Goal: Task Accomplishment & Management: Complete application form

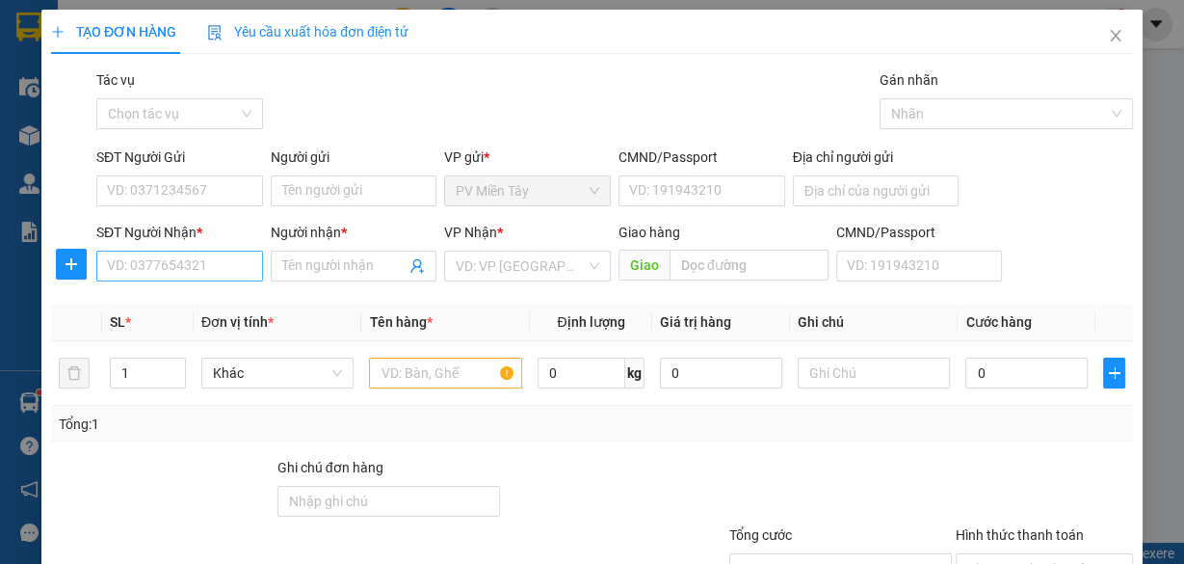
click at [184, 256] on input "SĐT Người Nhận *" at bounding box center [179, 266] width 167 height 31
type input "0925852695"
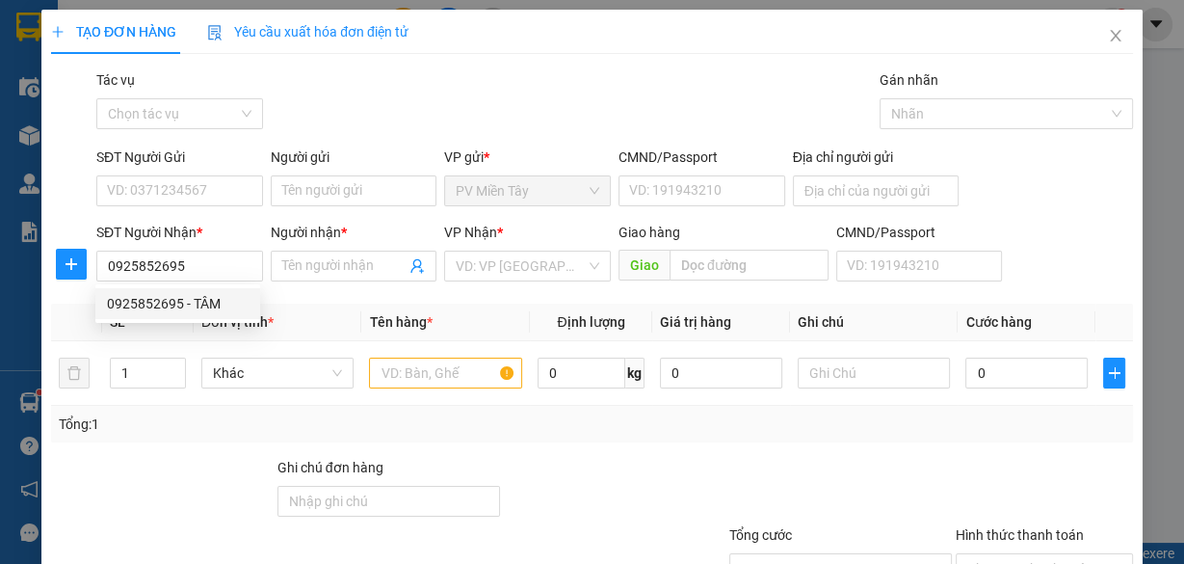
click at [198, 296] on div "0925852695 - TÂM" at bounding box center [178, 303] width 142 height 21
type input "TÂM"
type input "l son"
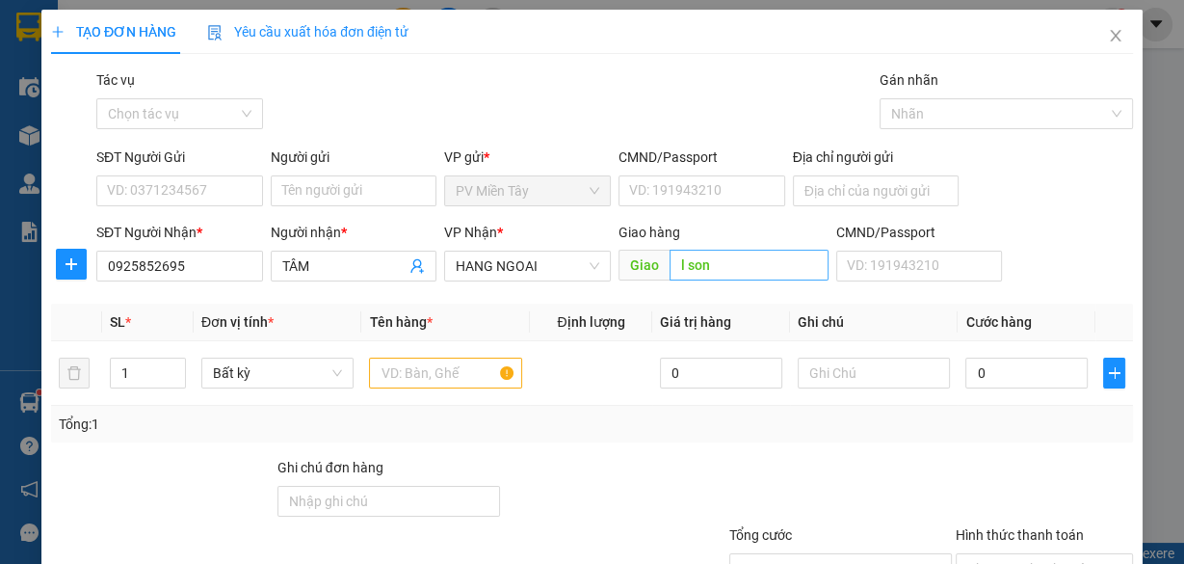
type input "0925852695"
click at [675, 266] on input "l son" at bounding box center [749, 265] width 159 height 31
click at [642, 270] on span "Giao" at bounding box center [644, 265] width 51 height 31
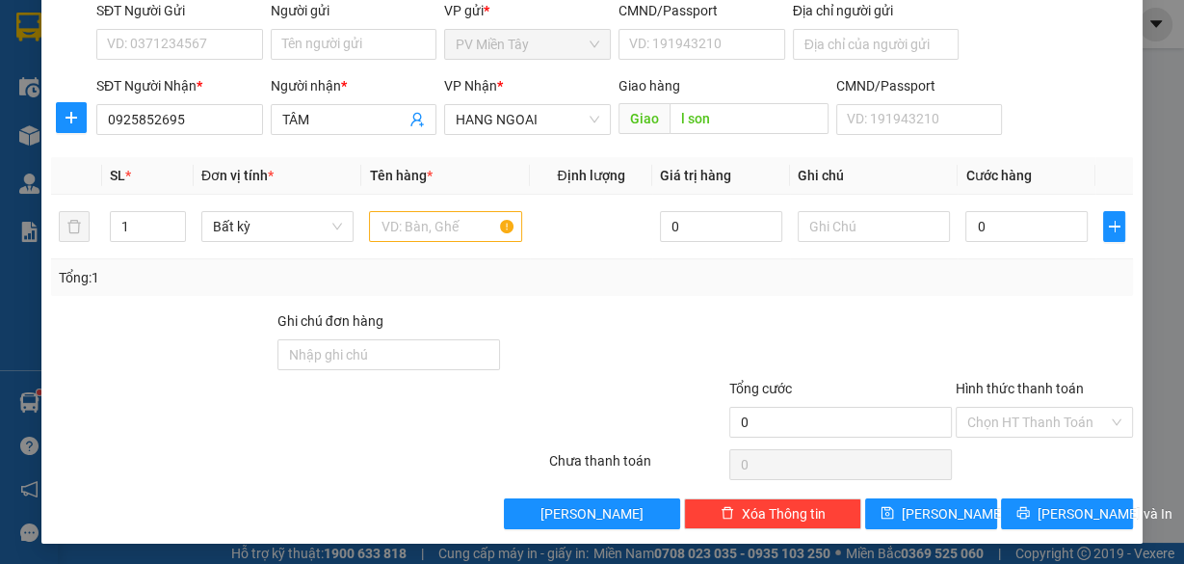
click at [721, 132] on div "Giao l son" at bounding box center [724, 119] width 210 height 31
click at [719, 125] on input "l son" at bounding box center [749, 118] width 159 height 31
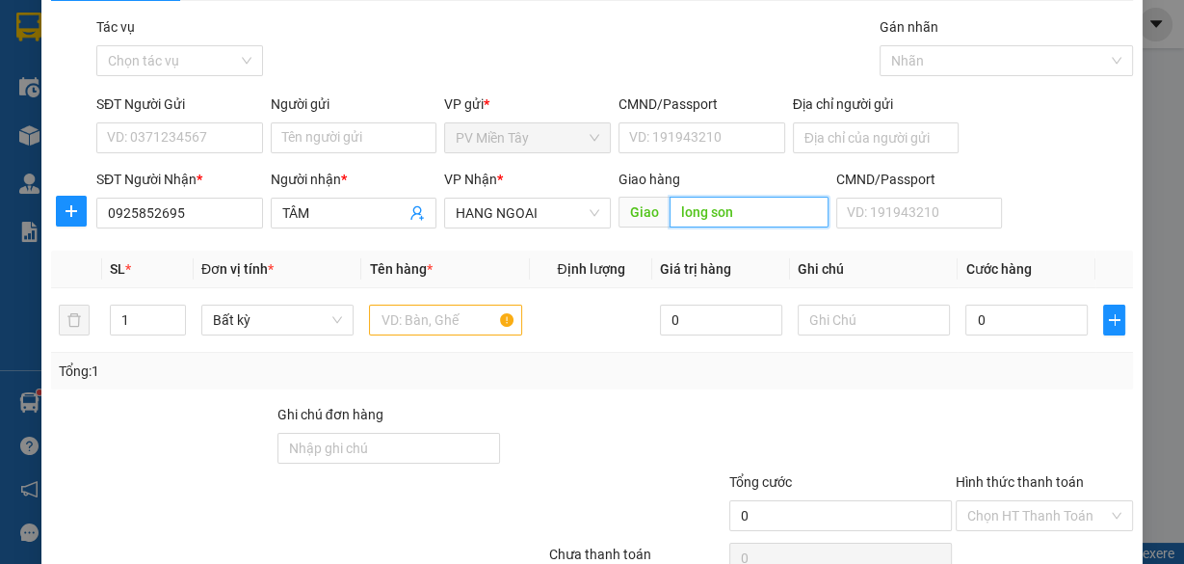
scroll to position [0, 0]
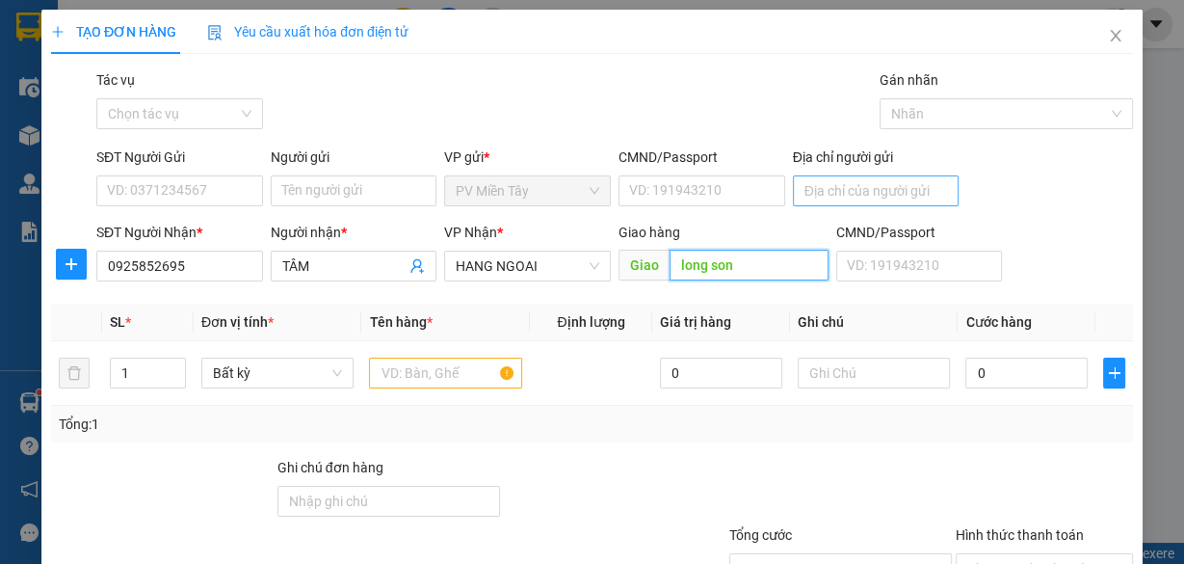
type input "long son"
click at [858, 193] on input "Địa chỉ người gửi" at bounding box center [876, 190] width 167 height 31
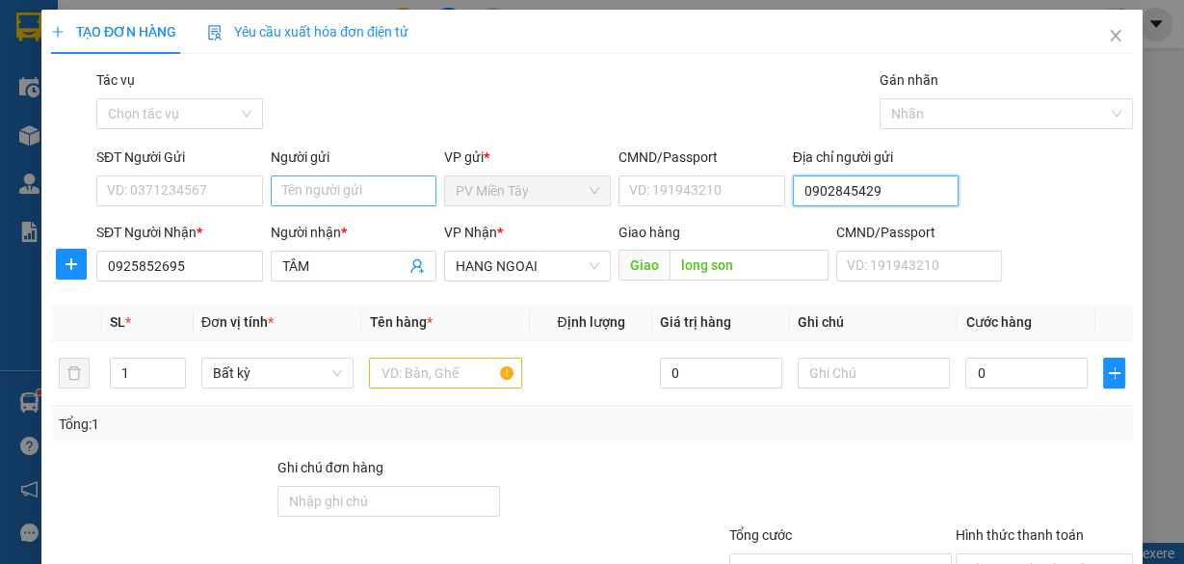
type input "0902845429"
click at [324, 181] on input "Người gửi" at bounding box center [354, 190] width 167 height 31
click at [287, 189] on input "ts tuyen" at bounding box center [354, 190] width 167 height 31
type input "tx tuyen"
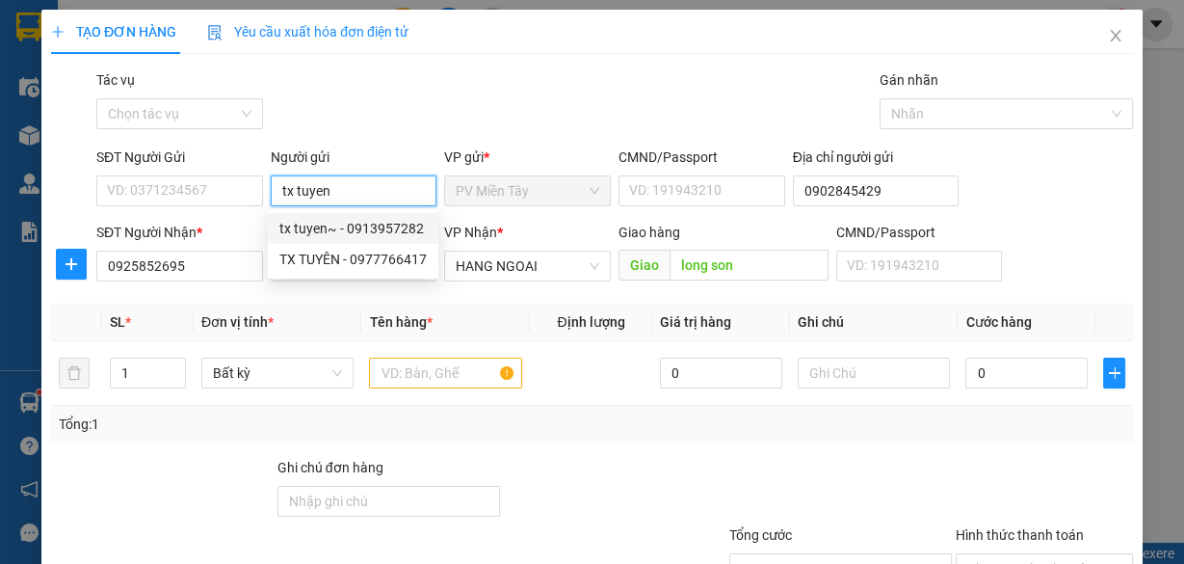
click at [353, 229] on div "tx tuyen~ - 0913957282" at bounding box center [352, 228] width 147 height 21
type input "0913957282"
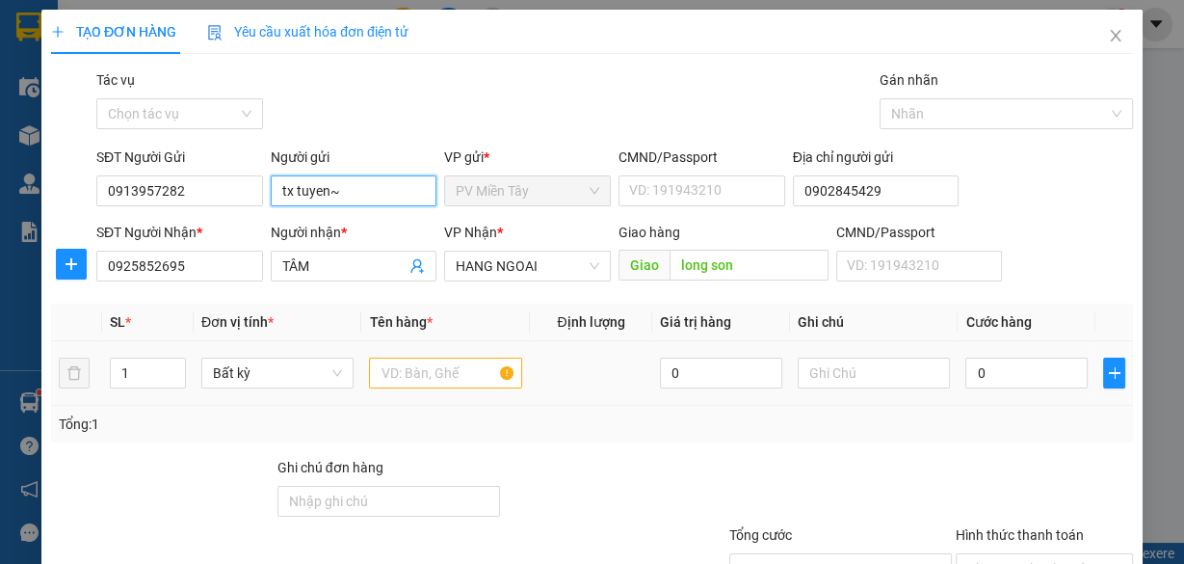
type input "tx tuyen~"
click at [417, 377] on input "text" at bounding box center [445, 373] width 153 height 31
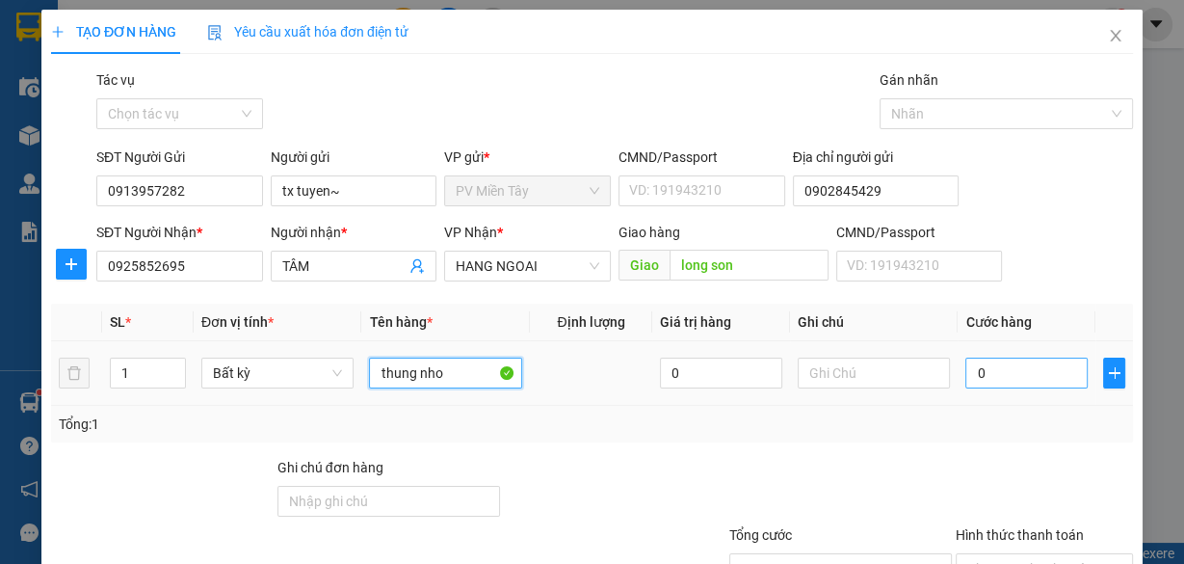
type input "thung nho"
click at [1000, 380] on input "0" at bounding box center [1027, 373] width 122 height 31
type input "4"
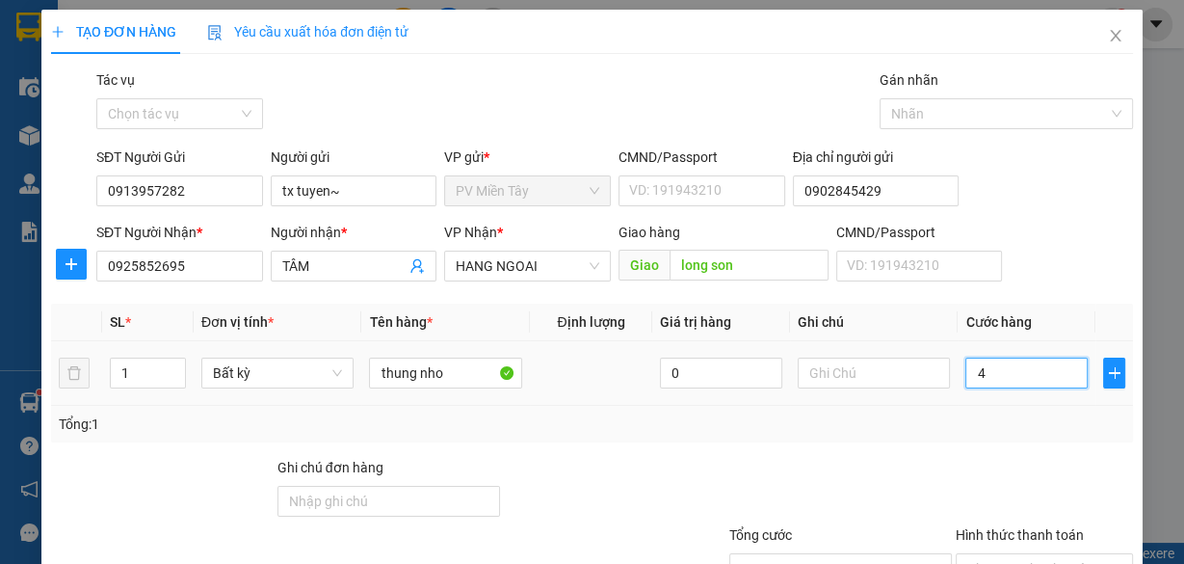
type input "40"
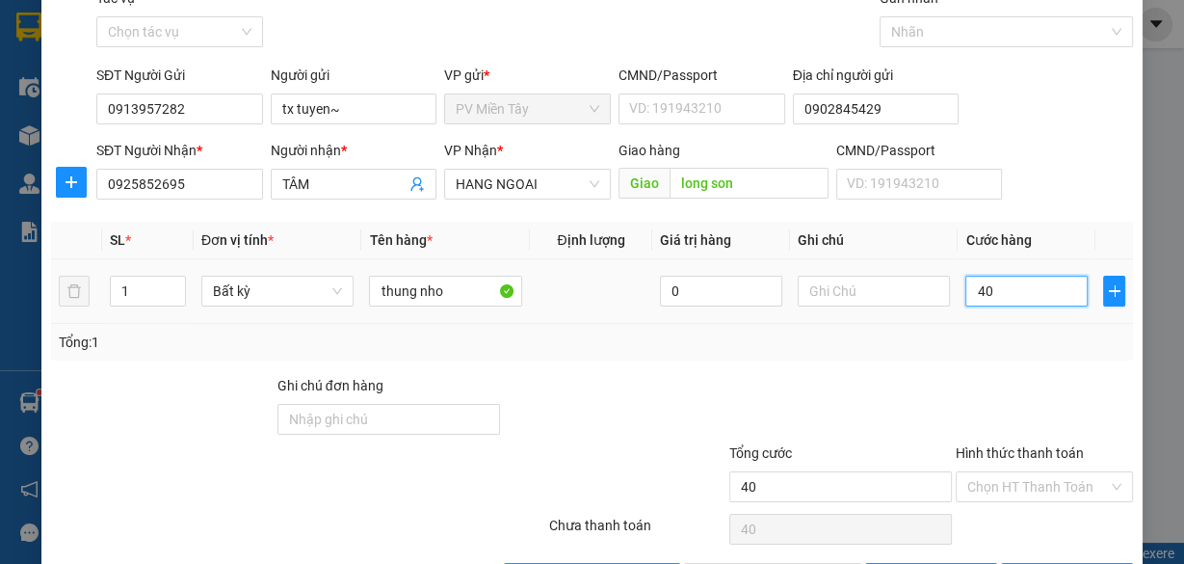
scroll to position [146, 0]
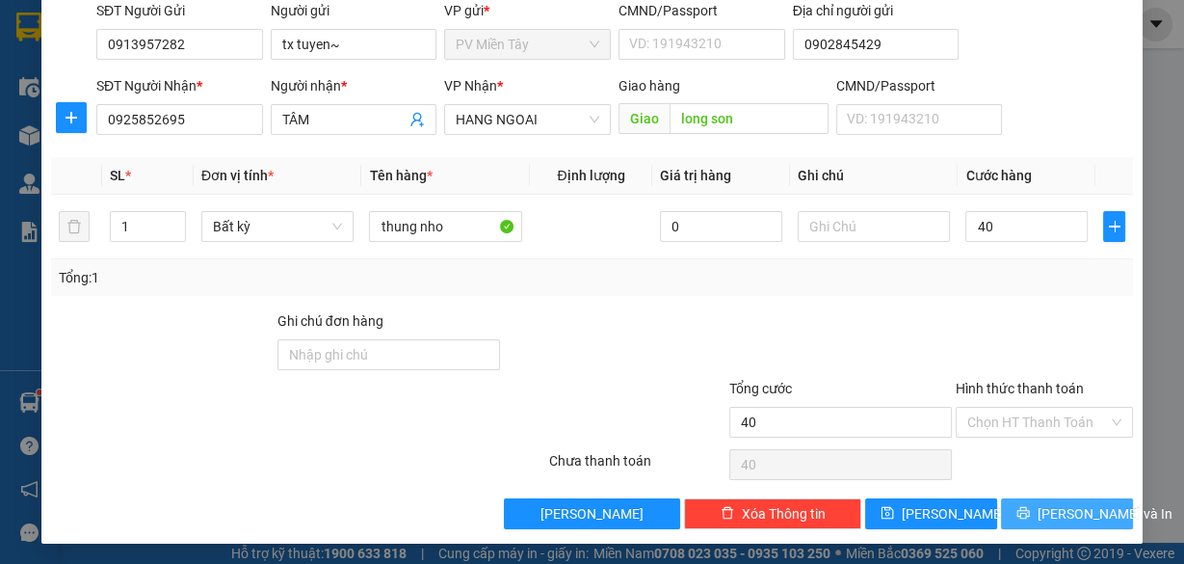
type input "40.000"
click at [1038, 515] on button "[PERSON_NAME] và In" at bounding box center [1067, 513] width 132 height 31
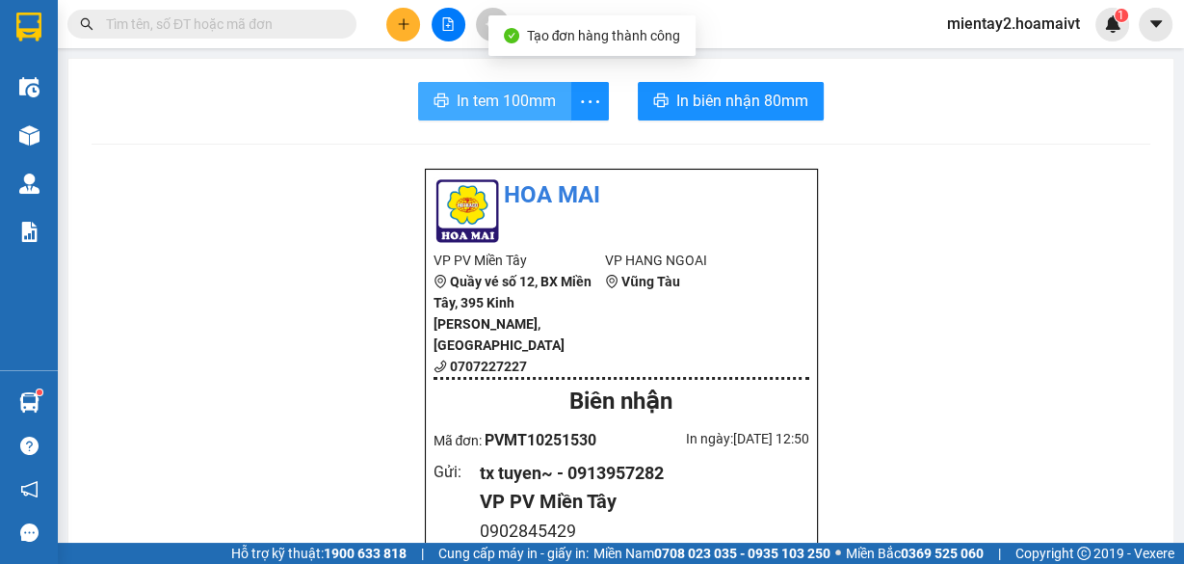
click at [477, 92] on span "In tem 100mm" at bounding box center [506, 101] width 99 height 24
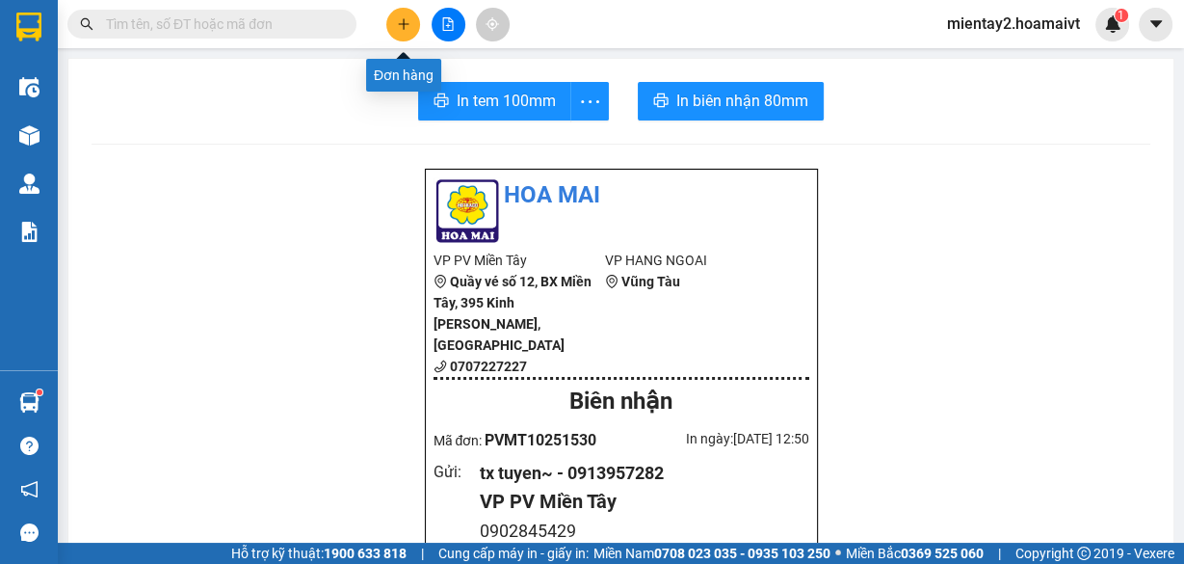
click at [399, 27] on icon "plus" at bounding box center [403, 23] width 13 height 13
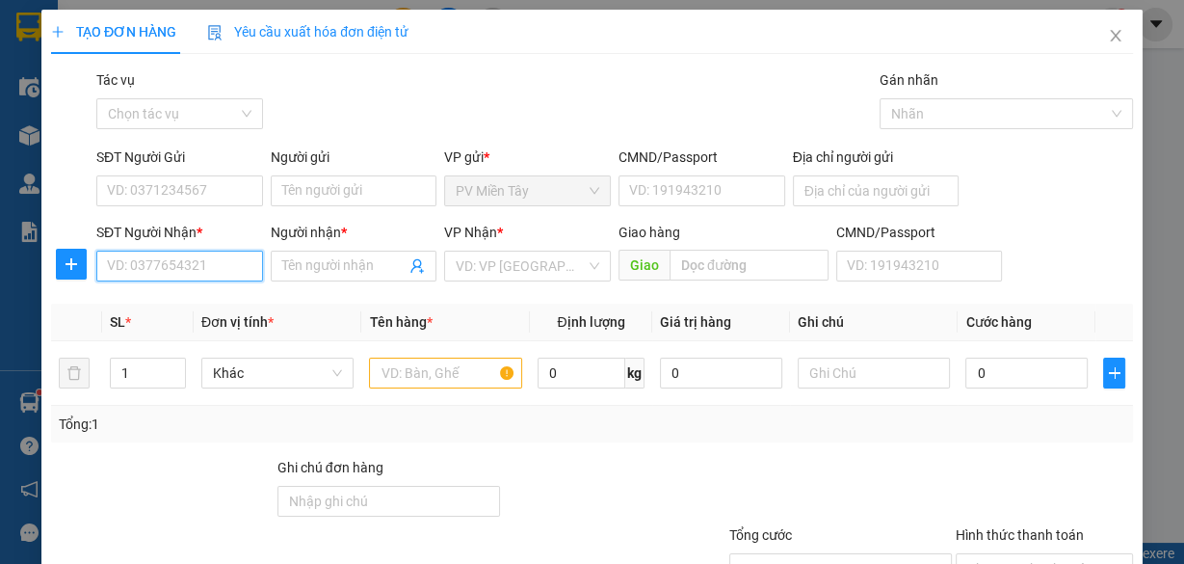
click at [208, 274] on input "SĐT Người Nhận *" at bounding box center [179, 266] width 167 height 31
type input "6773"
click at [177, 303] on div "0932176773 - HÙNG" at bounding box center [178, 303] width 142 height 21
type input "0773998393 phuoc"
type input "0932176773"
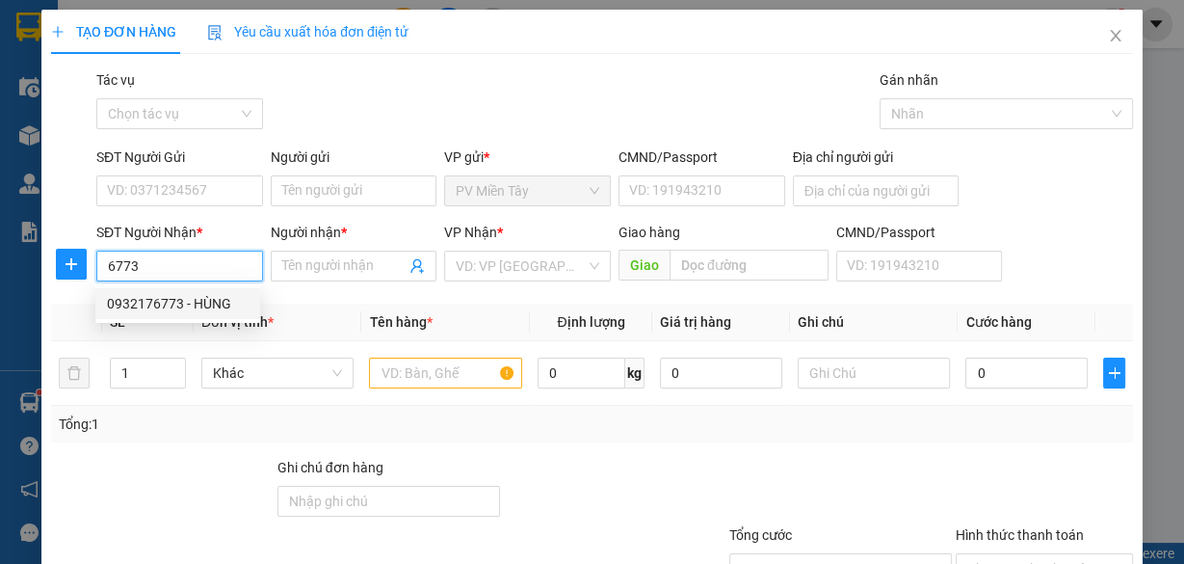
type input "HÙNG"
type input "67"
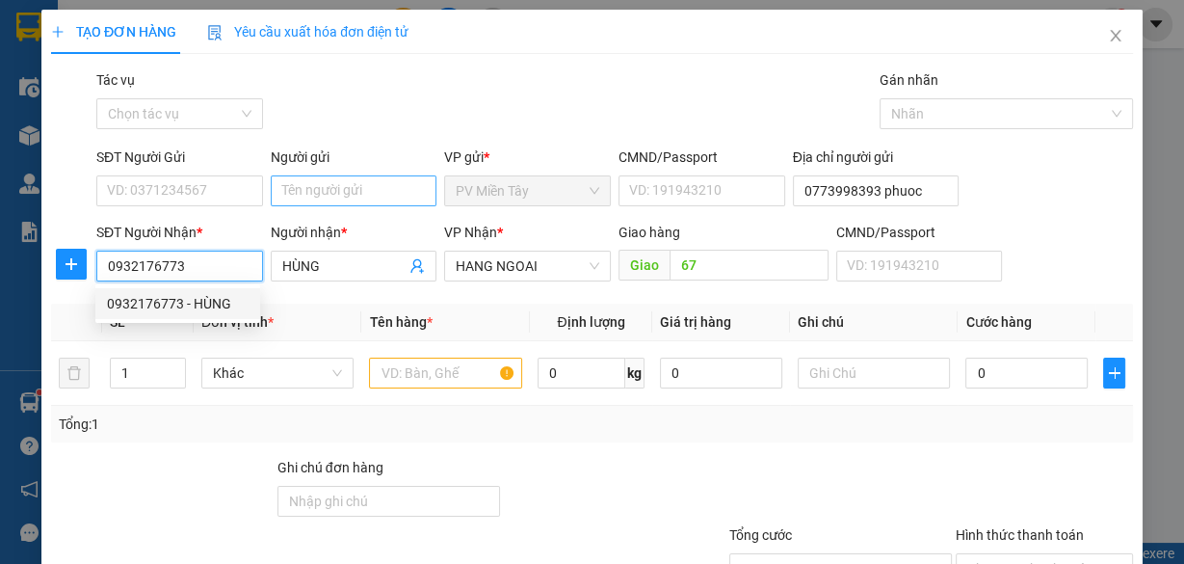
type input "0932176773"
click at [328, 190] on input "Người gửi" at bounding box center [354, 190] width 167 height 31
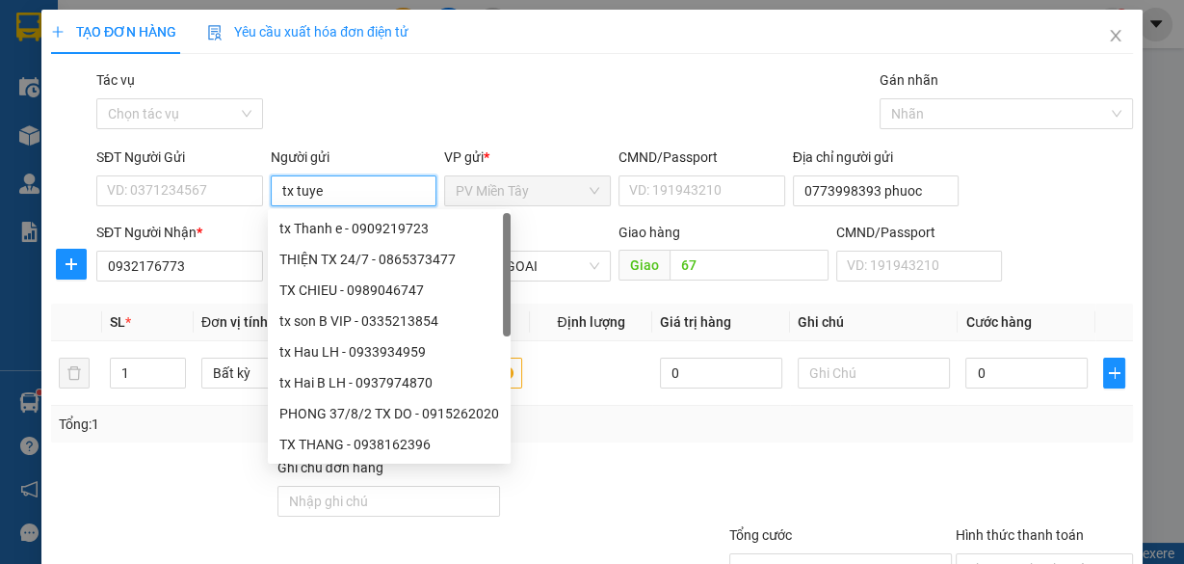
type input "tx tuyen"
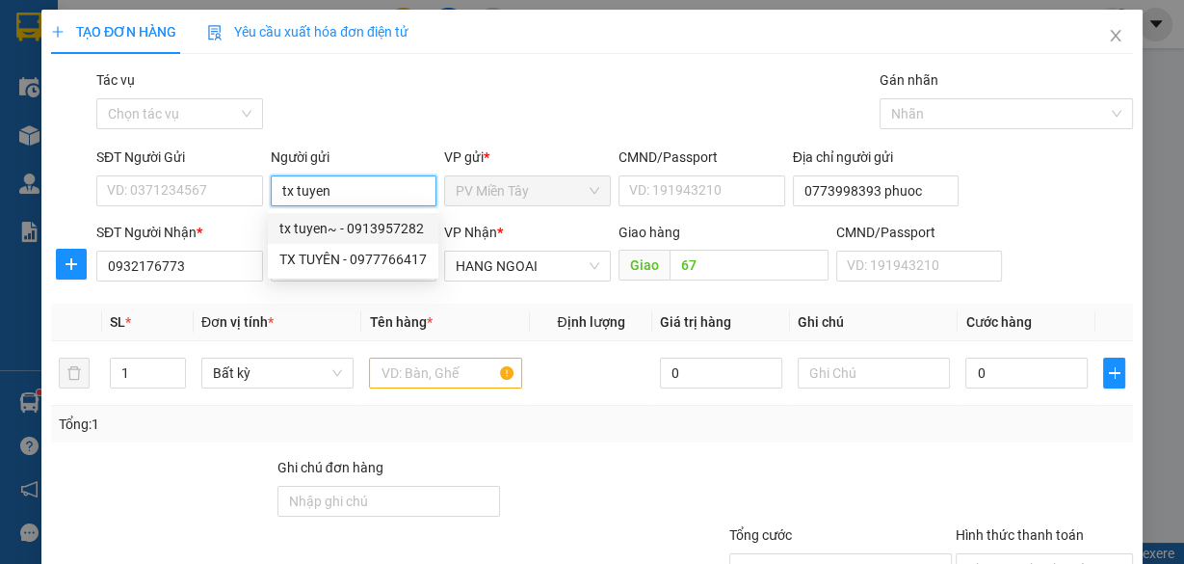
click at [329, 220] on div "tx tuyen~ - 0913957282" at bounding box center [352, 228] width 147 height 21
type input "0913957282"
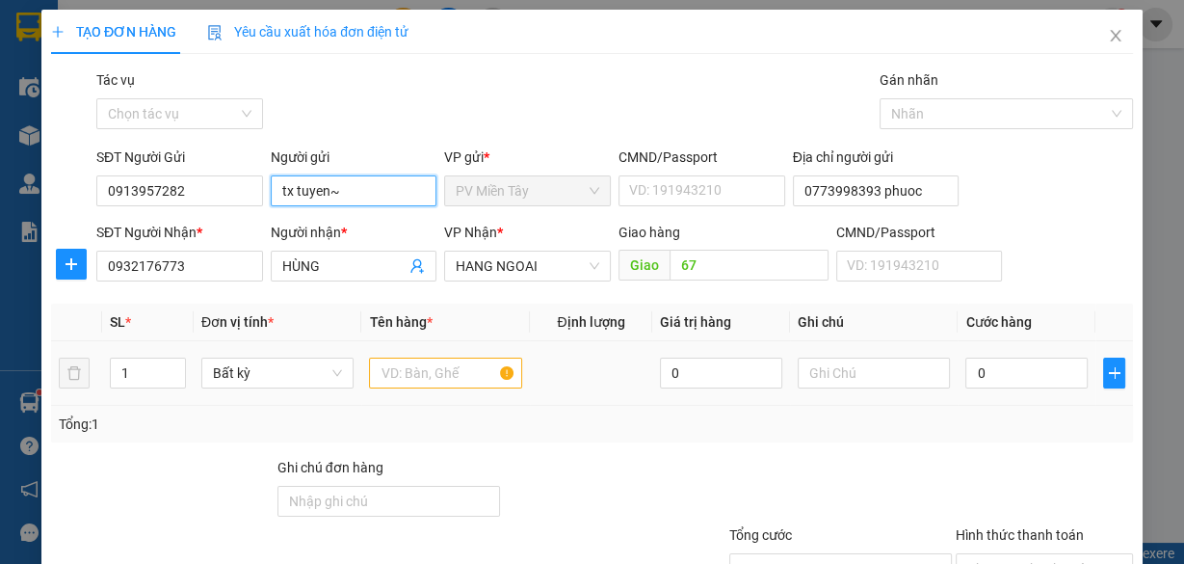
type input "tx tuyen~"
click at [402, 364] on input "text" at bounding box center [445, 373] width 153 height 31
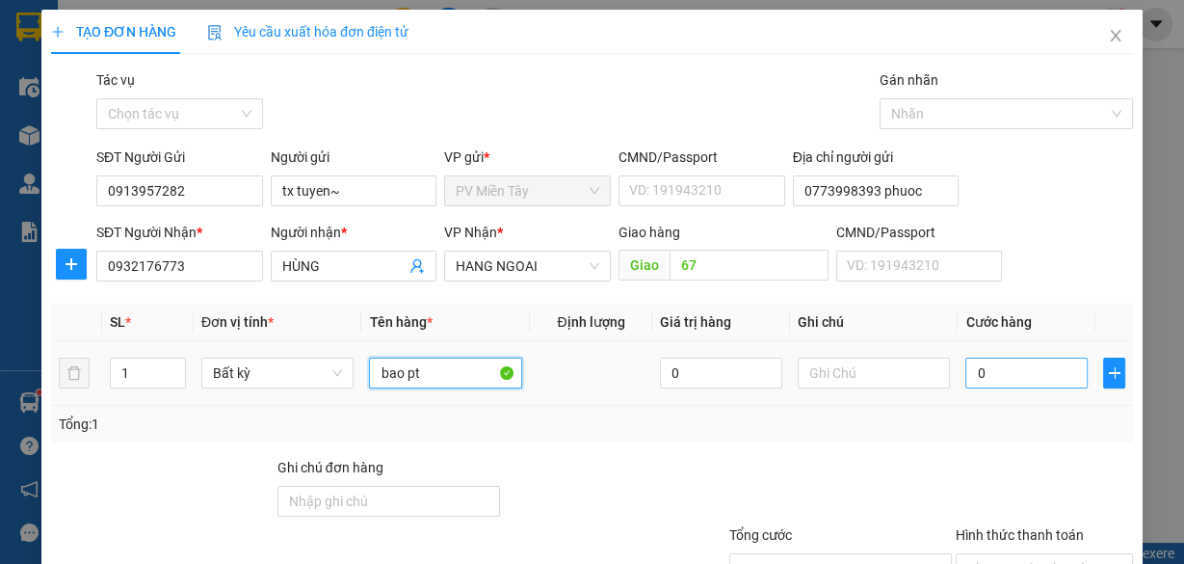
type input "bao pt"
click at [1027, 375] on input "0" at bounding box center [1027, 373] width 122 height 31
type input "4"
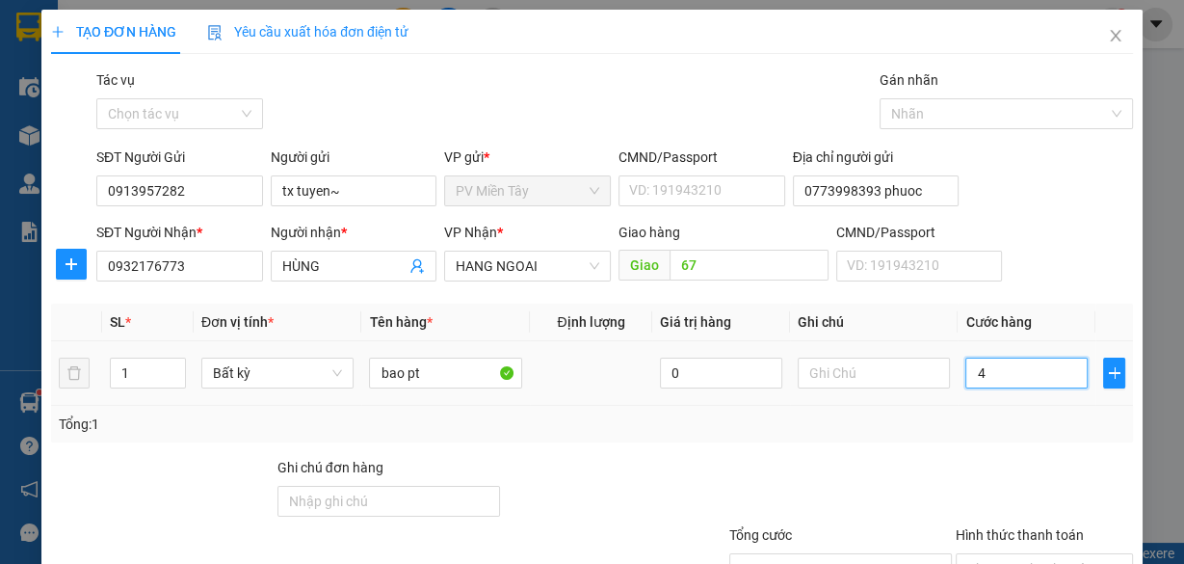
type input "40"
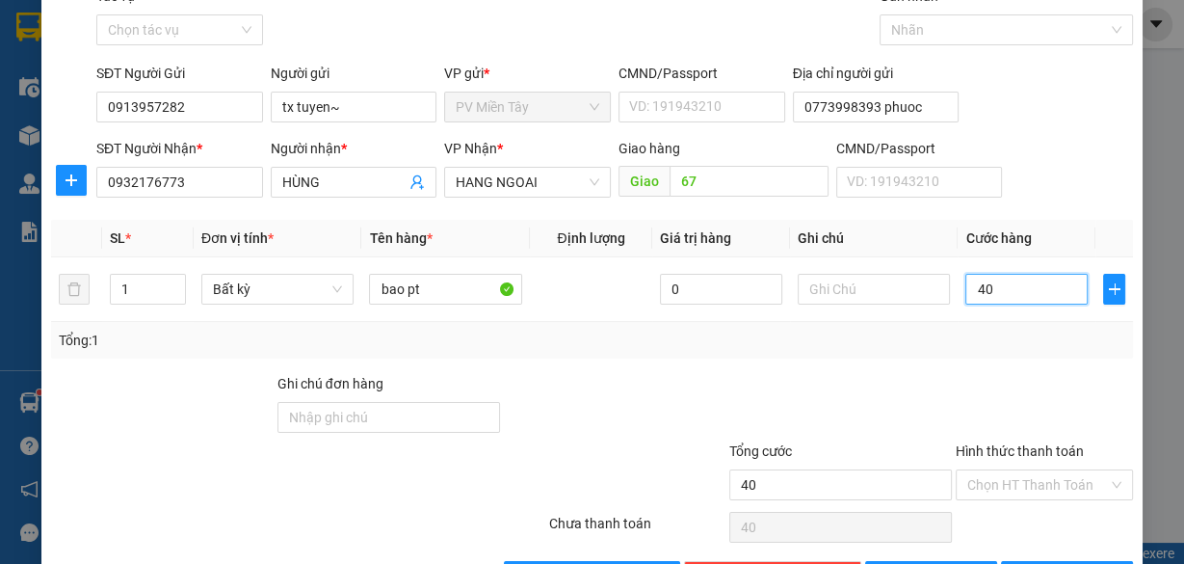
scroll to position [146, 0]
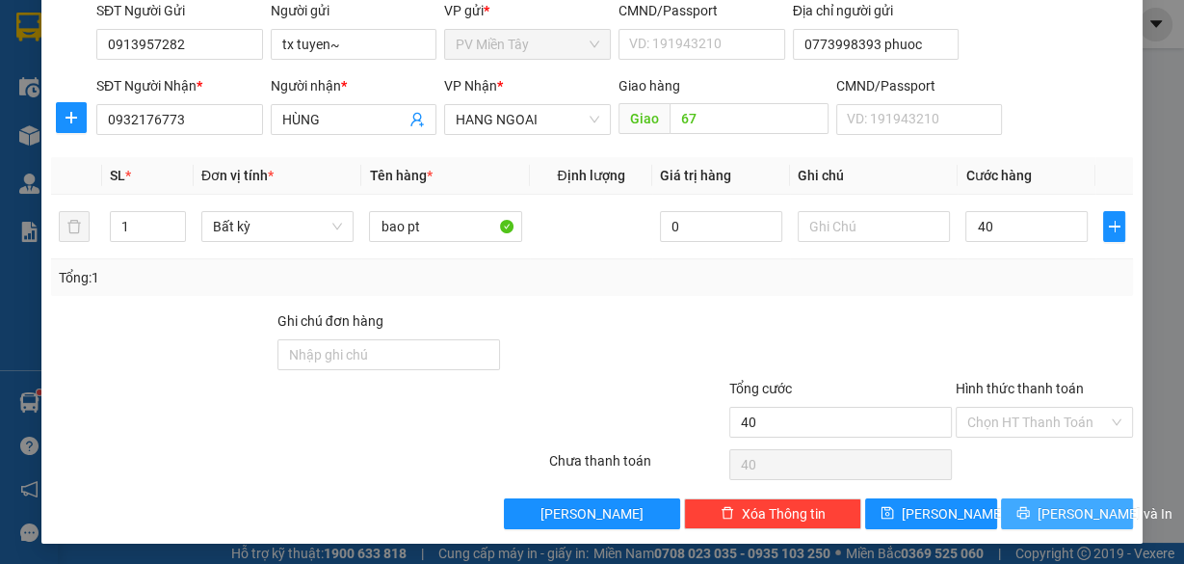
type input "40.000"
click at [1057, 508] on span "[PERSON_NAME] và In" at bounding box center [1105, 513] width 135 height 21
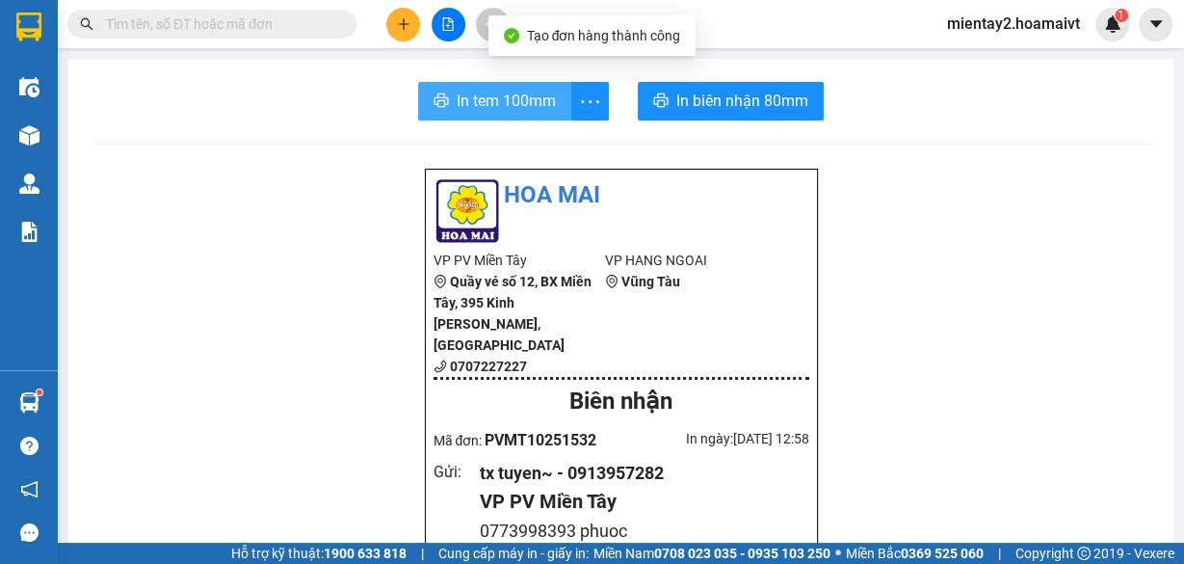
click at [551, 86] on button "In tem 100mm" at bounding box center [494, 101] width 153 height 39
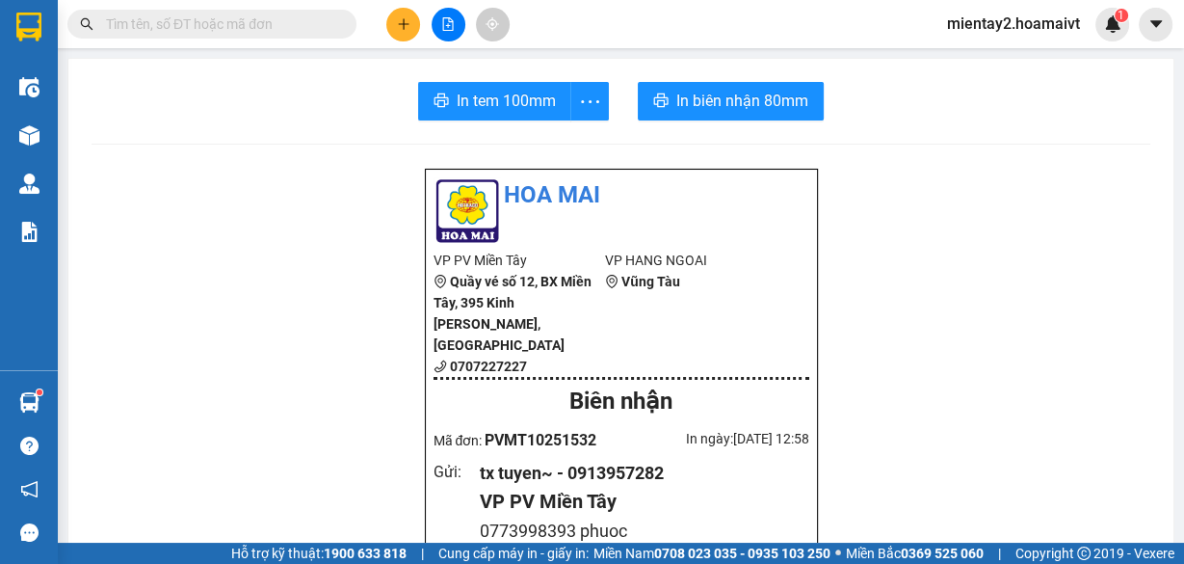
click at [407, 22] on icon "plus" at bounding box center [403, 23] width 13 height 13
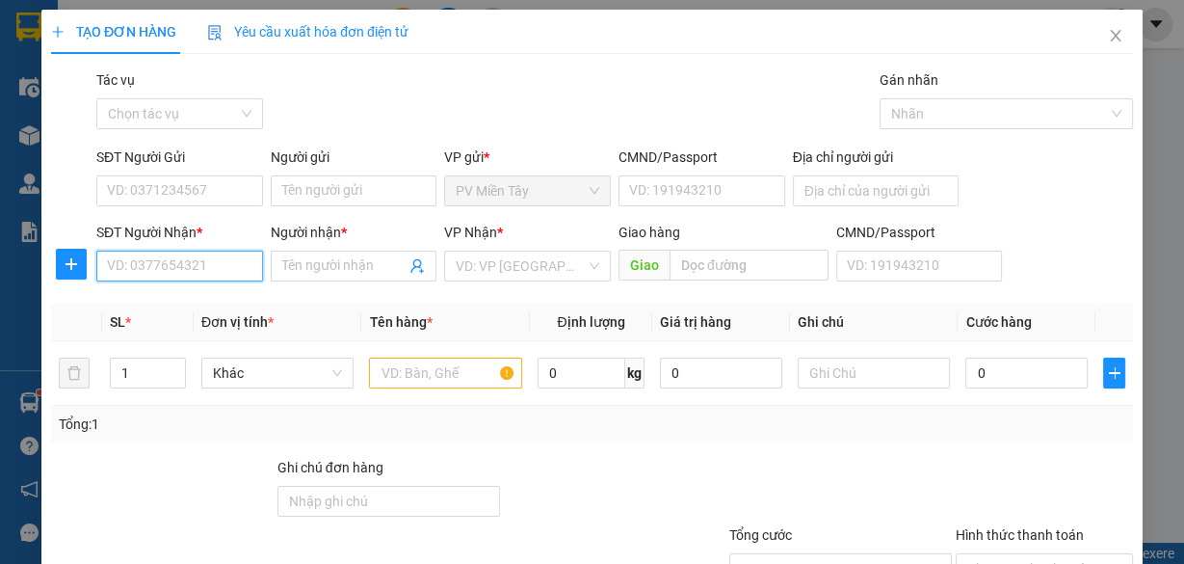
click at [214, 272] on input "SĐT Người Nhận *" at bounding box center [179, 266] width 167 height 31
click at [162, 263] on input "0898853535" at bounding box center [179, 266] width 167 height 31
click at [229, 266] on input "0898853835" at bounding box center [179, 266] width 167 height 31
type input "0898853835"
click at [320, 259] on input "Người nhận *" at bounding box center [344, 265] width 124 height 21
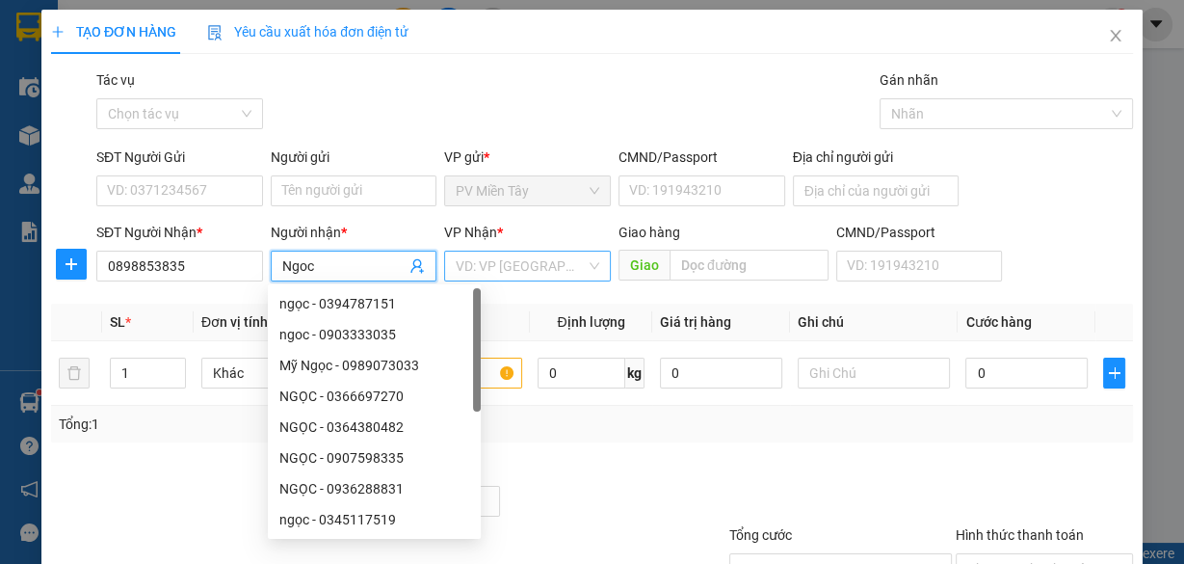
type input "Ngoc"
click at [541, 258] on input "search" at bounding box center [521, 266] width 130 height 29
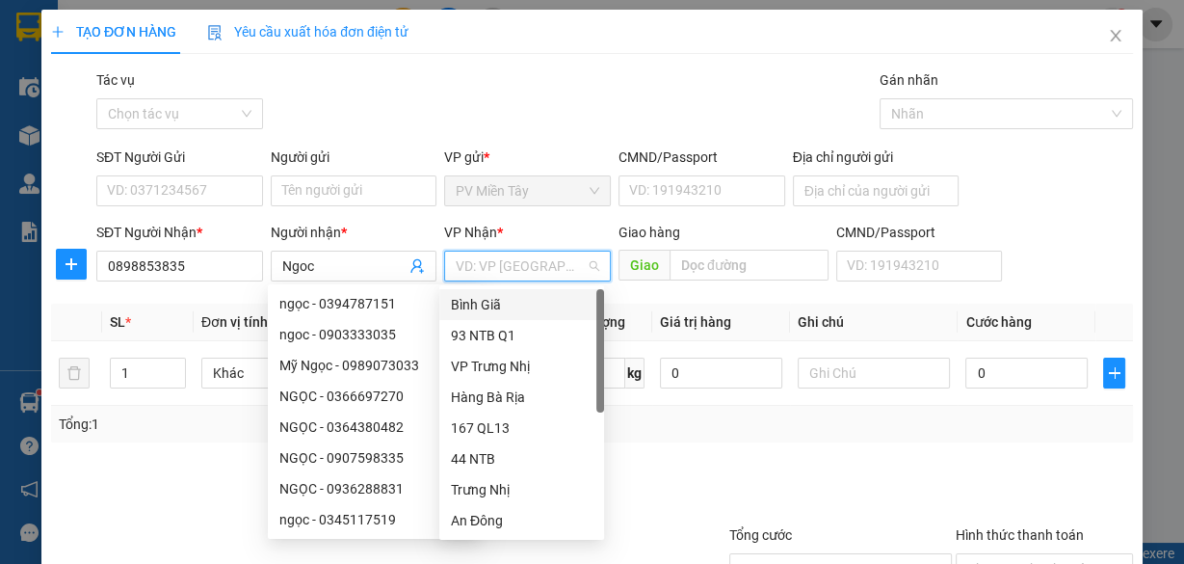
scroll to position [154, 0]
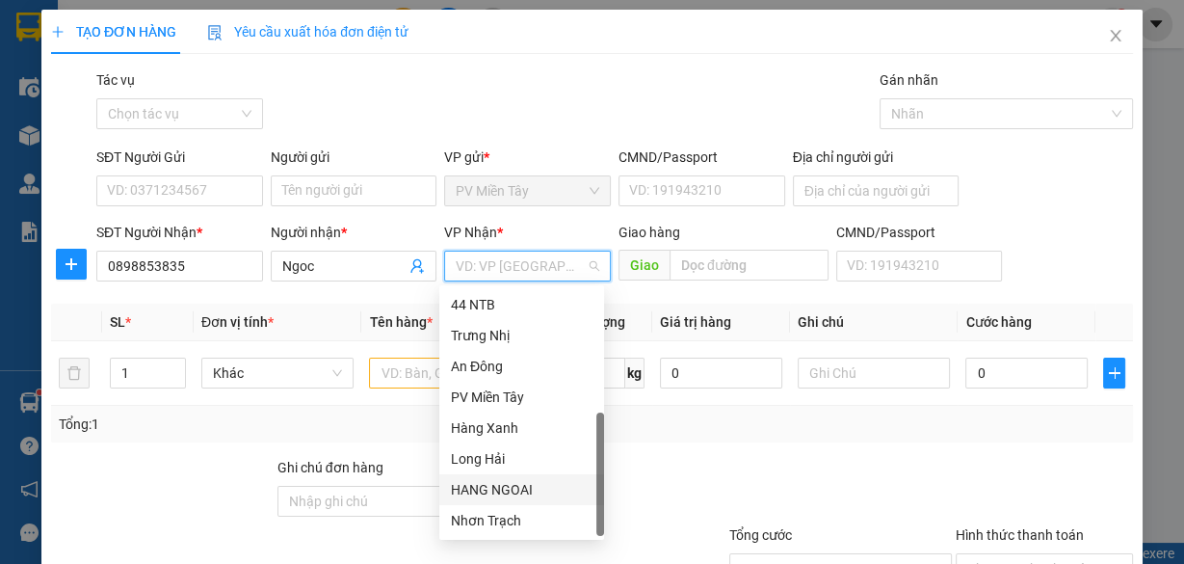
click at [538, 484] on div "HANG NGOAI" at bounding box center [522, 489] width 142 height 21
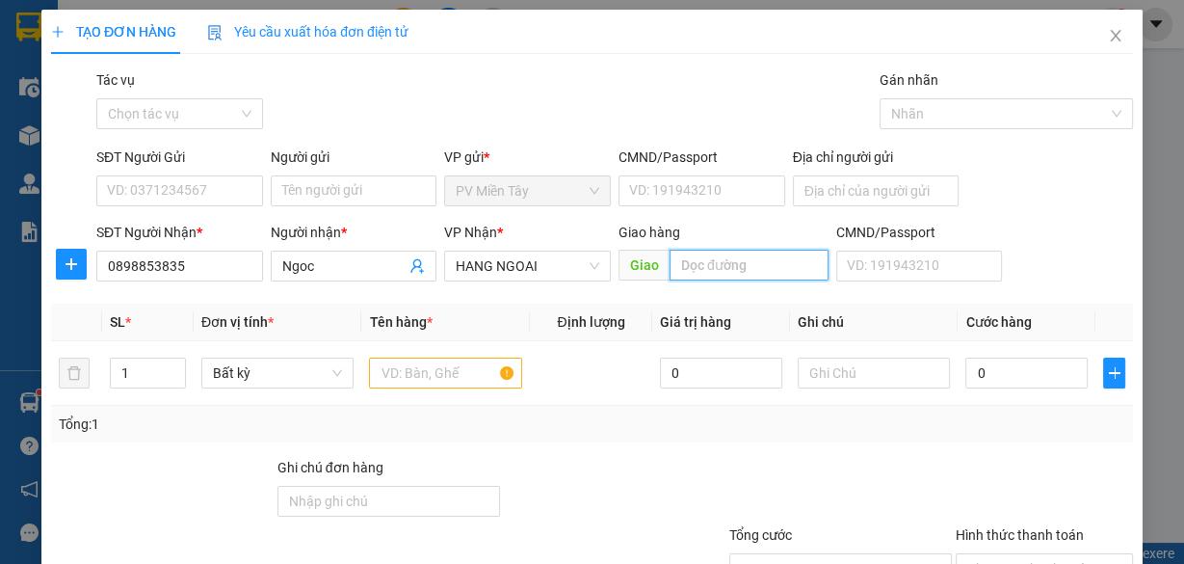
click at [702, 259] on input "text" at bounding box center [749, 265] width 159 height 31
type input "caphe anh thu"
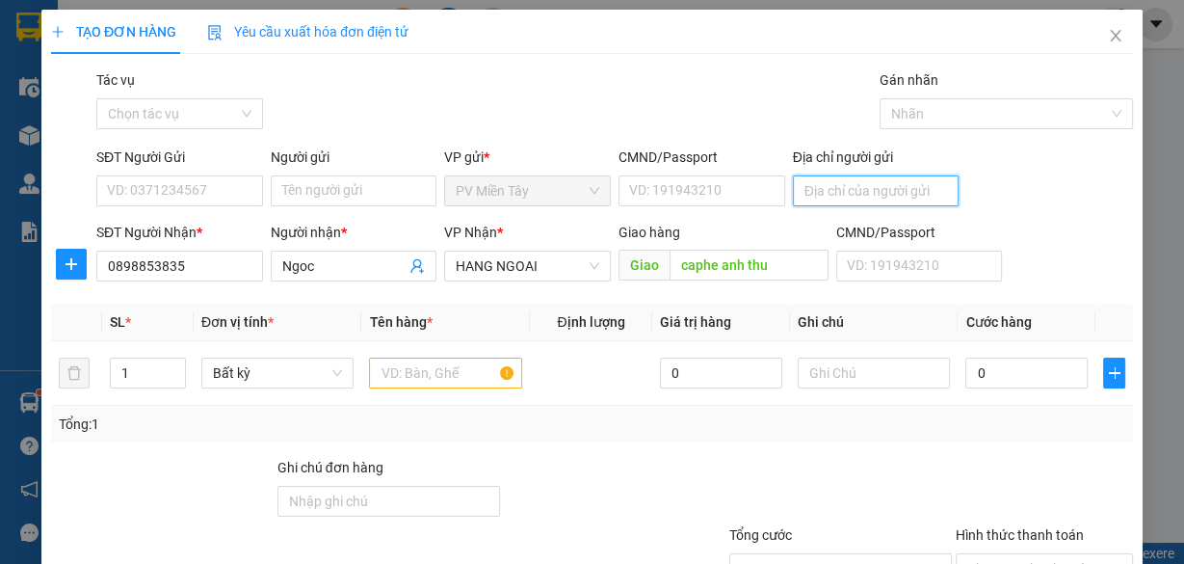
click at [836, 191] on input "Địa chỉ người gửi" at bounding box center [876, 190] width 167 height 31
type input "0399502153 thanh"
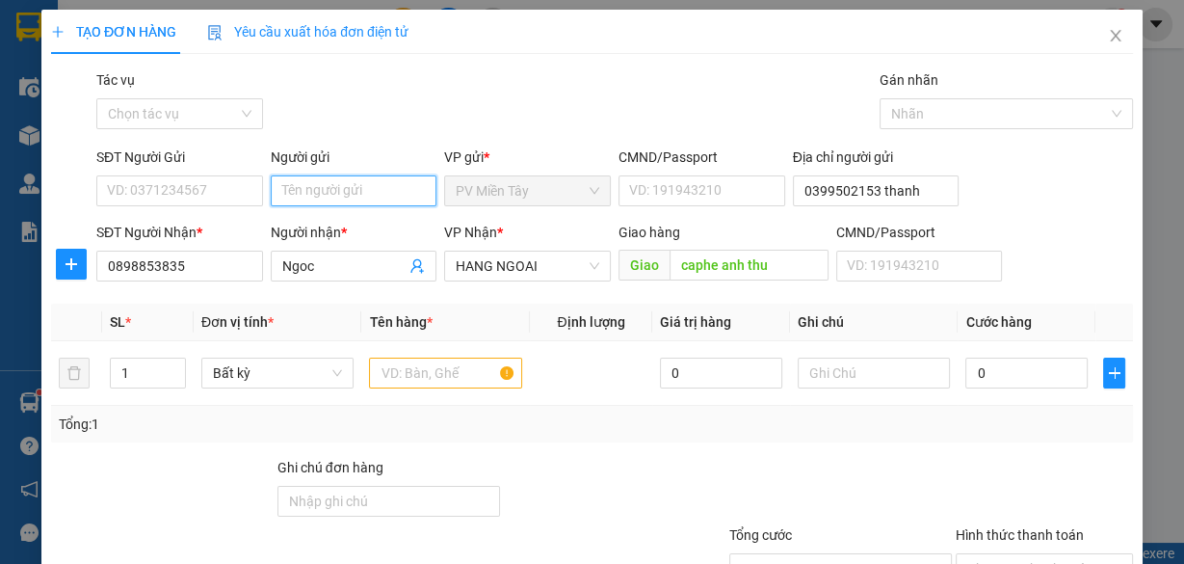
click at [373, 196] on input "Người gửi" at bounding box center [354, 190] width 167 height 31
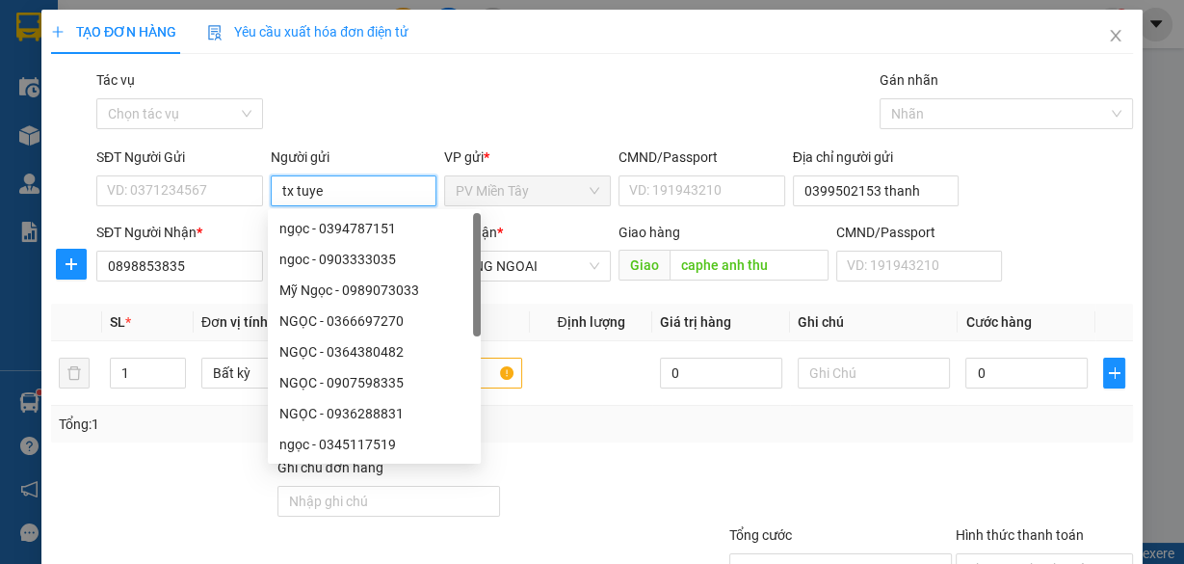
type input "tx tuyen"
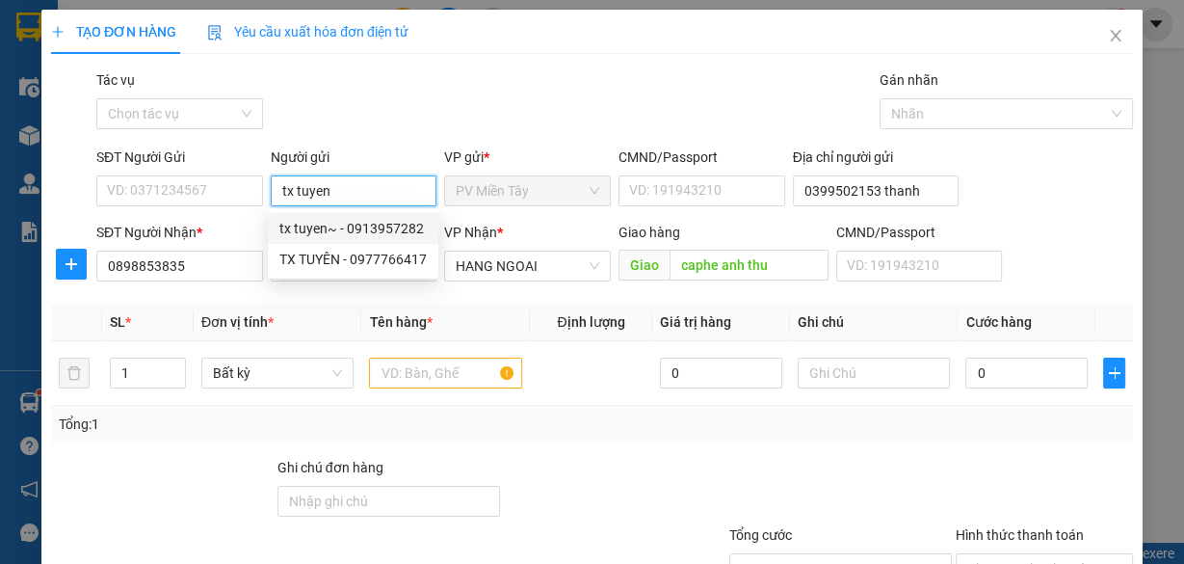
click at [351, 233] on div "tx tuyen~ - 0913957282" at bounding box center [352, 228] width 147 height 21
type input "0913957282"
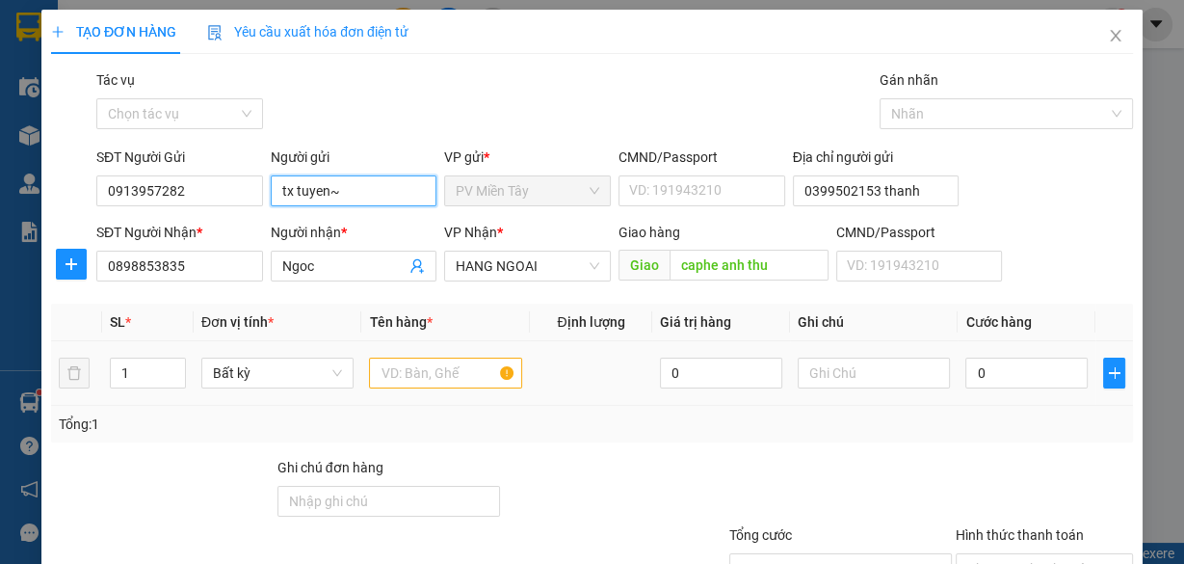
type input "tx tuyen~"
click at [409, 361] on input "text" at bounding box center [445, 373] width 153 height 31
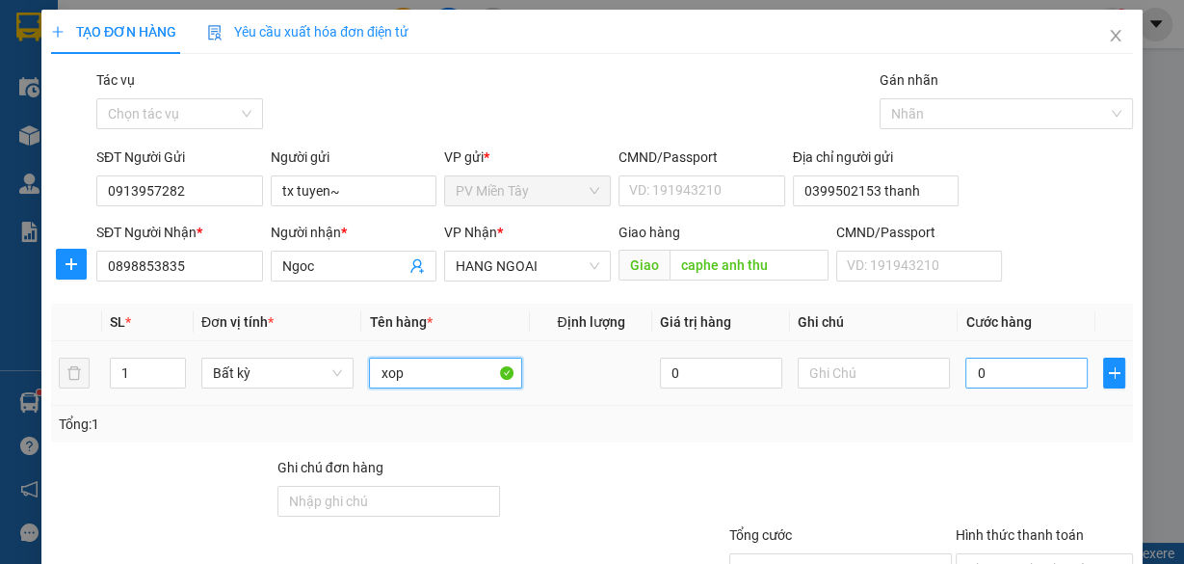
type input "xop"
click at [997, 382] on input "0" at bounding box center [1027, 373] width 122 height 31
type input "4"
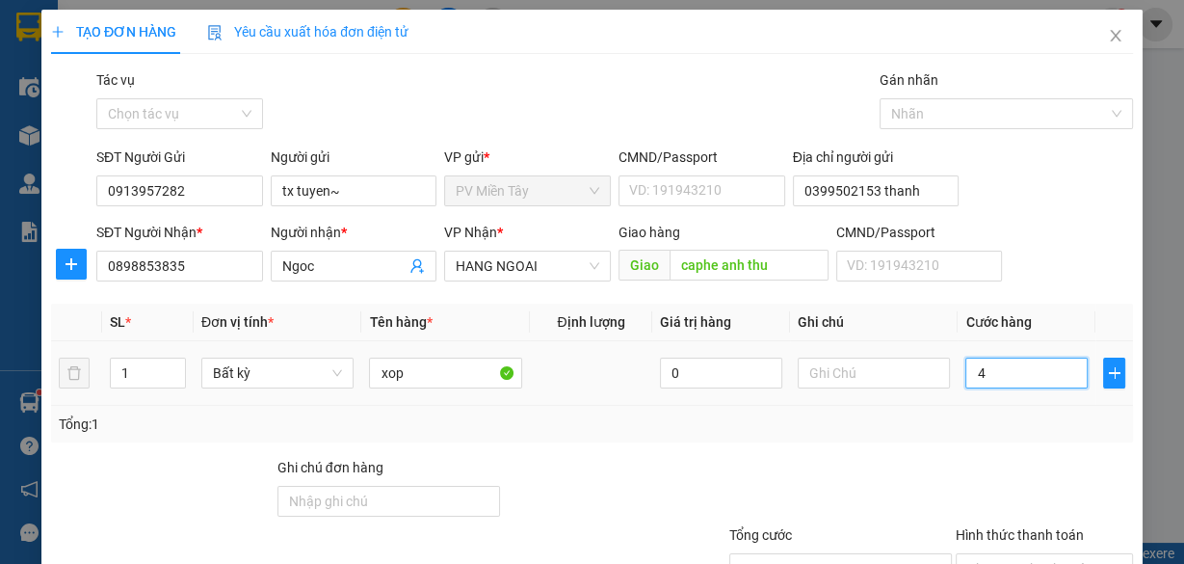
type input "40"
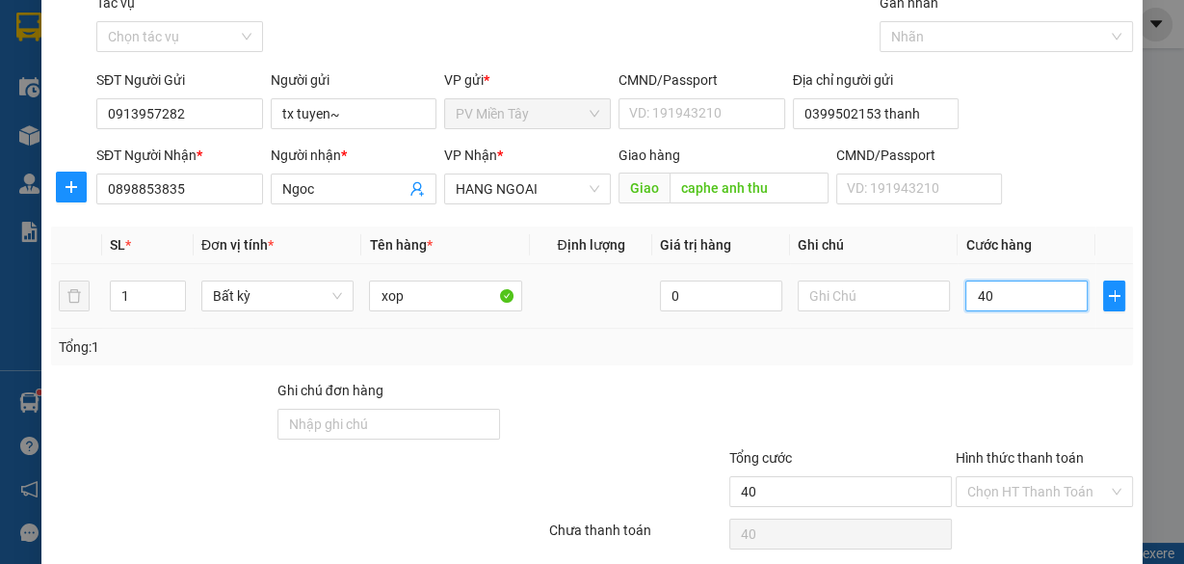
scroll to position [146, 0]
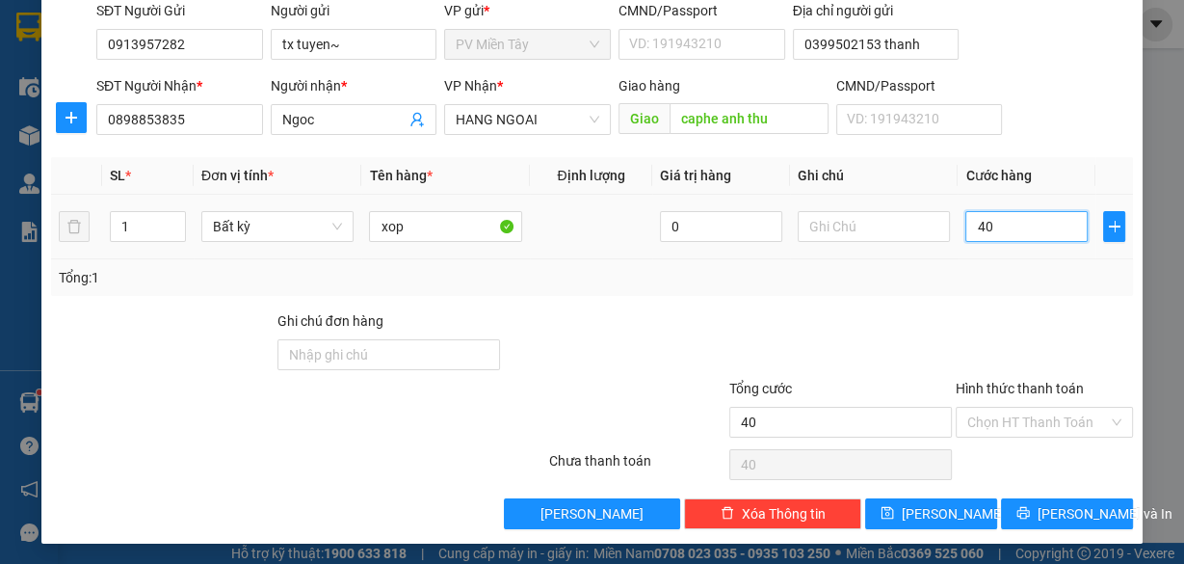
click at [1009, 232] on input "40" at bounding box center [1027, 226] width 122 height 31
type input "5"
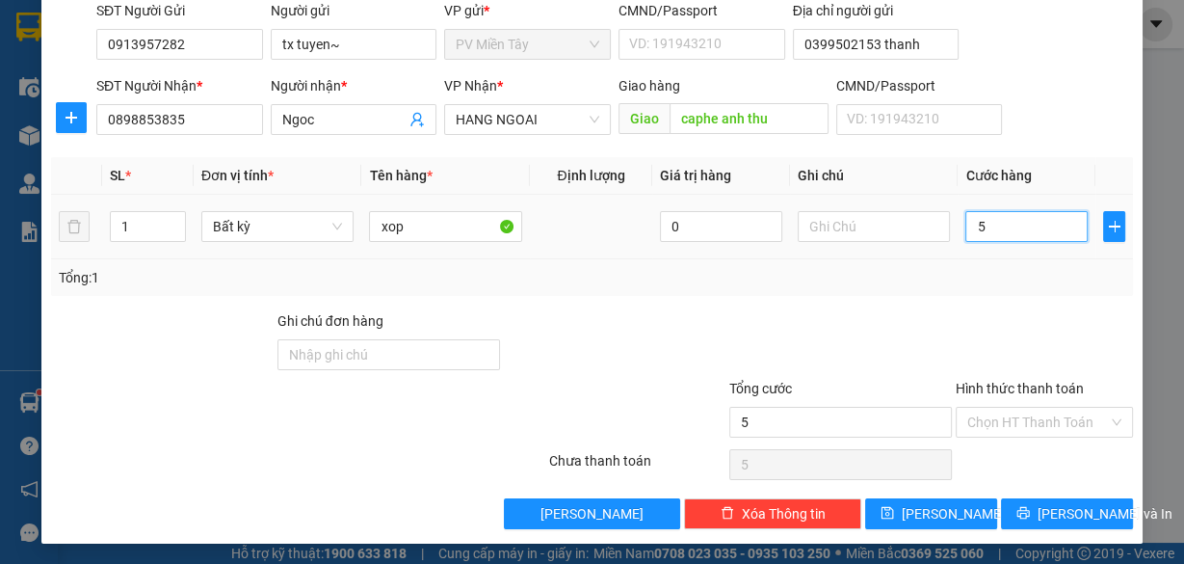
type input "50"
click at [987, 227] on input "50" at bounding box center [1027, 226] width 122 height 31
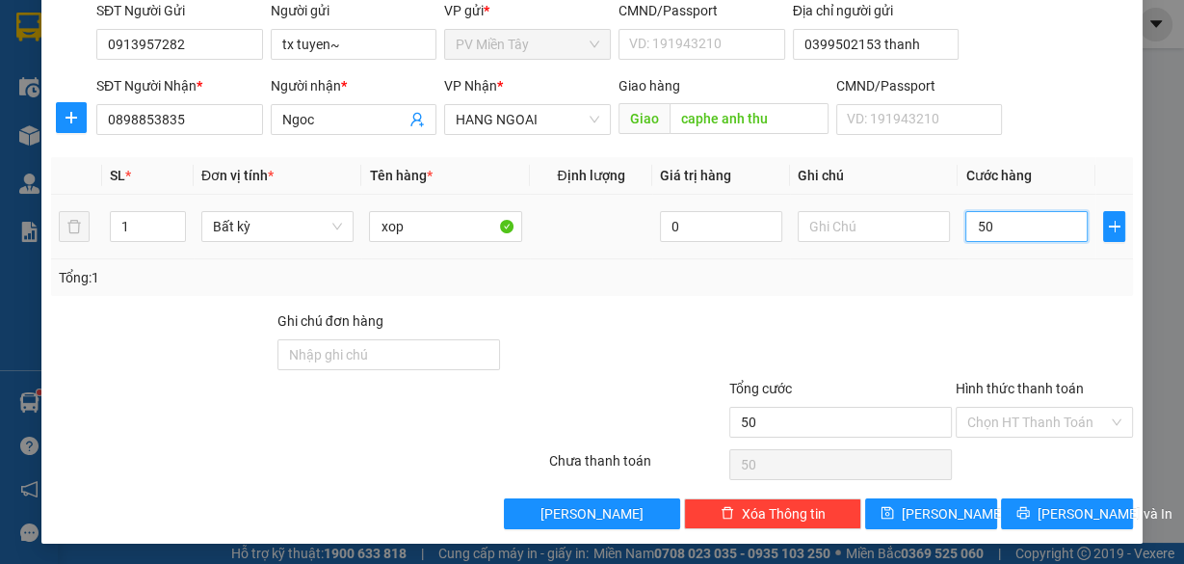
type input "4"
type input "40"
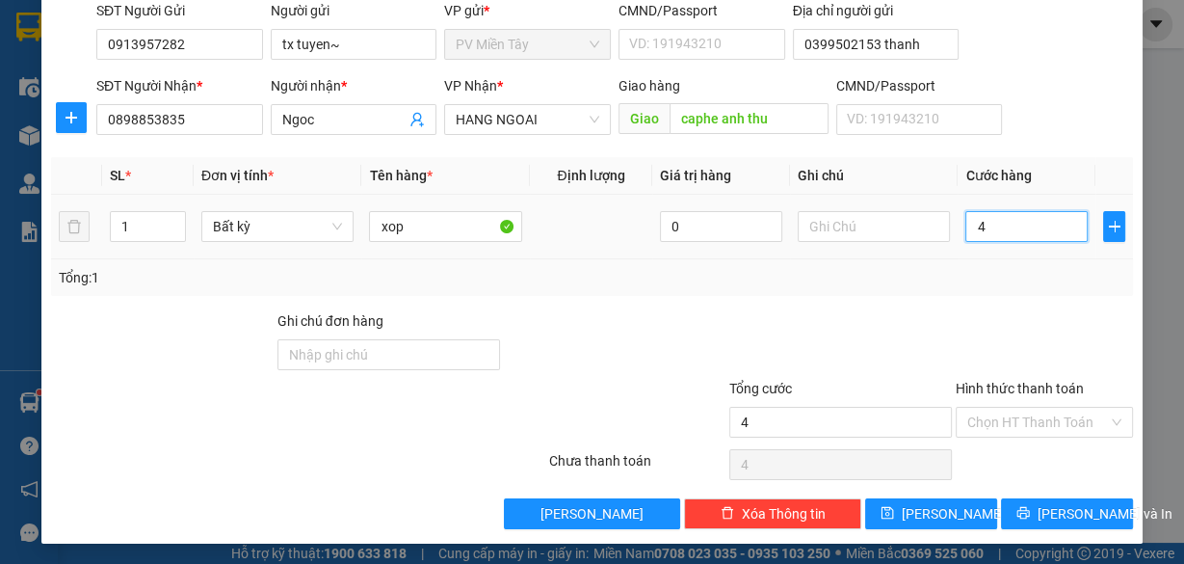
type input "40"
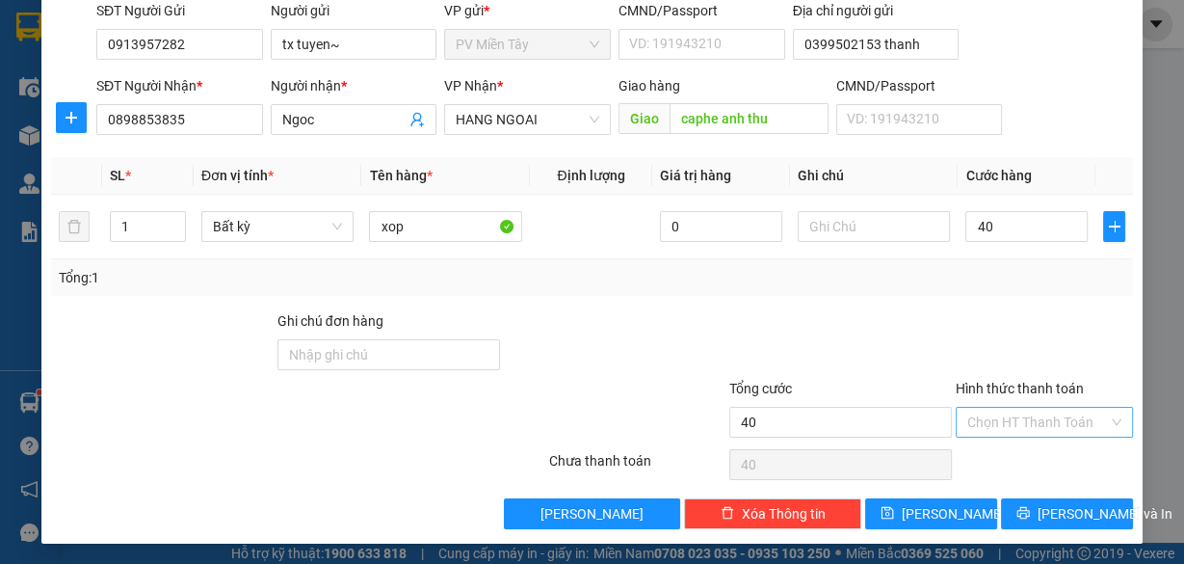
type input "40.000"
click at [1040, 412] on input "Hình thức thanh toán" at bounding box center [1038, 422] width 141 height 29
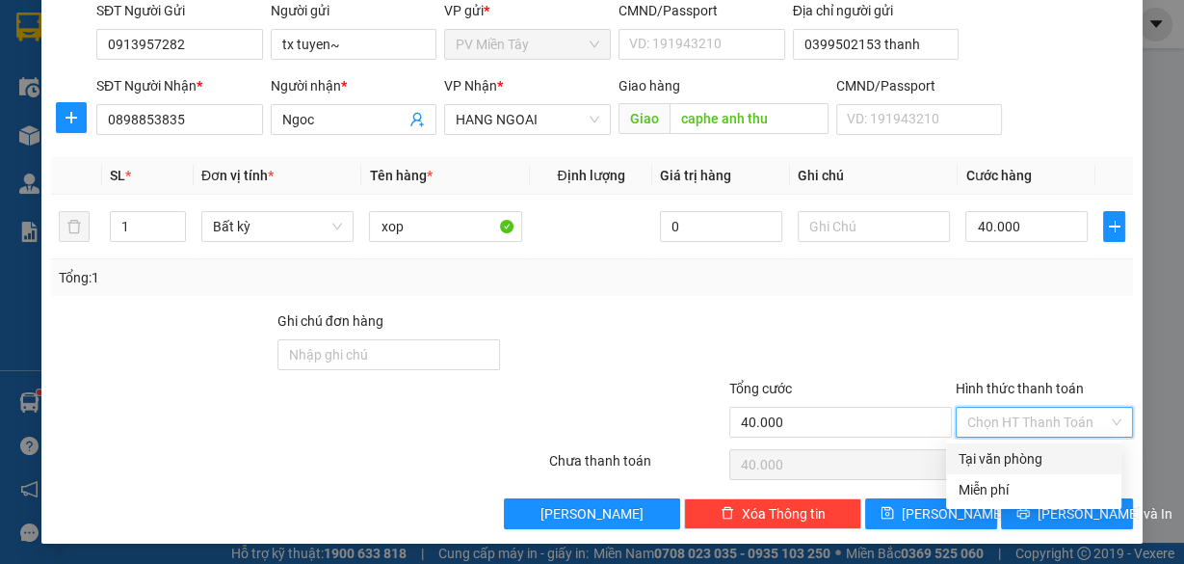
click at [1014, 448] on div "Tại văn phòng" at bounding box center [1034, 458] width 152 height 21
type input "0"
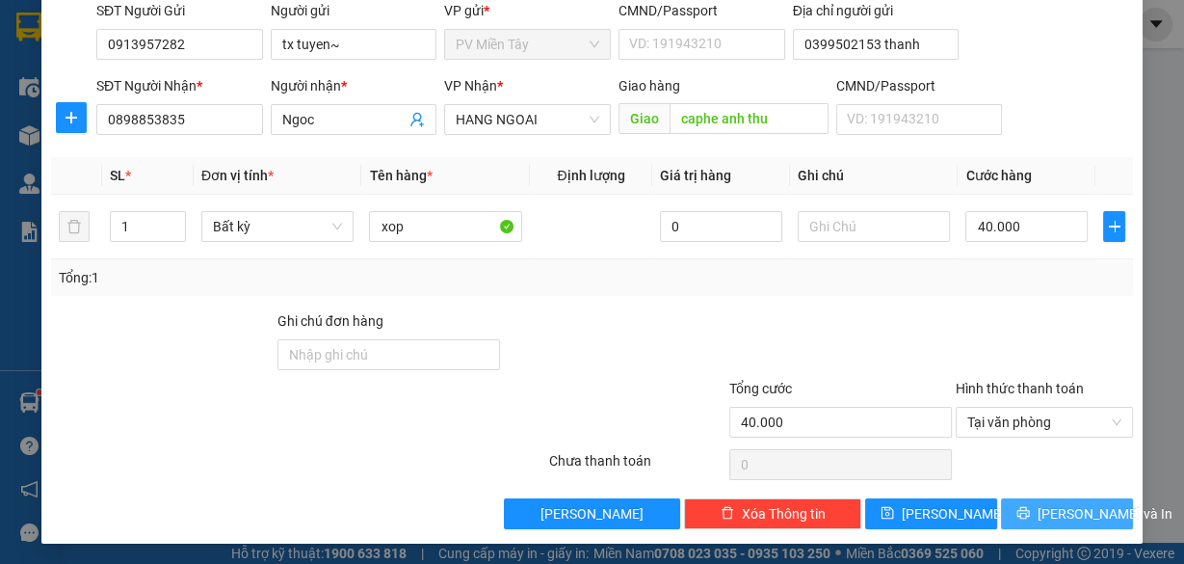
click at [1055, 503] on span "[PERSON_NAME] và In" at bounding box center [1105, 513] width 135 height 21
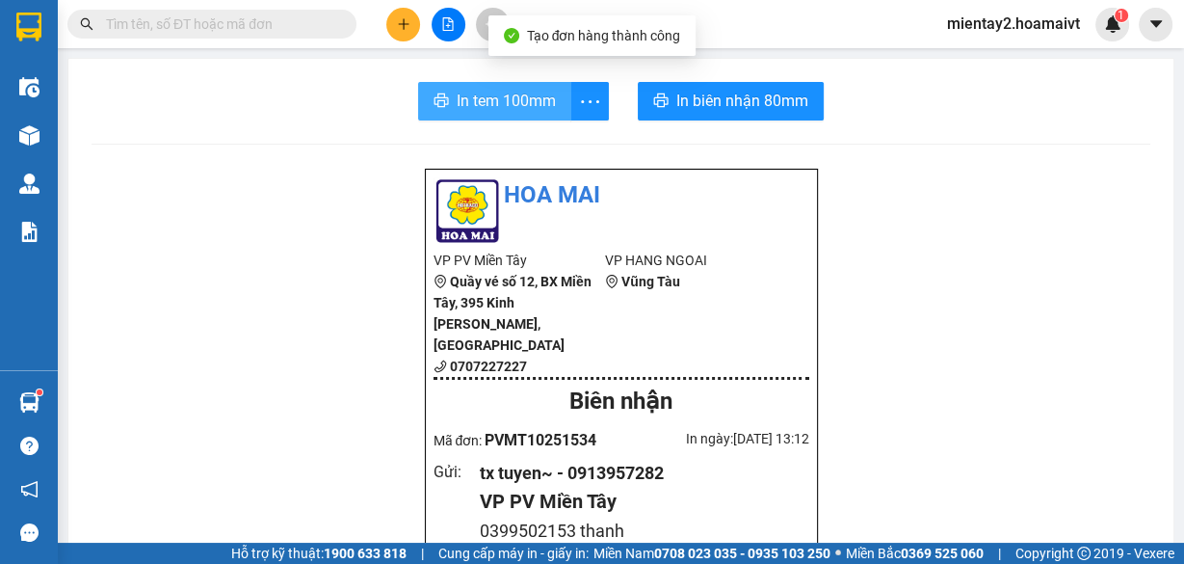
click at [520, 96] on span "In tem 100mm" at bounding box center [506, 101] width 99 height 24
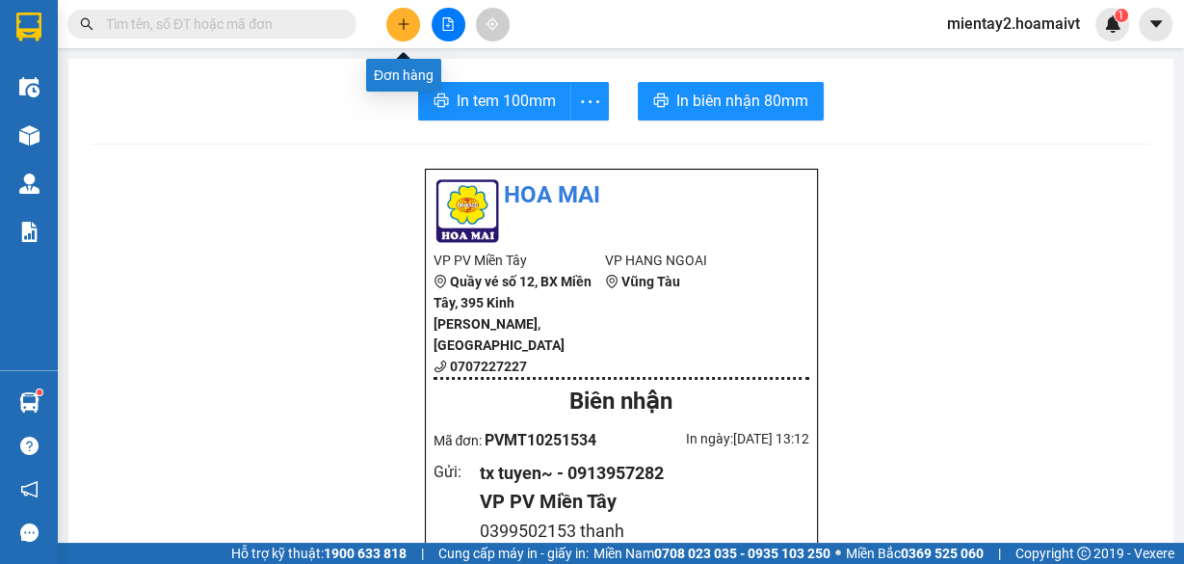
click at [402, 23] on icon "plus" at bounding box center [403, 23] width 11 height 1
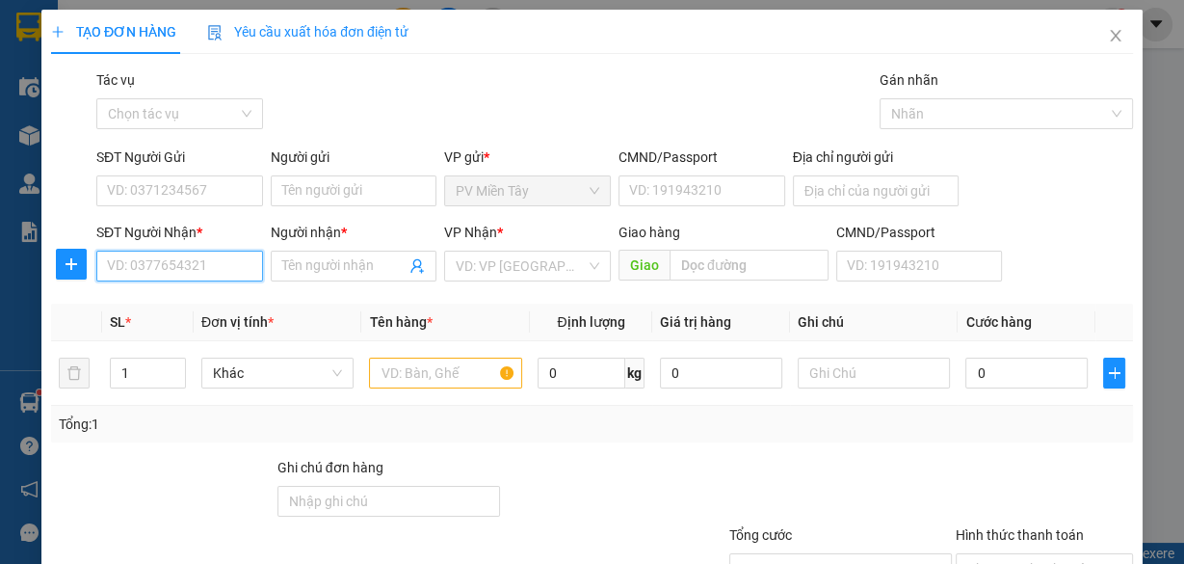
click at [159, 262] on input "SĐT Người Nhận *" at bounding box center [179, 266] width 167 height 31
type input "0899281801"
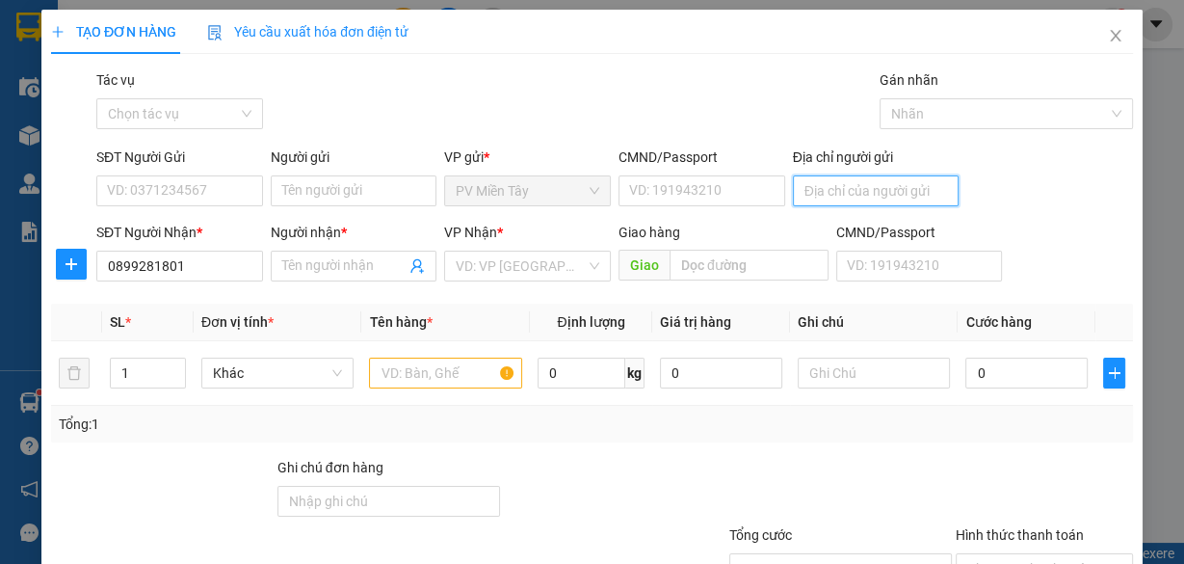
click at [831, 184] on input "Địa chỉ người gửi" at bounding box center [876, 190] width 167 height 31
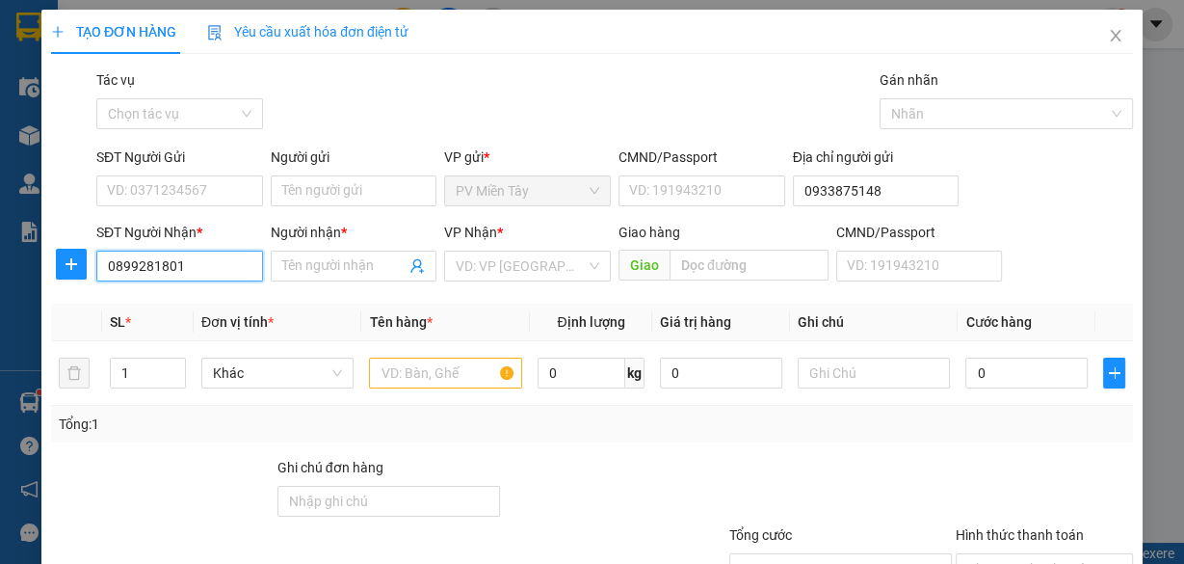
click at [206, 273] on input "0899281801" at bounding box center [179, 266] width 167 height 31
click at [203, 289] on div "0899281801 - trieu" at bounding box center [177, 303] width 165 height 31
type input "0933875148 [GEOGRAPHIC_DATA]"
type input "trieu"
type input "my xuan A2"
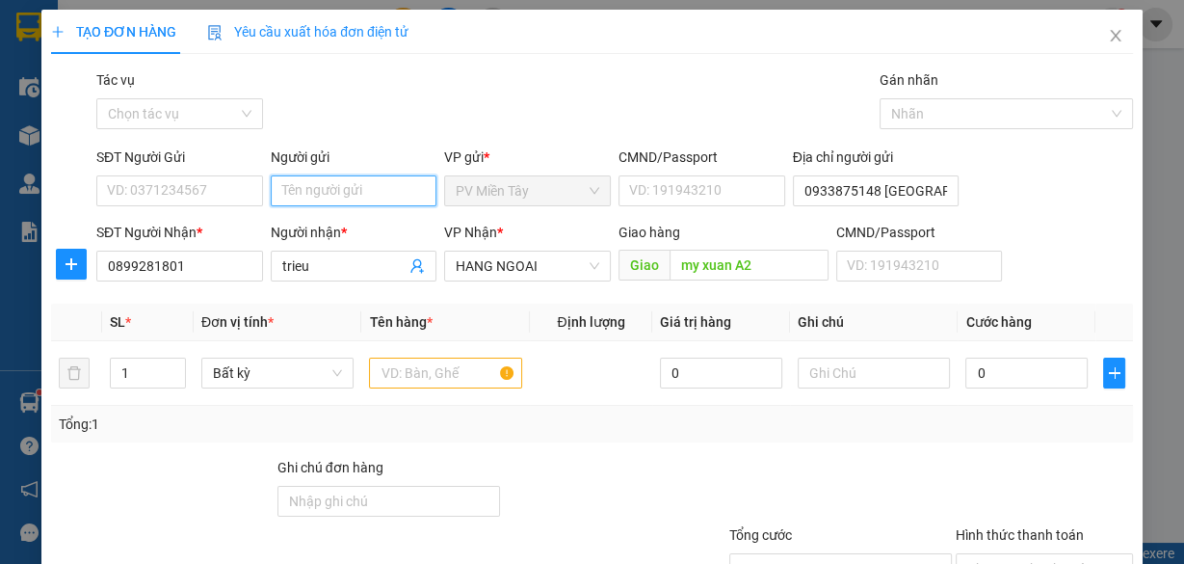
click at [325, 176] on input "Người gửi" at bounding box center [354, 190] width 167 height 31
click at [357, 230] on div "tx tuyen~ - 0913957282" at bounding box center [352, 228] width 147 height 21
type input "0913957282"
type input "tx tuyen~"
click at [421, 365] on input "text" at bounding box center [445, 373] width 153 height 31
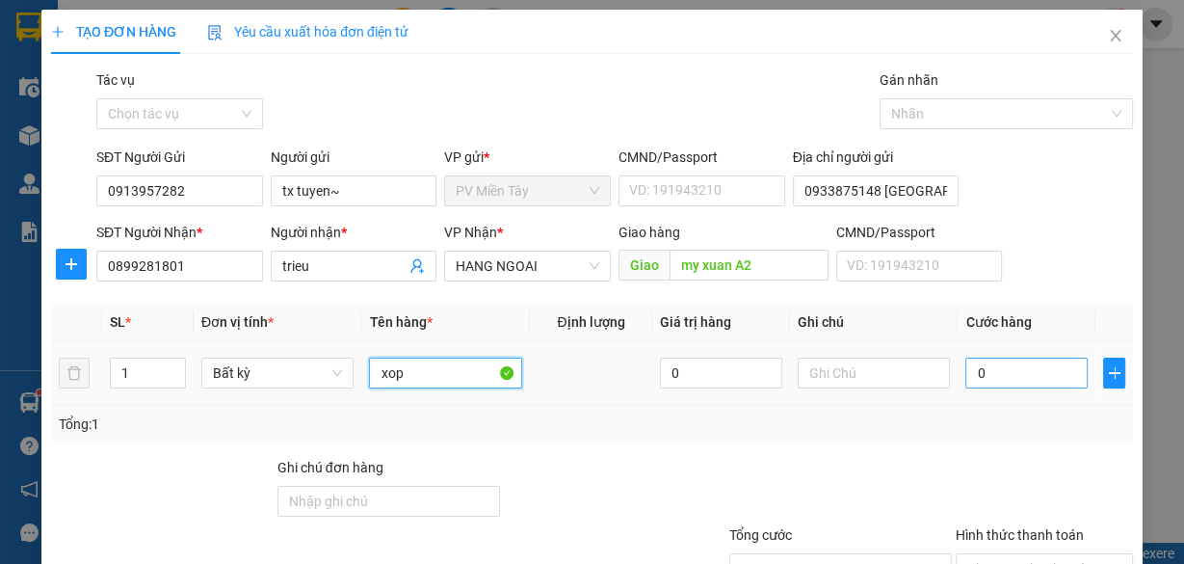
type input "xop"
click at [1002, 374] on input "0" at bounding box center [1027, 373] width 122 height 31
type input "6"
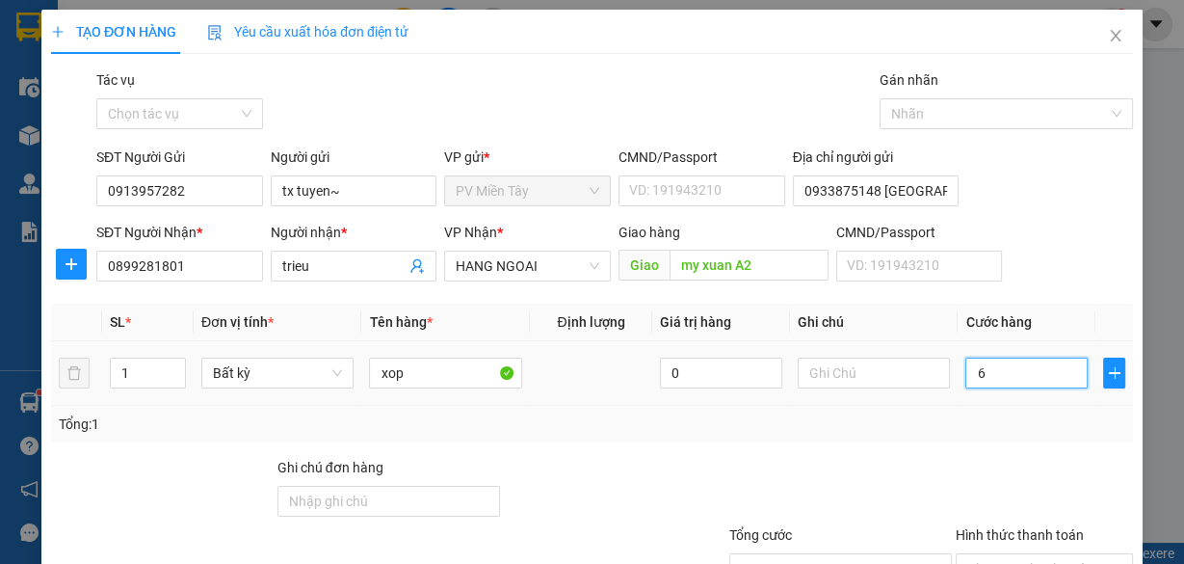
type input "60"
type input "60.000"
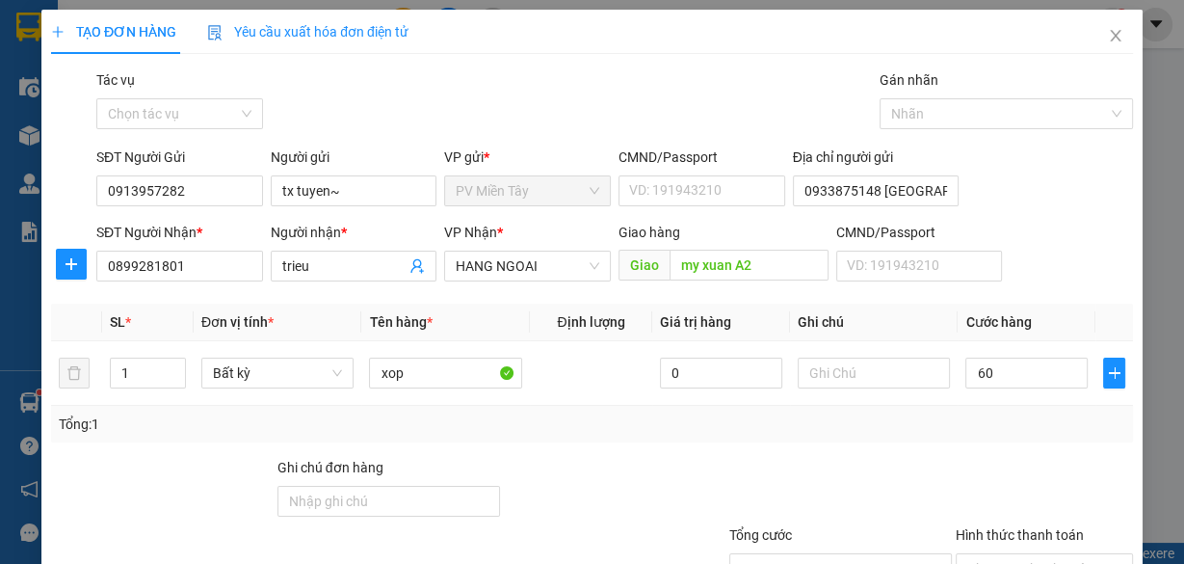
type input "60.000"
click at [1008, 436] on div "Tổng: 1" at bounding box center [592, 424] width 1082 height 37
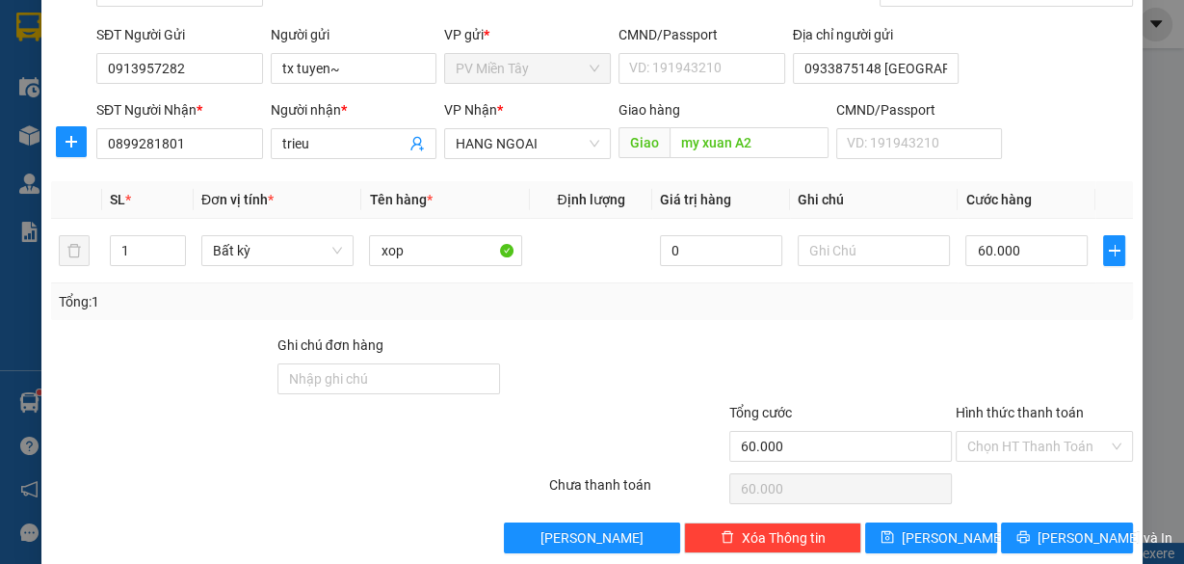
scroll to position [146, 0]
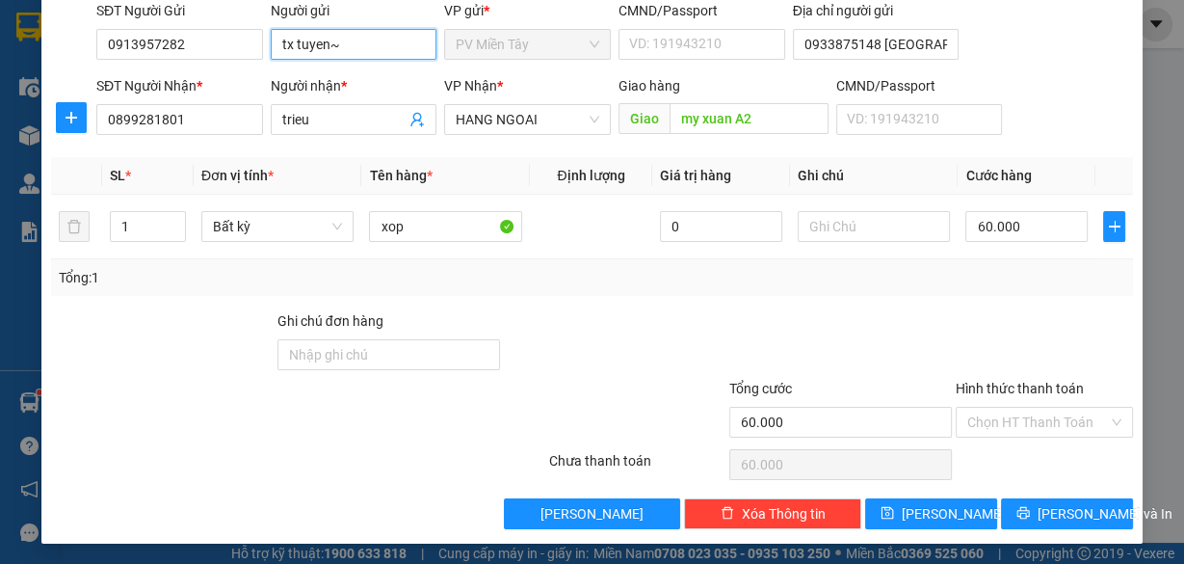
drag, startPoint x: 374, startPoint y: 42, endPoint x: 158, endPoint y: 93, distance: 221.6
click at [158, 93] on form "SĐT Người Gửi 0913957282 Người gửi tx tuyen~ [GEOGRAPHIC_DATA] tuyen~ VP gửi * …" at bounding box center [592, 71] width 1082 height 143
type input "tx chau"
click at [373, 83] on div "tx chau - 0933022667" at bounding box center [350, 80] width 142 height 21
type input "0933022667"
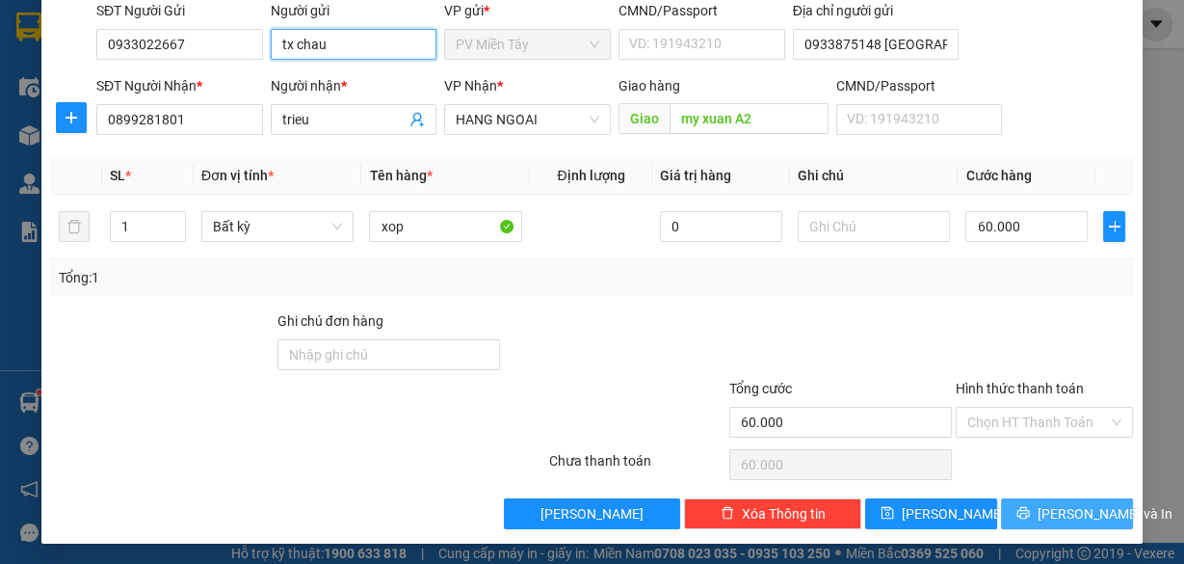
type input "tx chau"
click at [1047, 513] on span "[PERSON_NAME] và In" at bounding box center [1105, 513] width 135 height 21
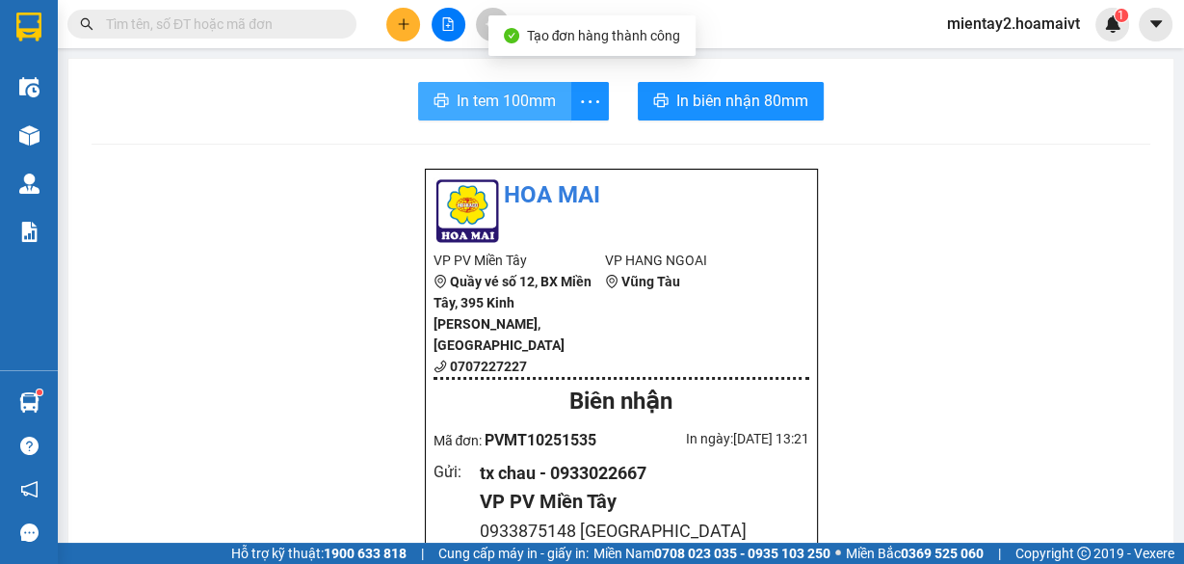
click at [485, 85] on button "In tem 100mm" at bounding box center [494, 101] width 153 height 39
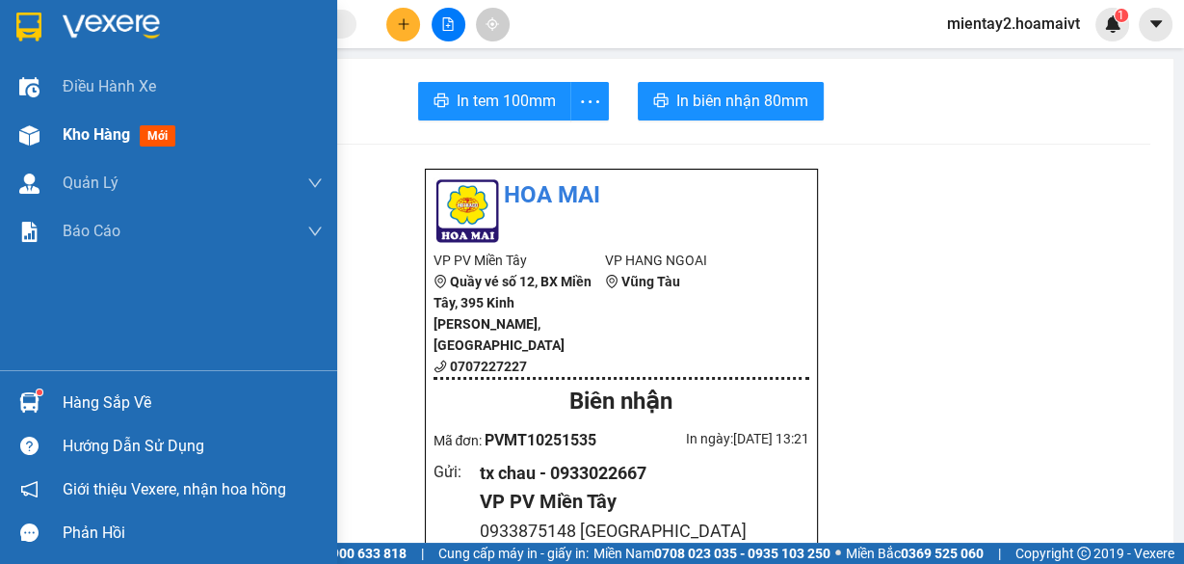
click at [81, 130] on span "Kho hàng" at bounding box center [96, 134] width 67 height 18
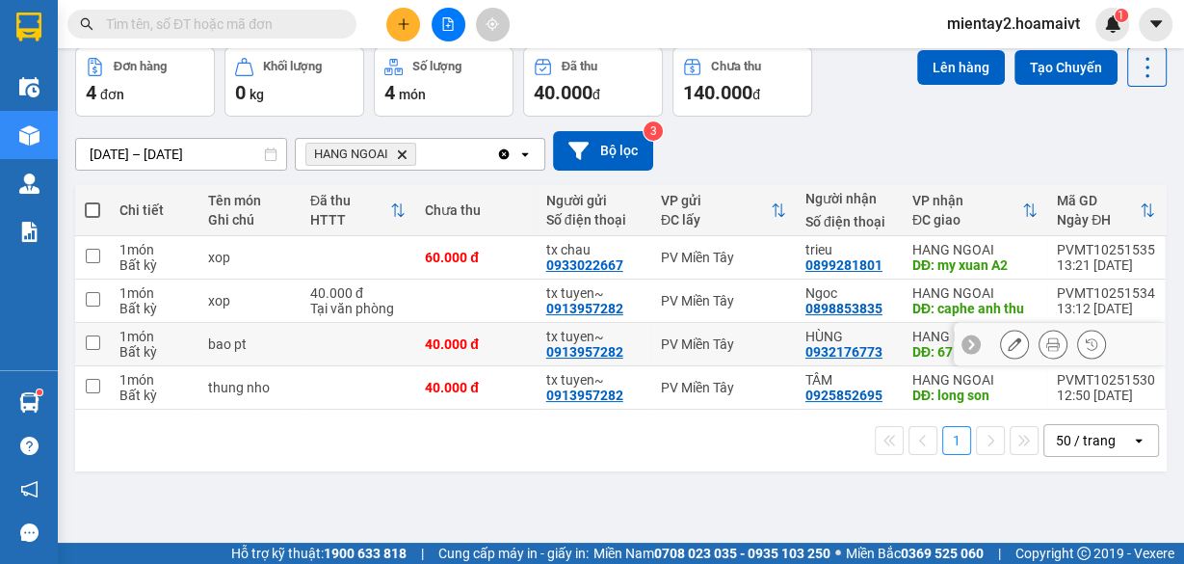
scroll to position [88, 0]
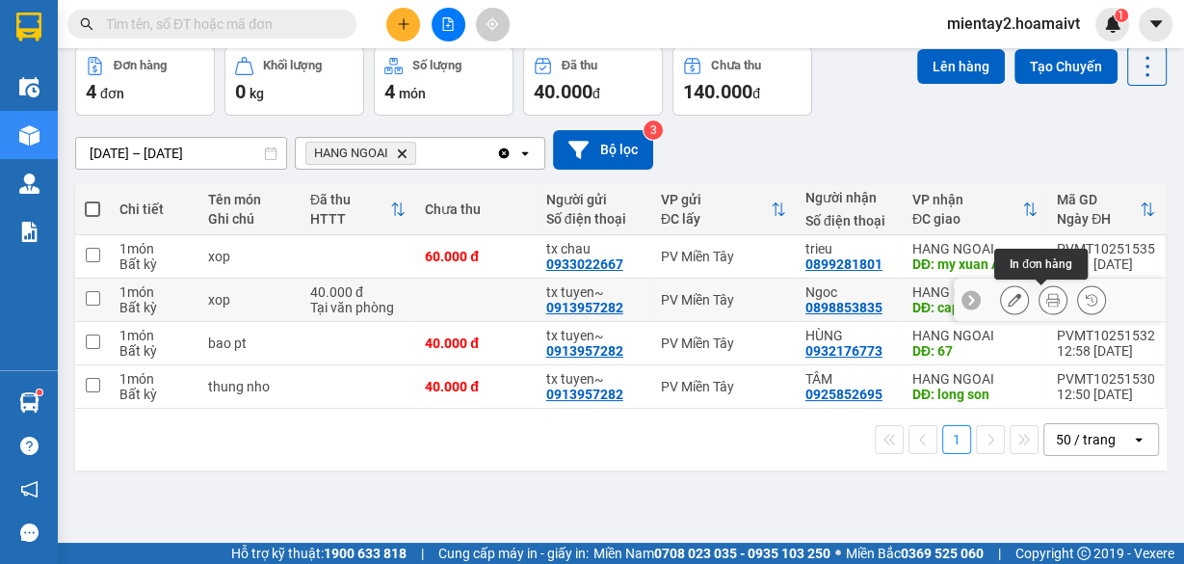
click at [1047, 299] on icon at bounding box center [1053, 299] width 13 height 13
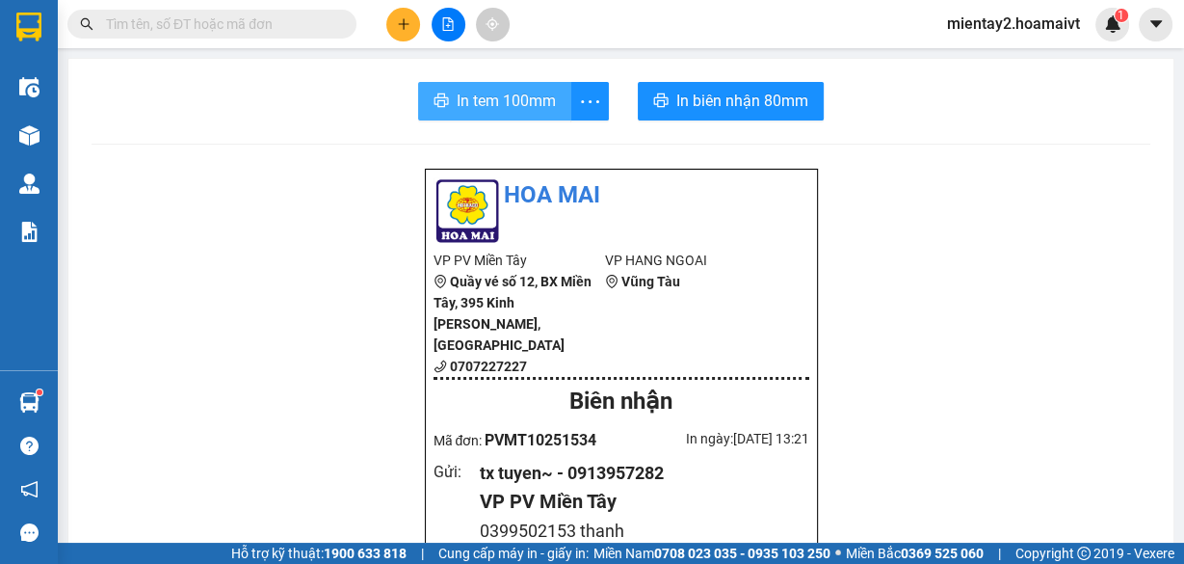
click at [507, 92] on span "In tem 100mm" at bounding box center [506, 101] width 99 height 24
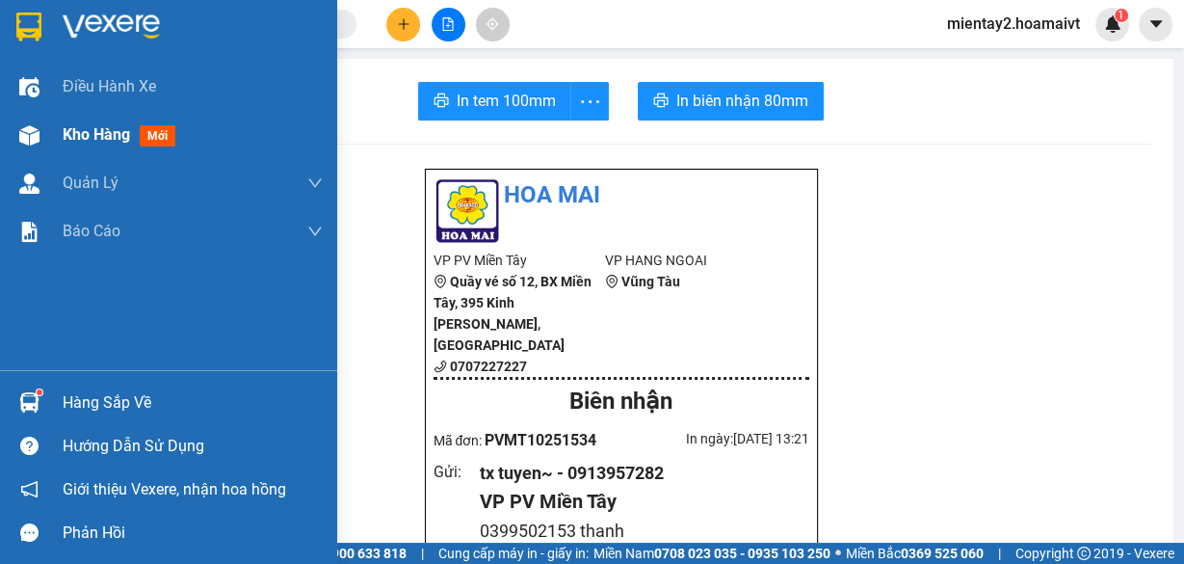
click at [87, 126] on span "Kho hàng" at bounding box center [96, 134] width 67 height 18
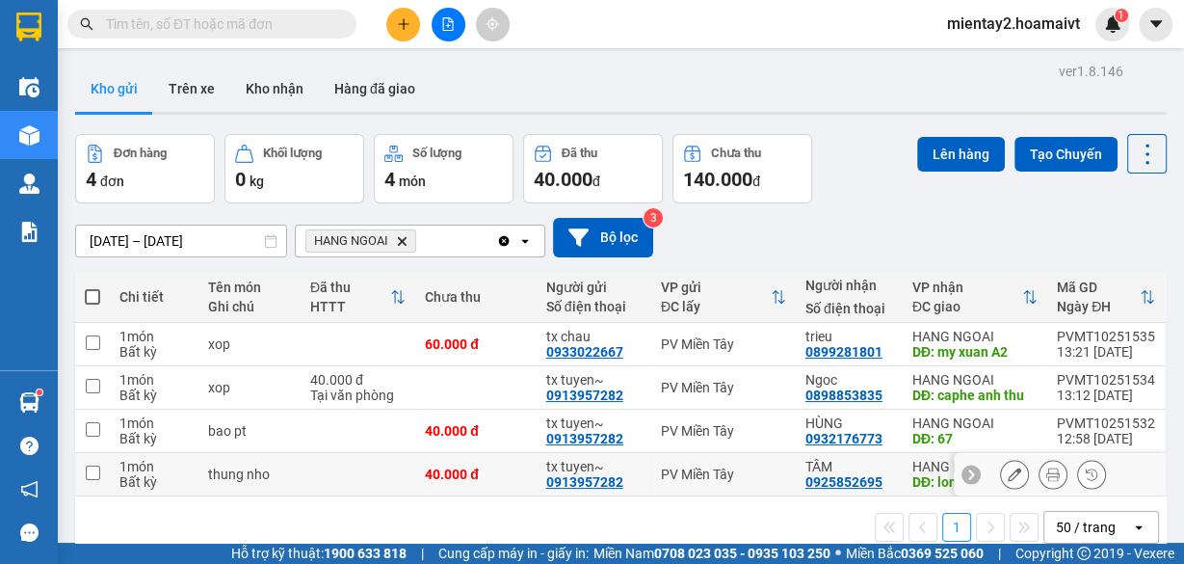
scroll to position [88, 0]
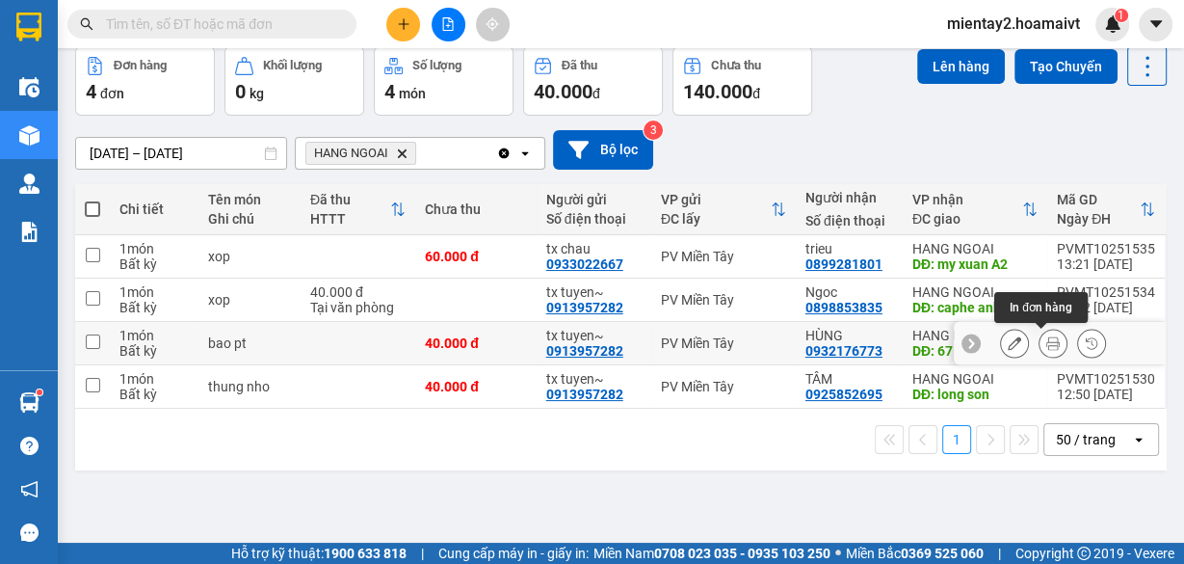
click at [1047, 344] on icon at bounding box center [1053, 342] width 13 height 13
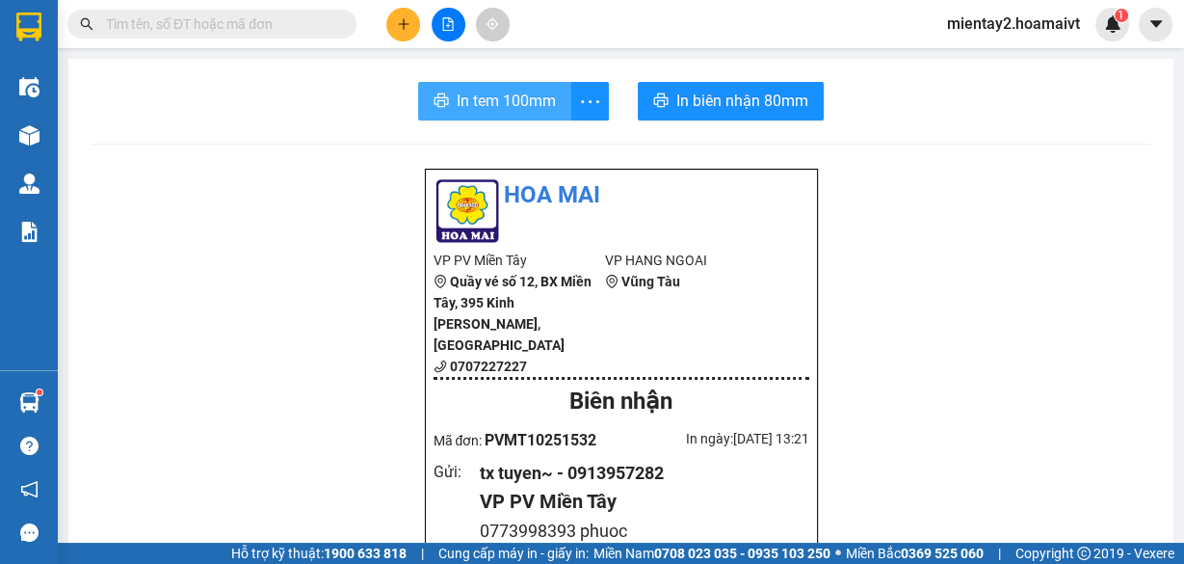
click at [483, 87] on button "In tem 100mm" at bounding box center [494, 101] width 153 height 39
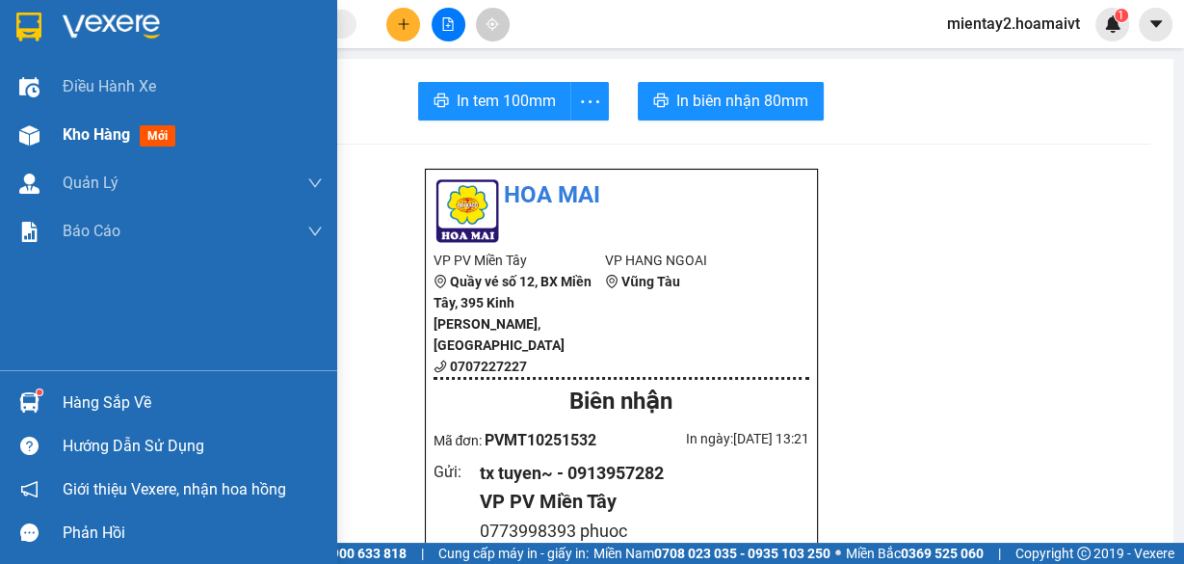
click at [85, 131] on span "Kho hàng" at bounding box center [96, 134] width 67 height 18
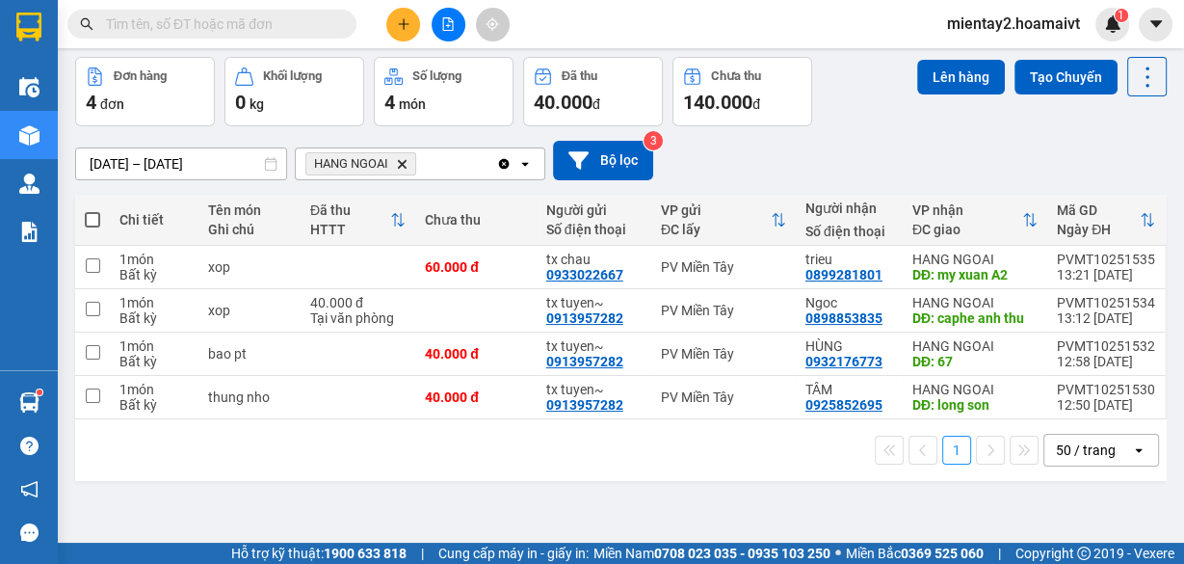
scroll to position [88, 0]
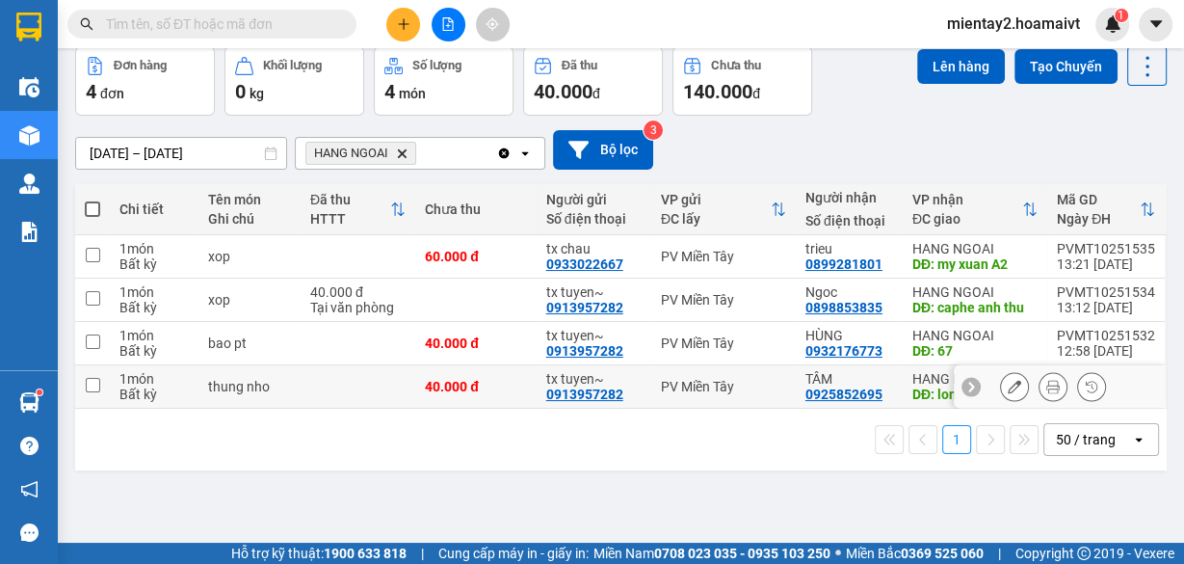
click at [1047, 383] on icon at bounding box center [1053, 386] width 13 height 13
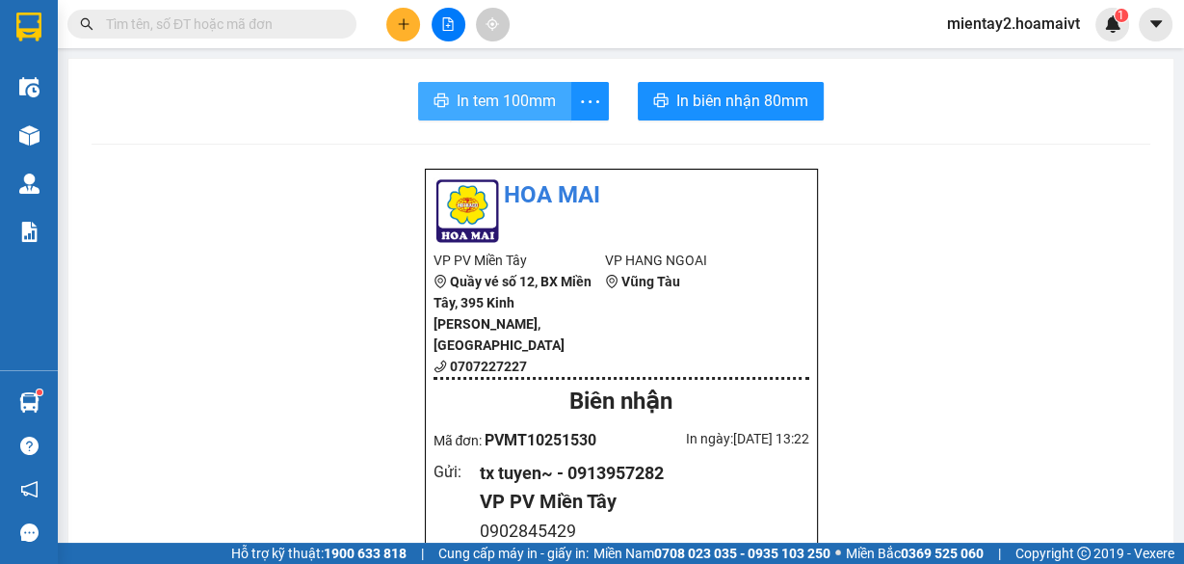
click at [491, 91] on span "In tem 100mm" at bounding box center [506, 101] width 99 height 24
click at [399, 32] on button at bounding box center [403, 25] width 34 height 34
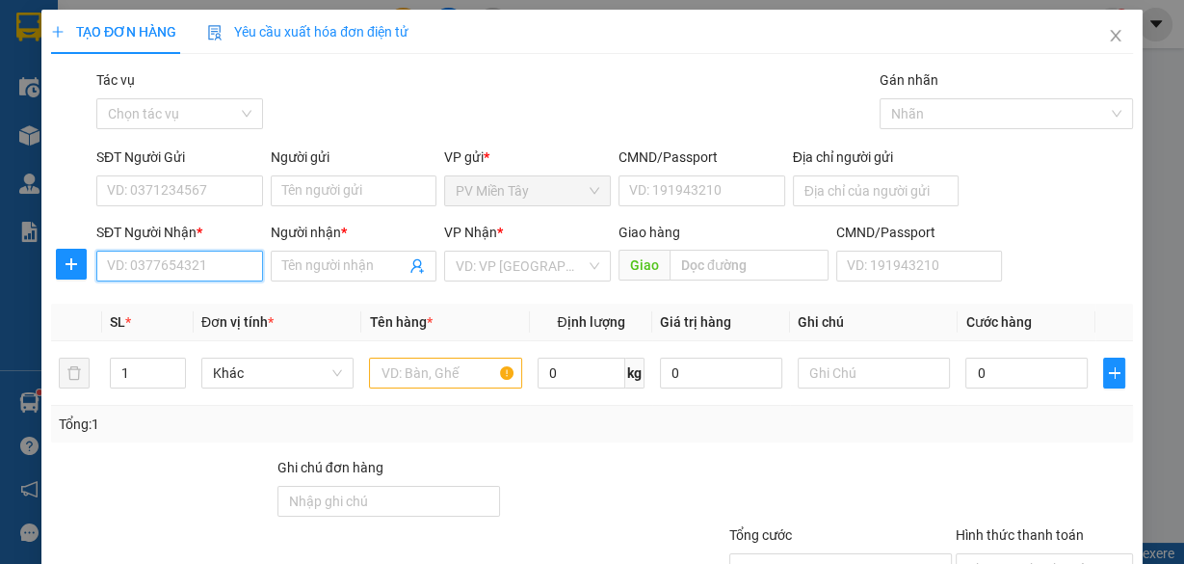
click at [208, 260] on input "SĐT Người Nhận *" at bounding box center [179, 266] width 167 height 31
click at [201, 265] on input "SĐT Người Nhận *" at bounding box center [179, 266] width 167 height 31
type input "0974171552"
click at [202, 296] on div "0974171552 - tu" at bounding box center [178, 303] width 142 height 21
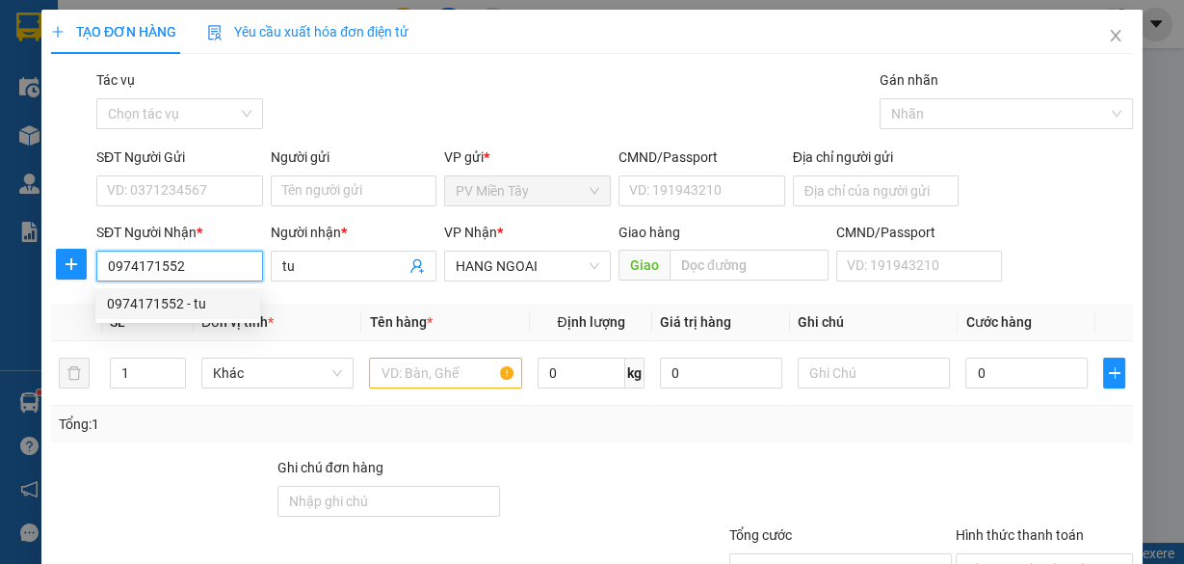
type input "tu"
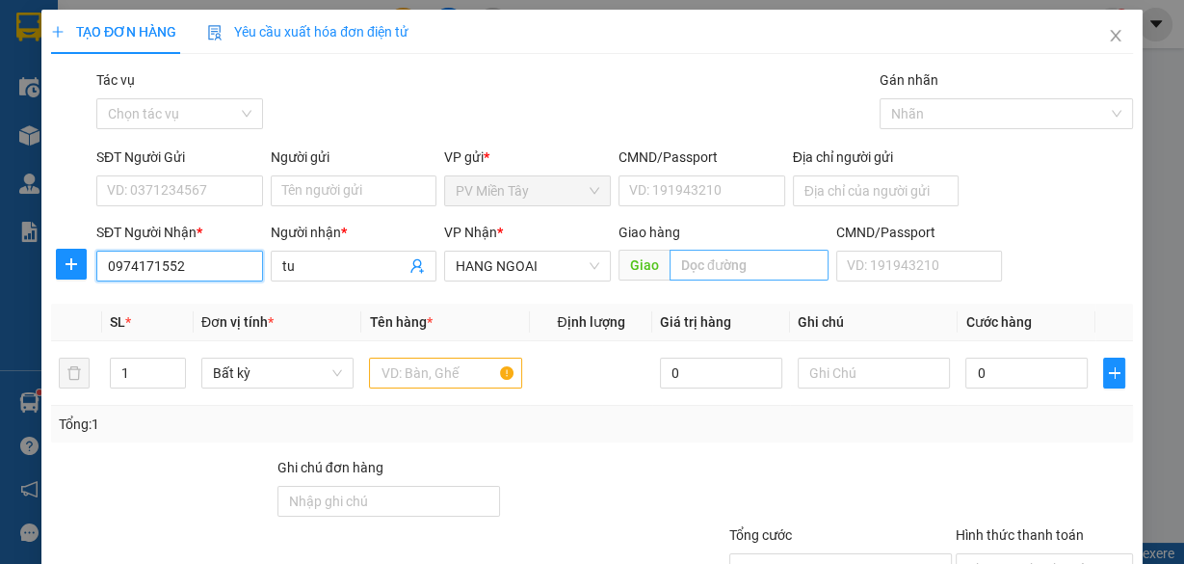
type input "0974171552"
click at [690, 261] on input "text" at bounding box center [749, 265] width 159 height 31
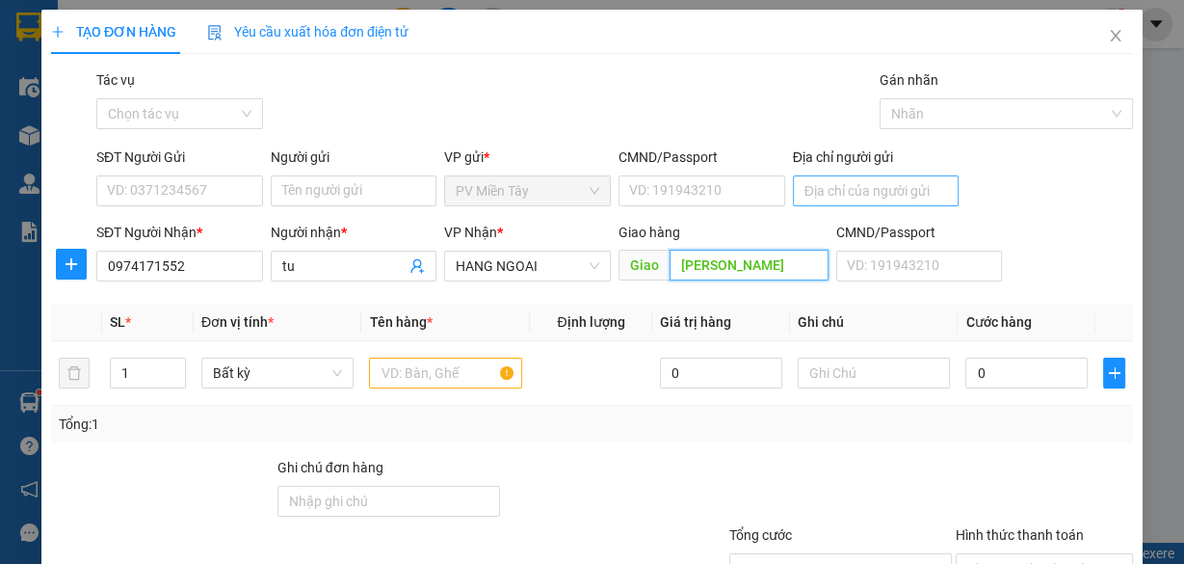
type input "[PERSON_NAME]"
click at [894, 189] on input "Địa chỉ người gửi" at bounding box center [876, 190] width 167 height 31
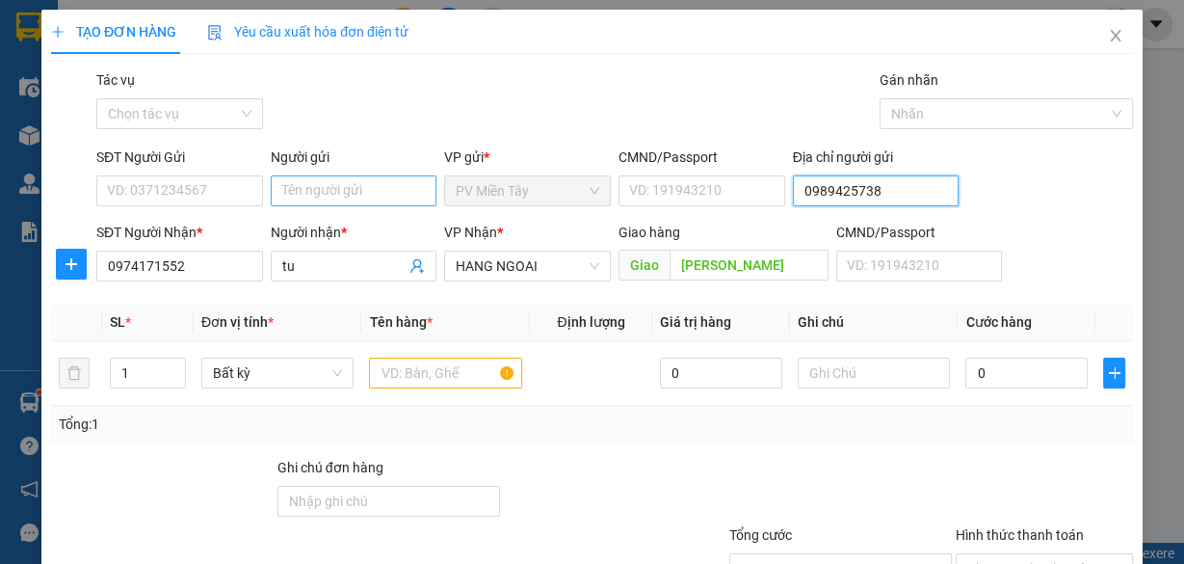
type input "0989425738"
click at [347, 185] on input "Người gửi" at bounding box center [354, 190] width 167 height 31
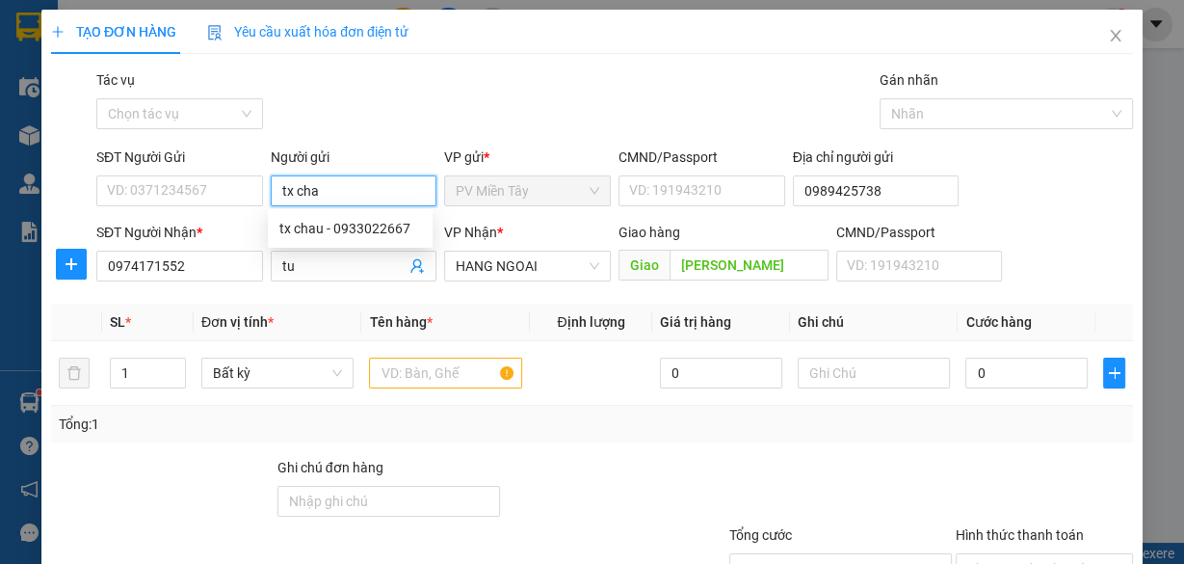
type input "tx chau"
click at [363, 223] on div "tx chau - 0933022667" at bounding box center [350, 228] width 142 height 21
type input "0933022667"
type input "tx chau"
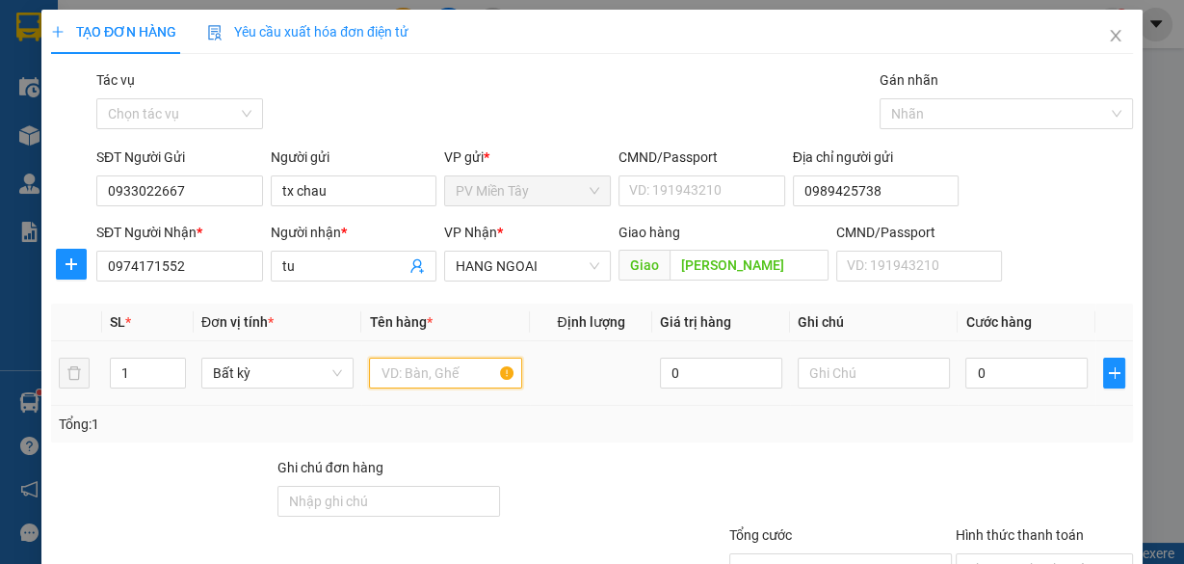
click at [420, 373] on input "text" at bounding box center [445, 373] width 153 height 31
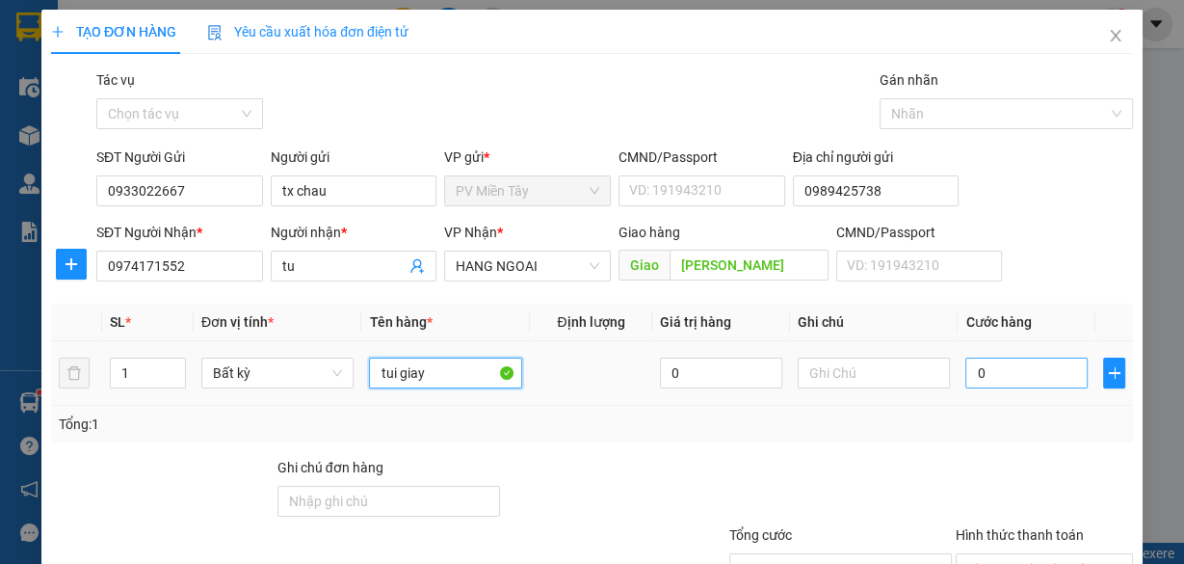
type input "tui giay"
click at [993, 378] on input "0" at bounding box center [1027, 373] width 122 height 31
type input "4"
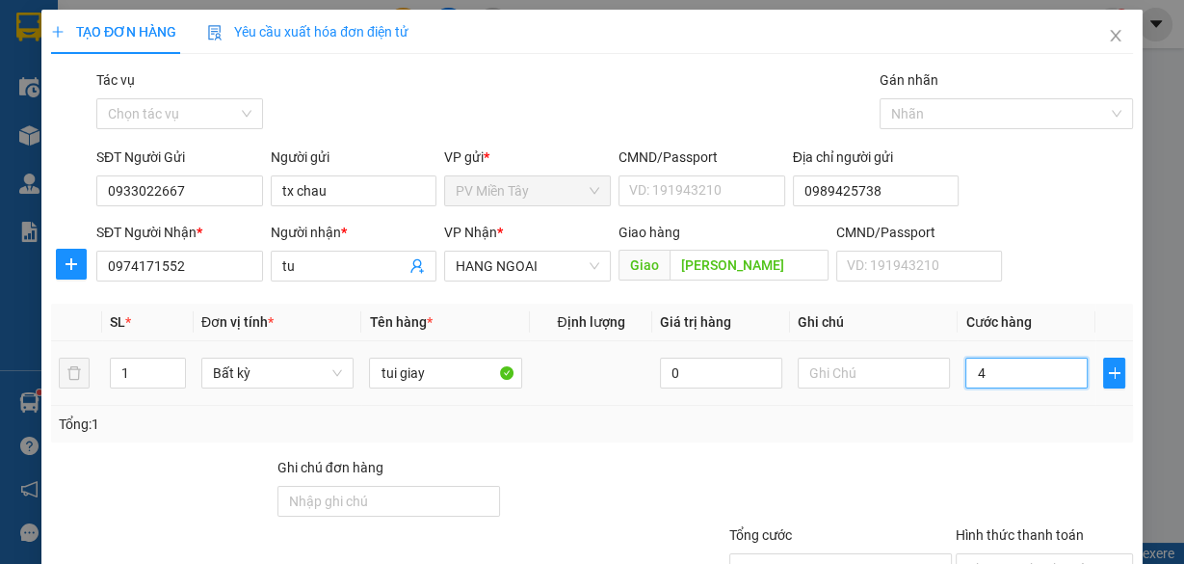
type input "40"
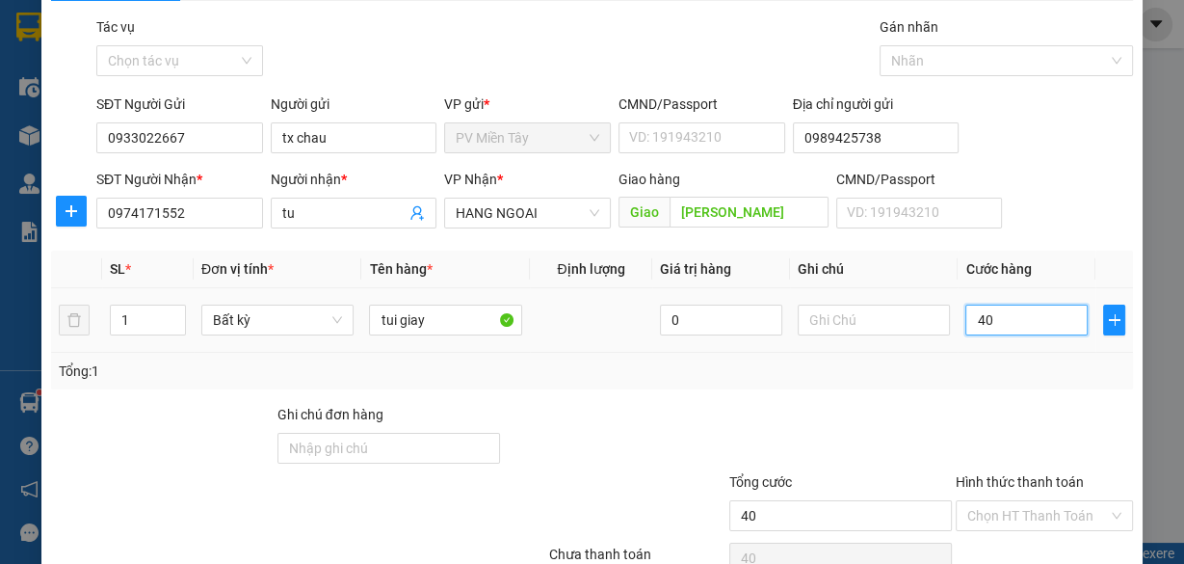
scroll to position [77, 0]
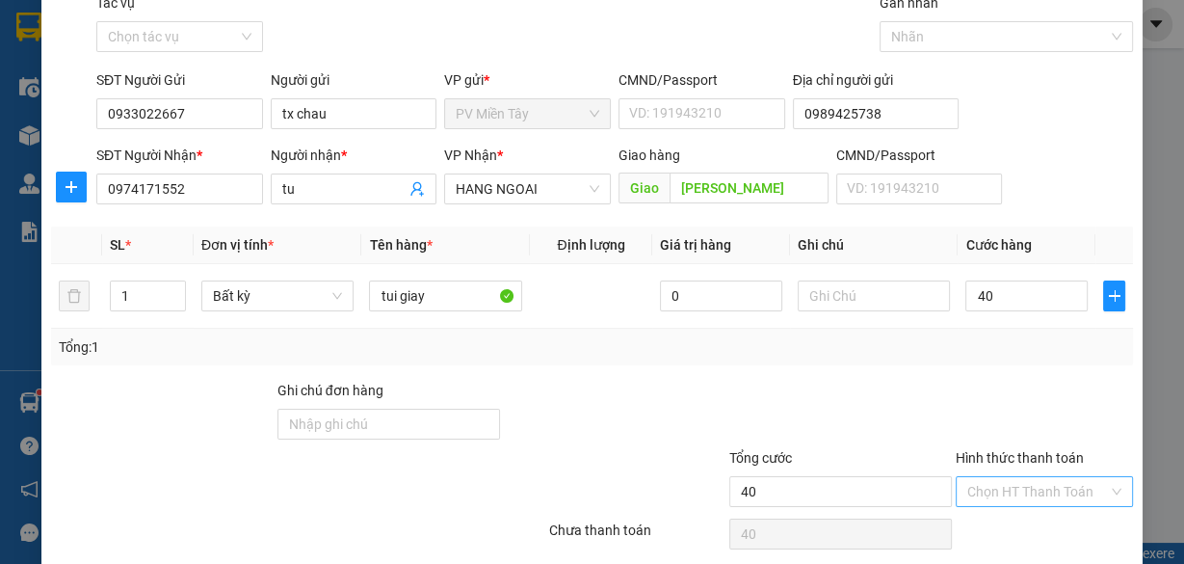
type input "40.000"
click at [1025, 484] on input "Hình thức thanh toán" at bounding box center [1038, 491] width 141 height 29
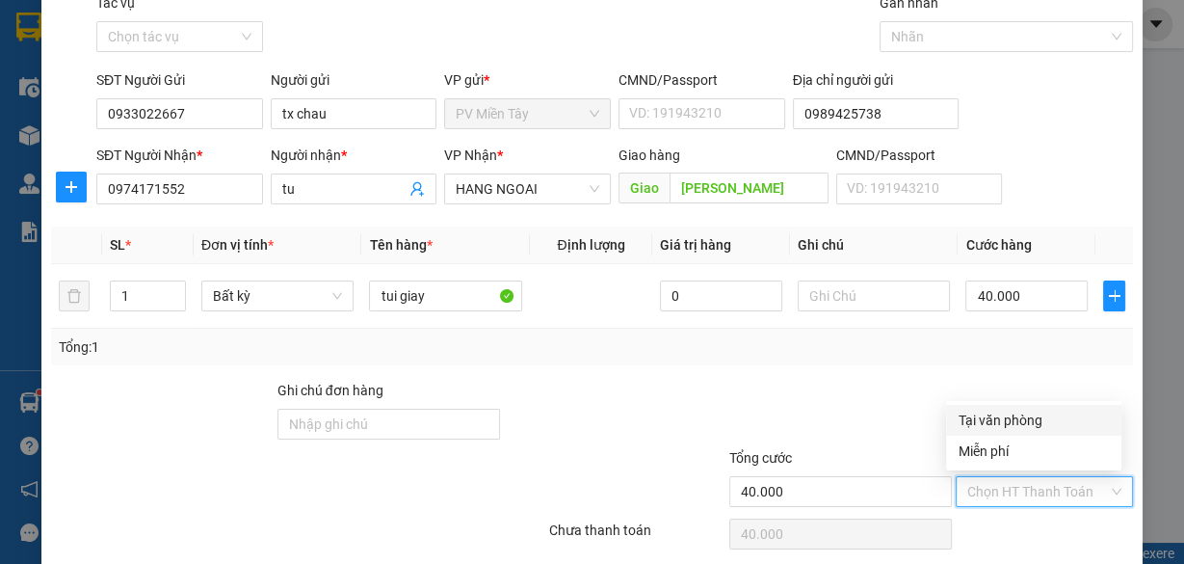
click at [1022, 418] on div "Tại văn phòng" at bounding box center [1034, 420] width 152 height 21
type input "0"
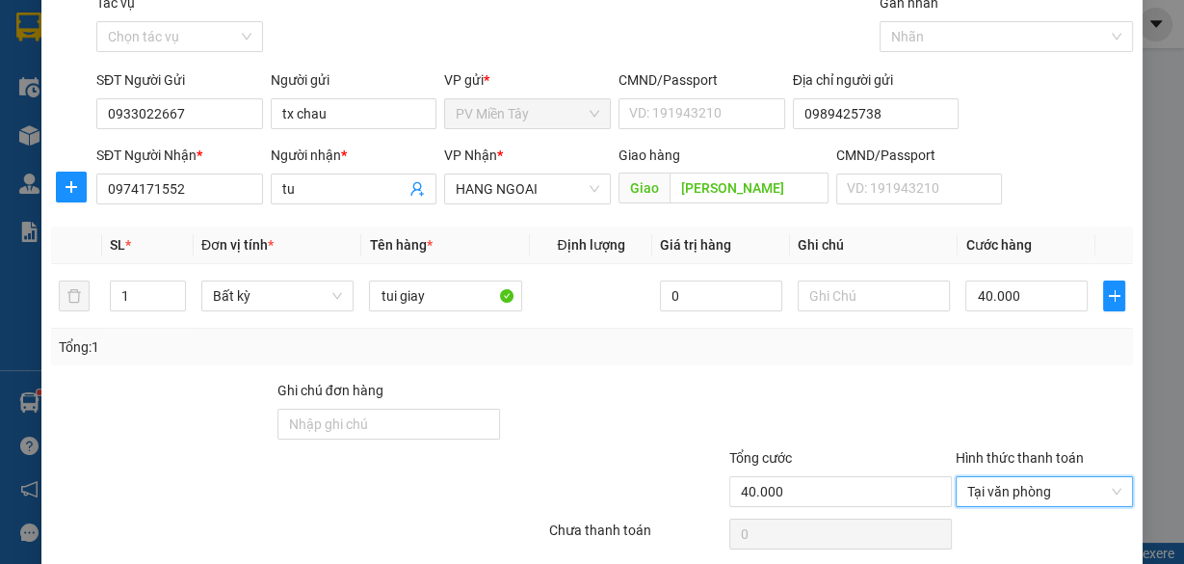
scroll to position [146, 0]
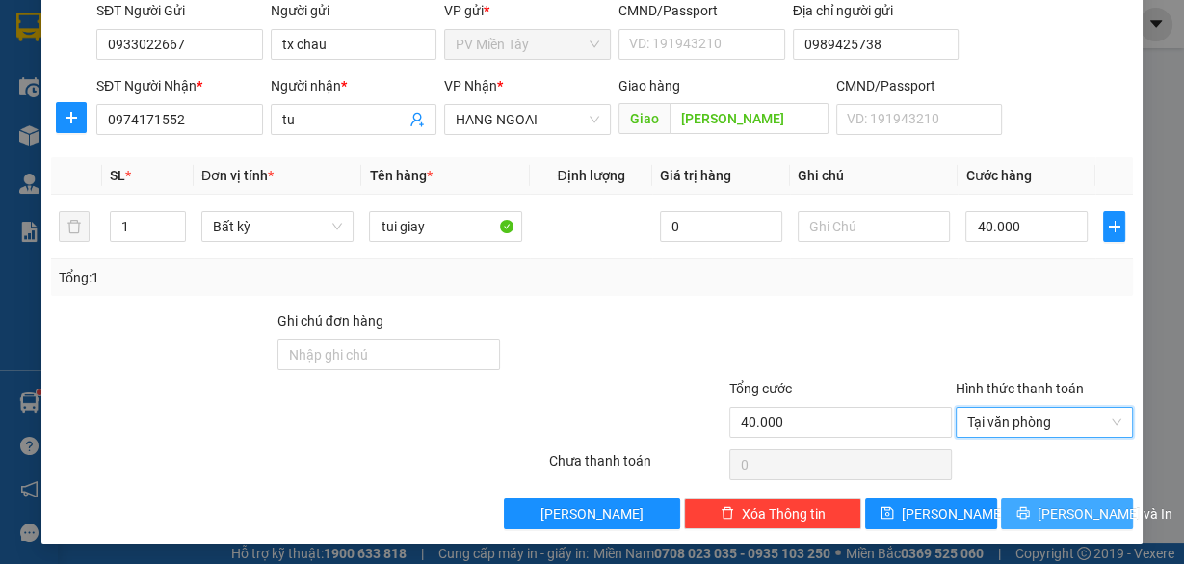
click at [1058, 510] on span "[PERSON_NAME] và In" at bounding box center [1105, 513] width 135 height 21
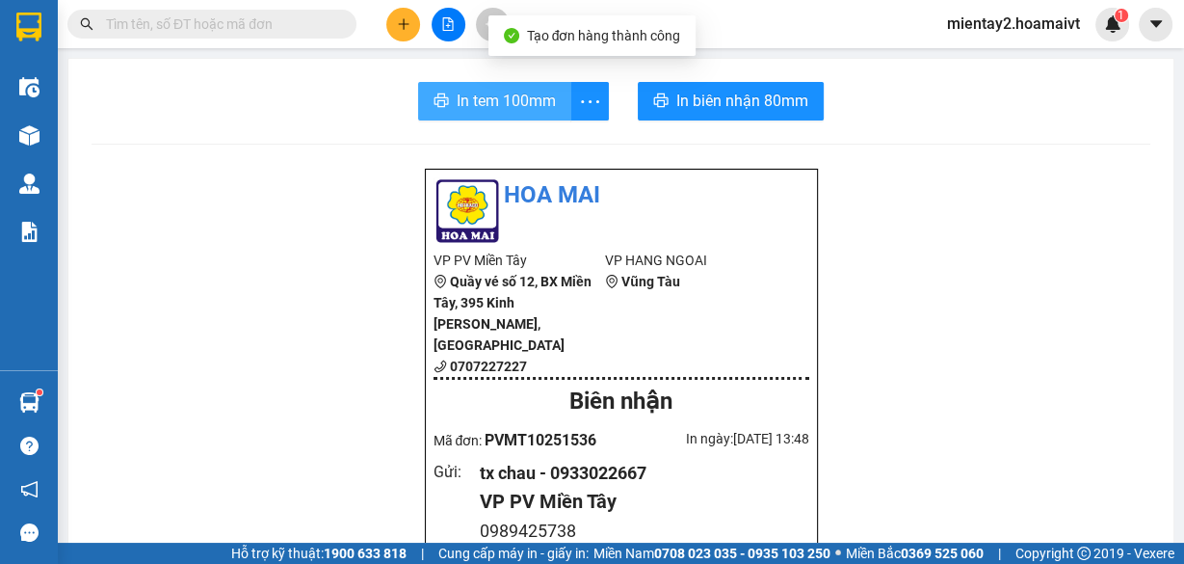
click at [491, 96] on span "In tem 100mm" at bounding box center [506, 101] width 99 height 24
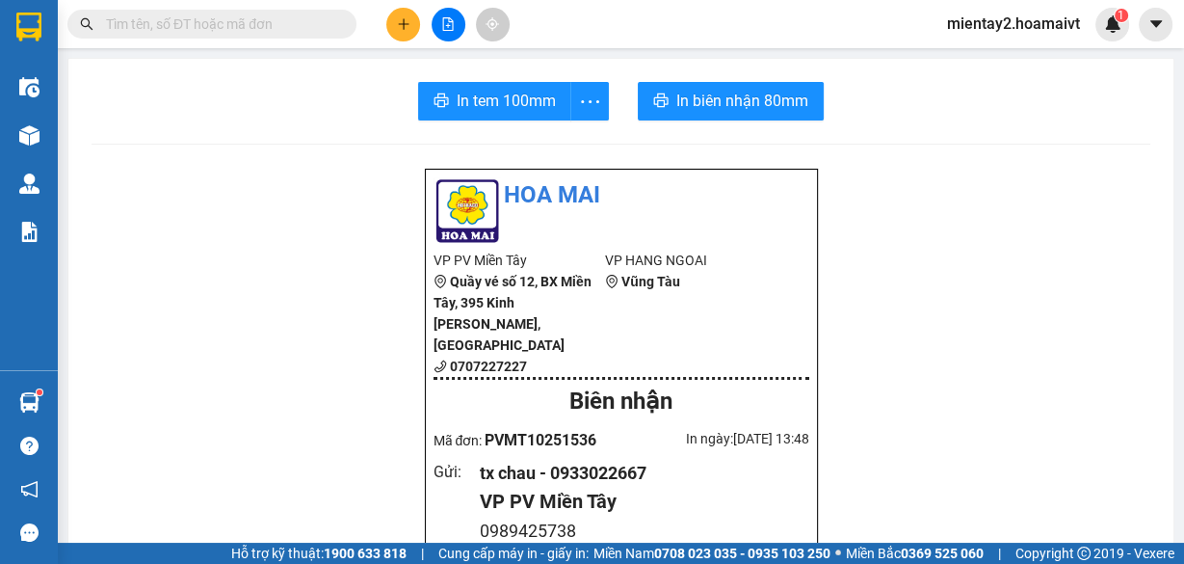
click at [408, 6] on div "Kết quả tìm kiếm ( 0 ) Bộ lọc No Data mientay2.hoamaivt 1" at bounding box center [592, 24] width 1184 height 48
click at [408, 12] on button at bounding box center [403, 25] width 34 height 34
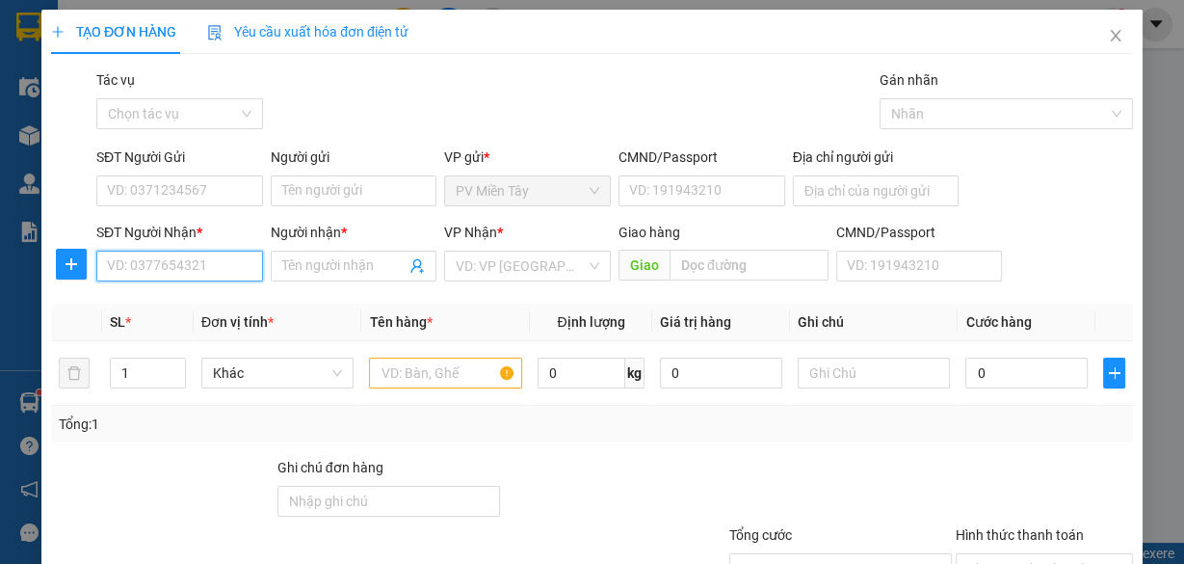
click at [179, 270] on input "SĐT Người Nhận *" at bounding box center [179, 266] width 167 height 31
type input "0826024539"
click at [179, 300] on div "0826024539 - dung" at bounding box center [178, 303] width 142 height 21
type input "dung"
type input "phu my"
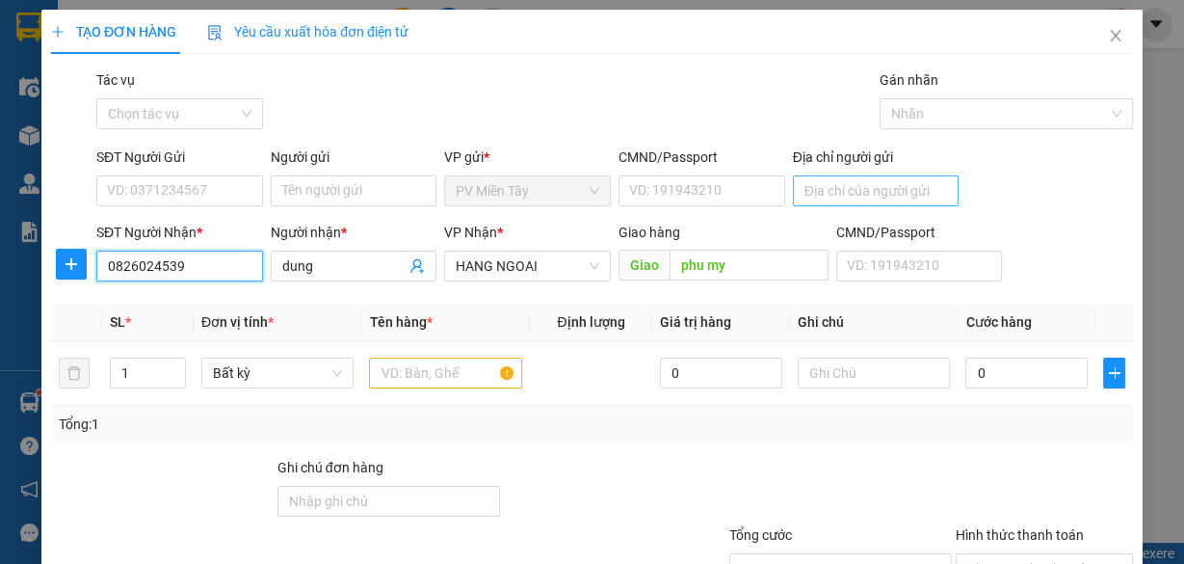
type input "0826024539"
click at [860, 185] on input "Địa chỉ người gửi" at bounding box center [876, 190] width 167 height 31
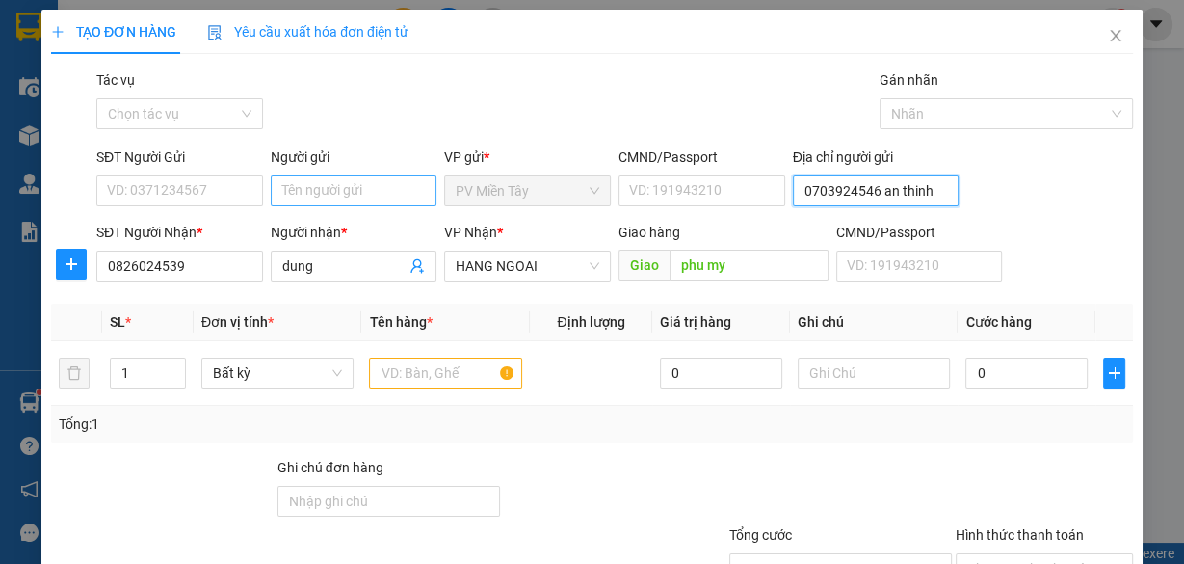
type input "0703924546 an thinh"
click at [351, 193] on input "Người gửi" at bounding box center [354, 190] width 167 height 31
type input "tx chau"
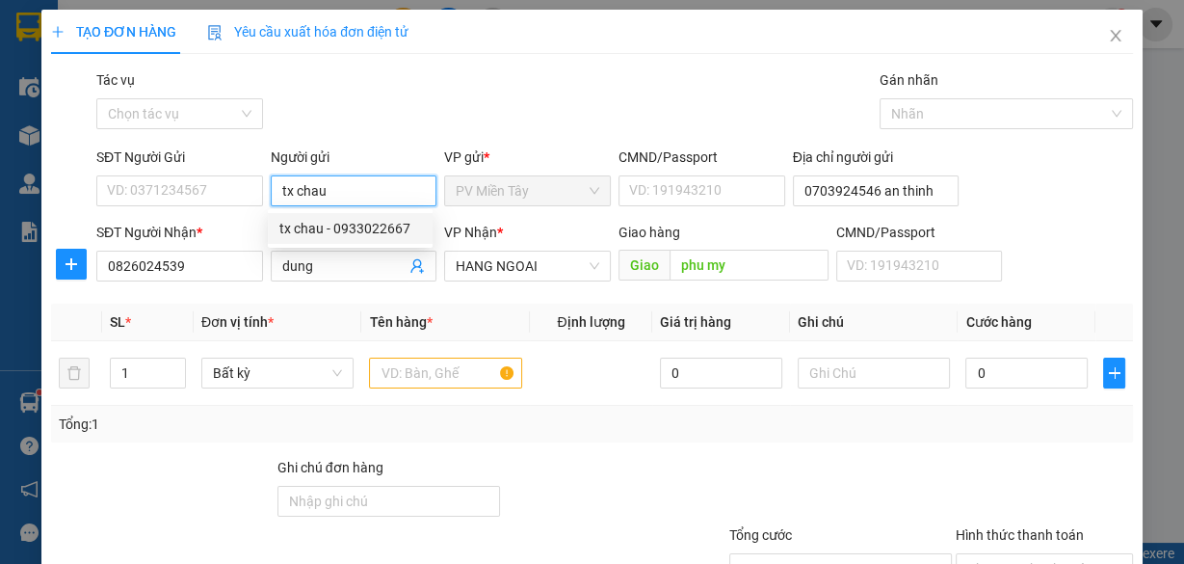
click at [356, 222] on div "tx chau - 0933022667" at bounding box center [350, 228] width 142 height 21
type input "0933022667"
type input "tx chau"
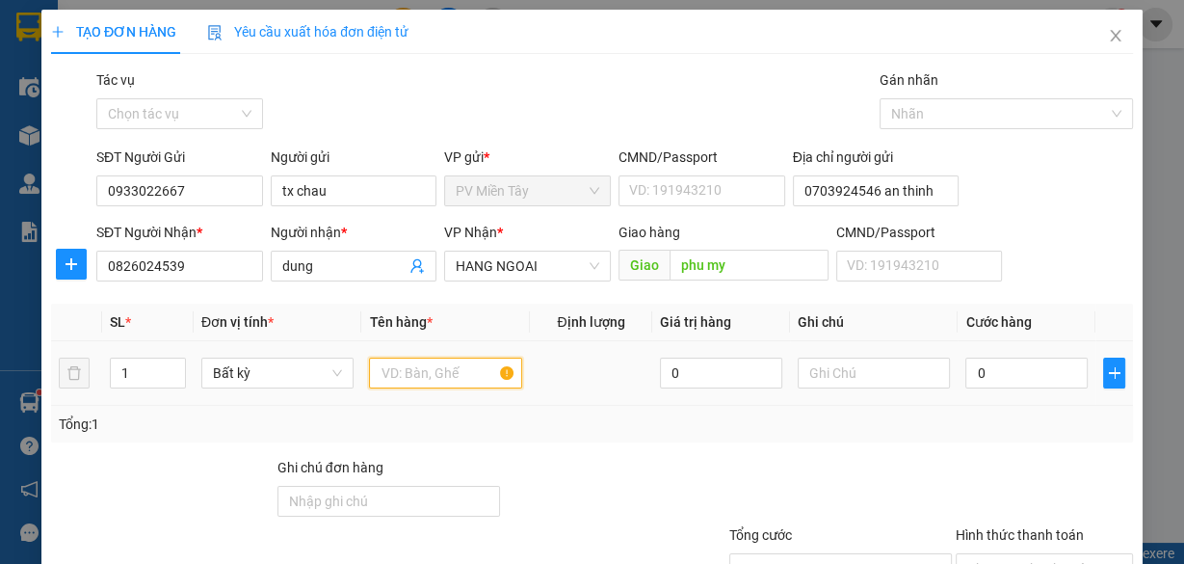
click at [409, 374] on input "text" at bounding box center [445, 373] width 153 height 31
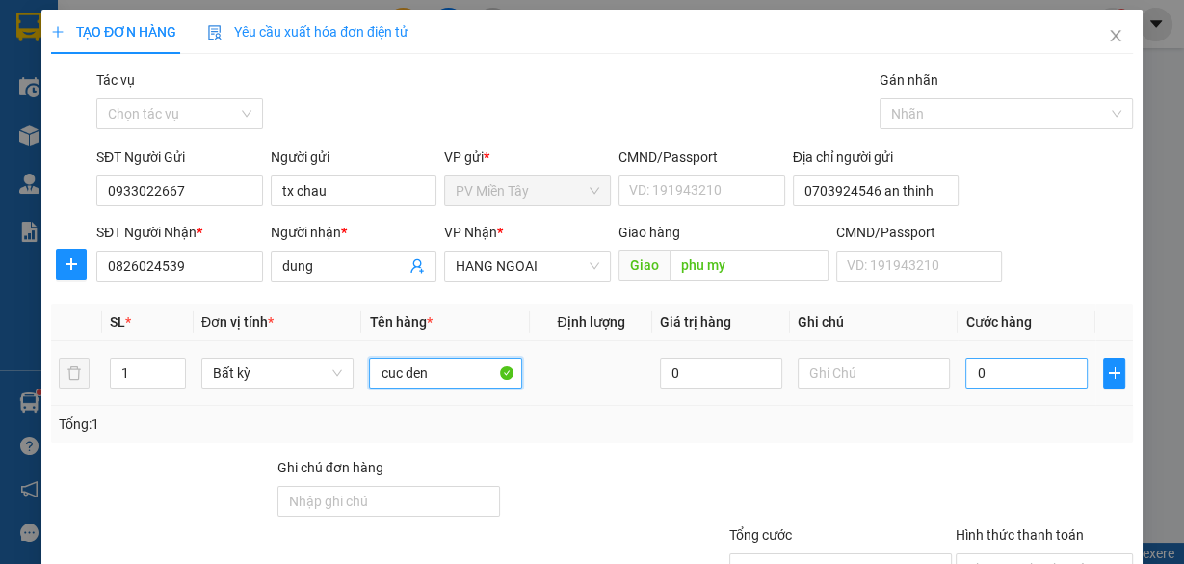
type input "cuc den"
click at [984, 361] on input "0" at bounding box center [1027, 373] width 122 height 31
type input "6"
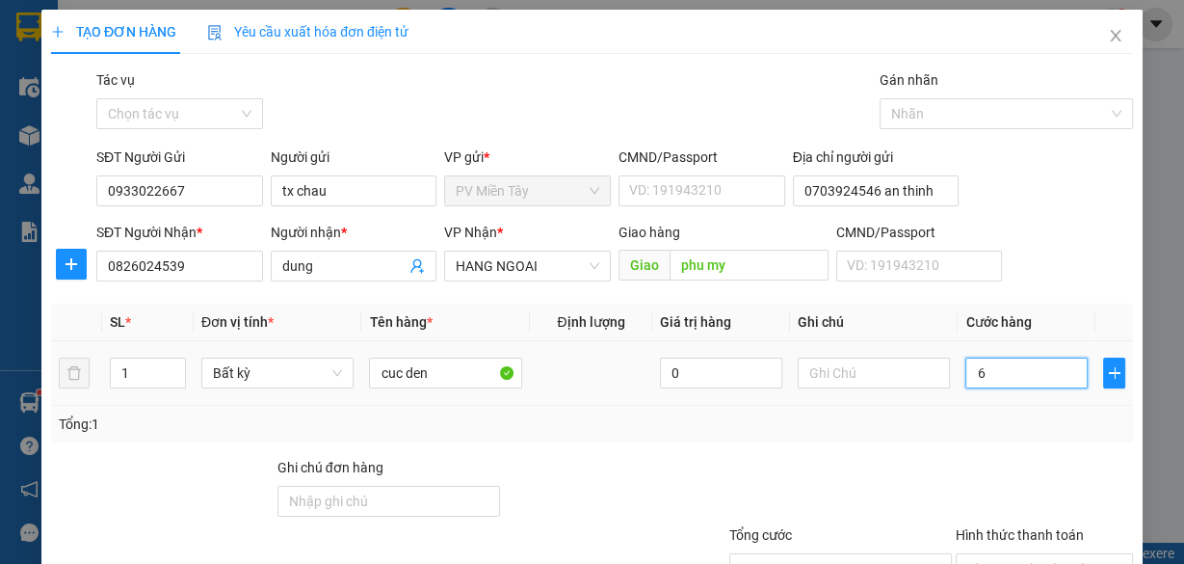
type input "60"
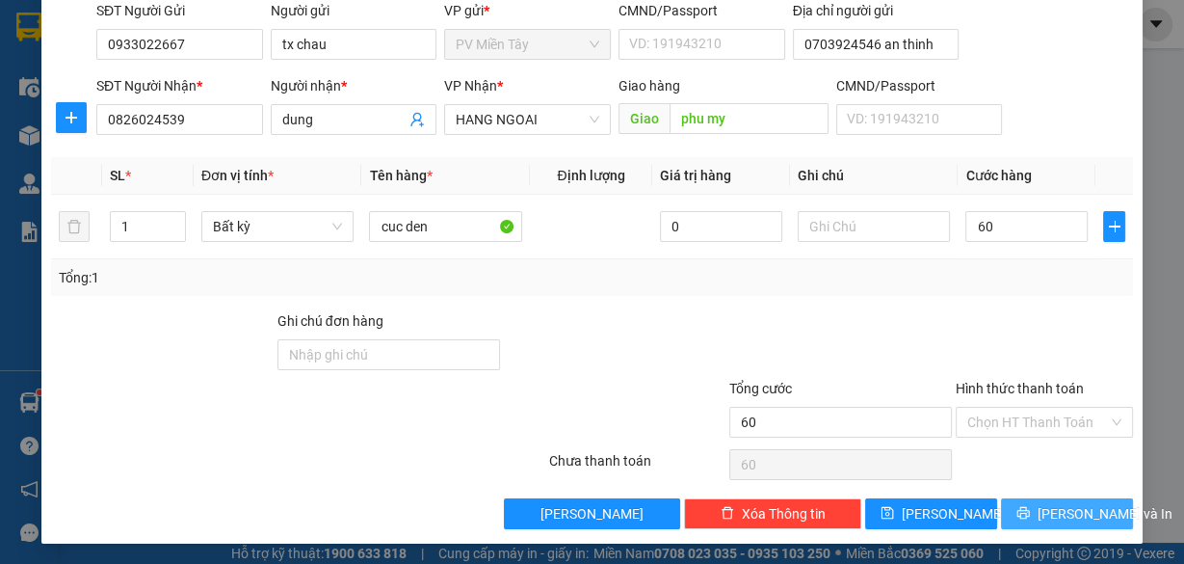
type input "60.000"
click at [1058, 505] on span "[PERSON_NAME] và In" at bounding box center [1105, 513] width 135 height 21
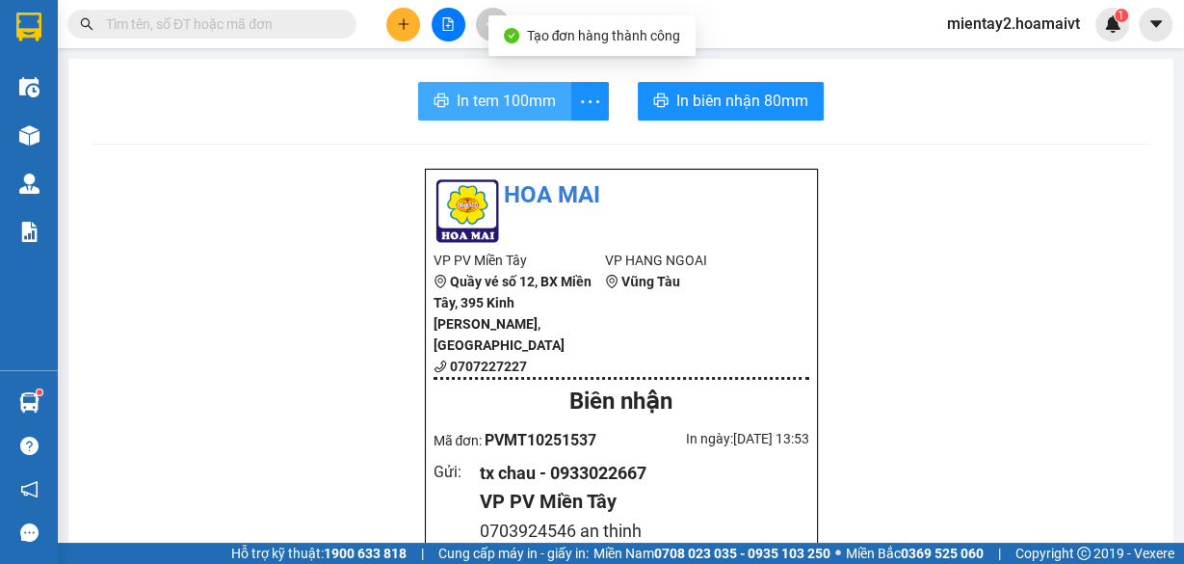
click at [507, 92] on span "In tem 100mm" at bounding box center [506, 101] width 99 height 24
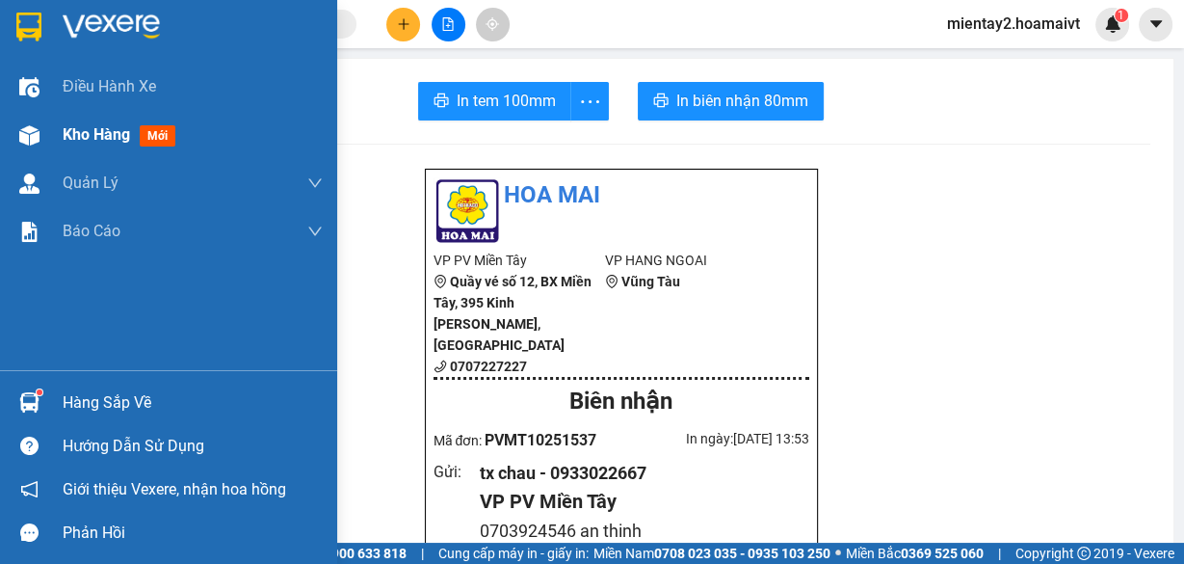
click at [79, 116] on div "Kho hàng mới" at bounding box center [193, 135] width 260 height 48
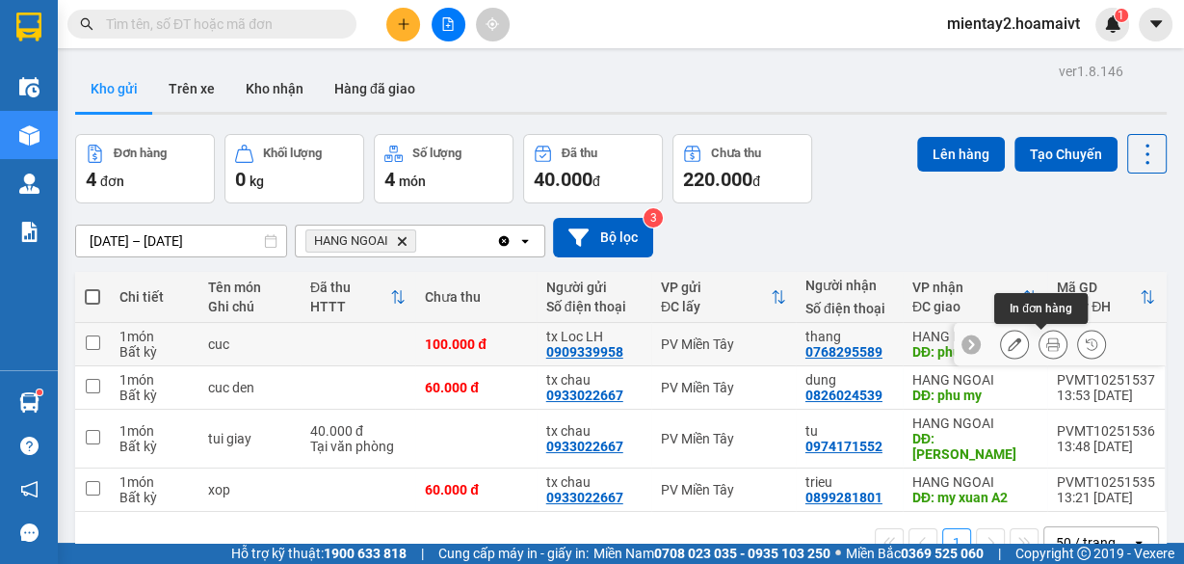
click at [1047, 347] on icon at bounding box center [1053, 343] width 13 height 13
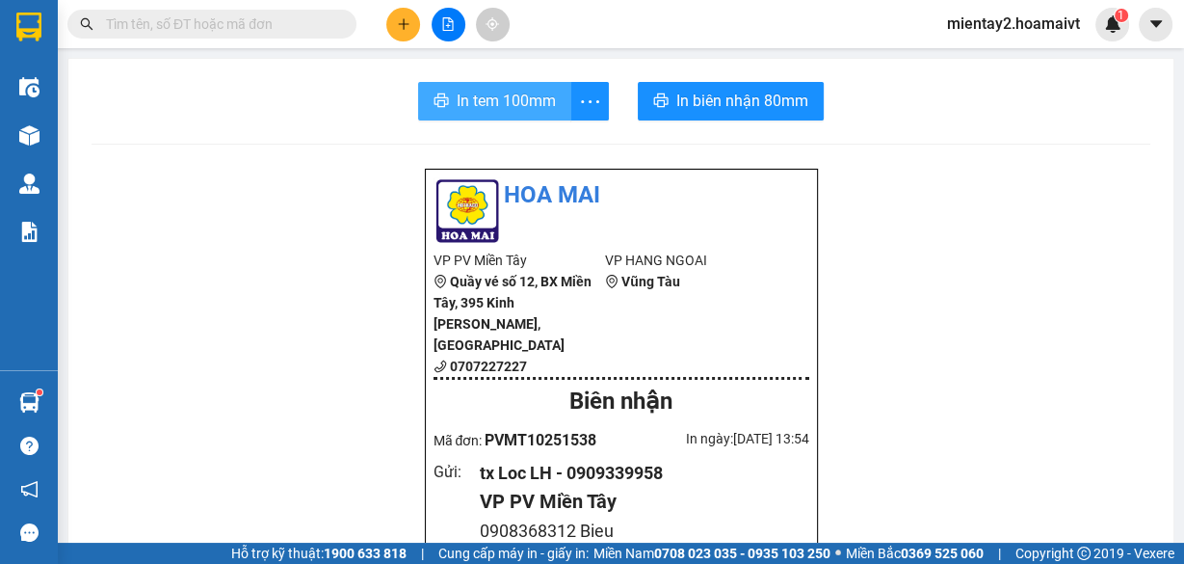
click at [496, 95] on span "In tem 100mm" at bounding box center [506, 101] width 99 height 24
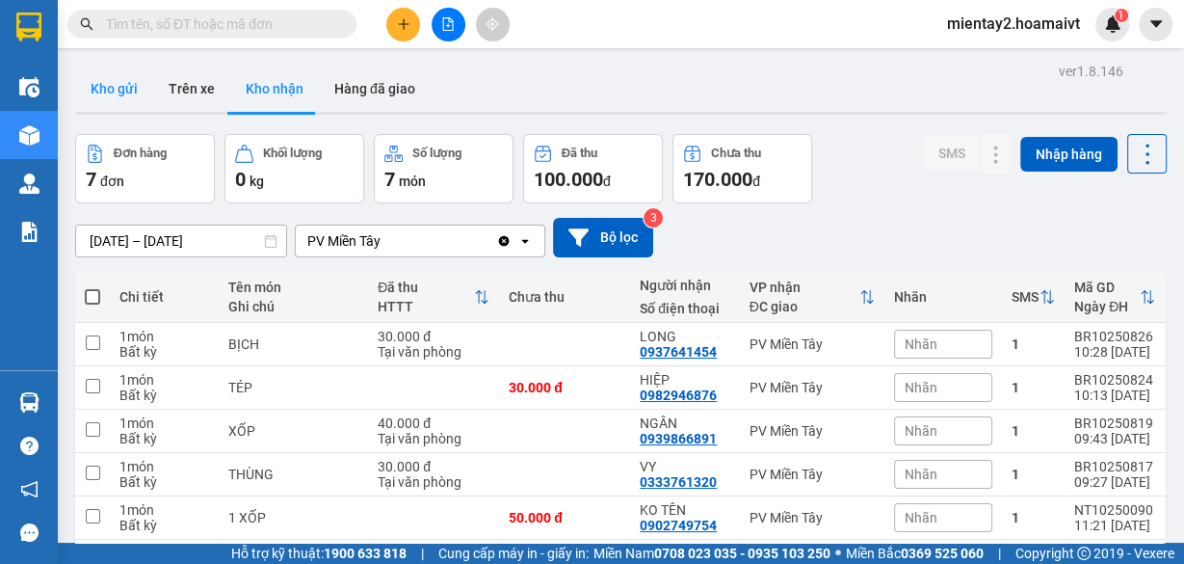
click at [130, 89] on button "Kho gửi" at bounding box center [114, 89] width 78 height 46
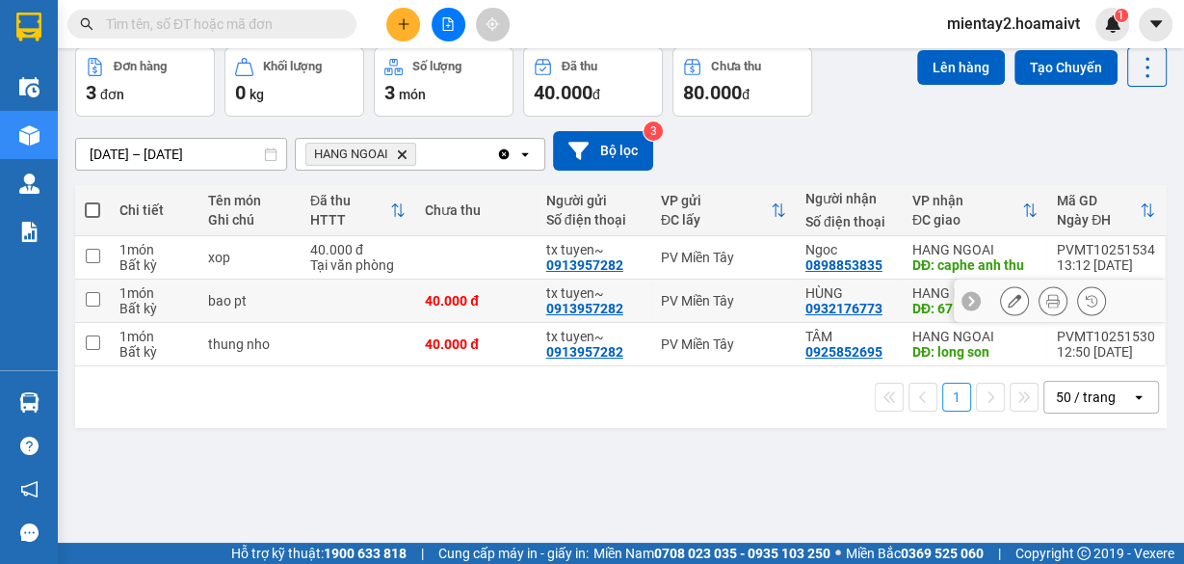
scroll to position [88, 0]
